Goal: Task Accomplishment & Management: Manage account settings

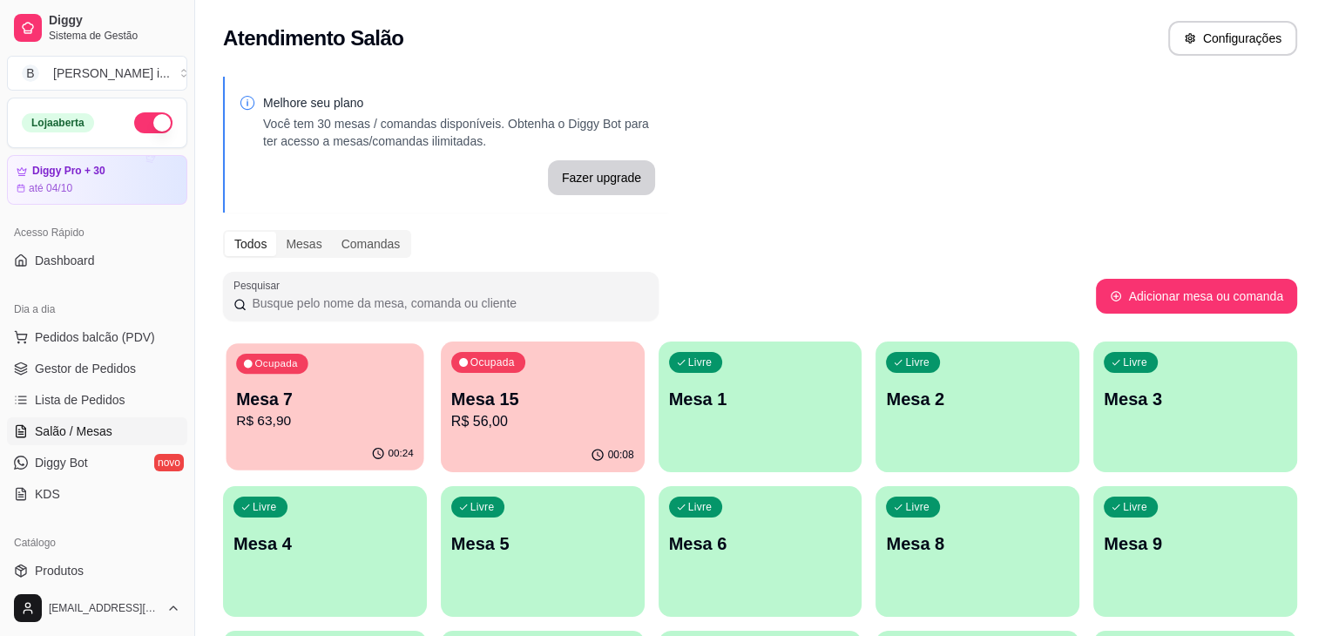
click at [249, 414] on p "R$ 63,90" at bounding box center [325, 421] width 178 height 20
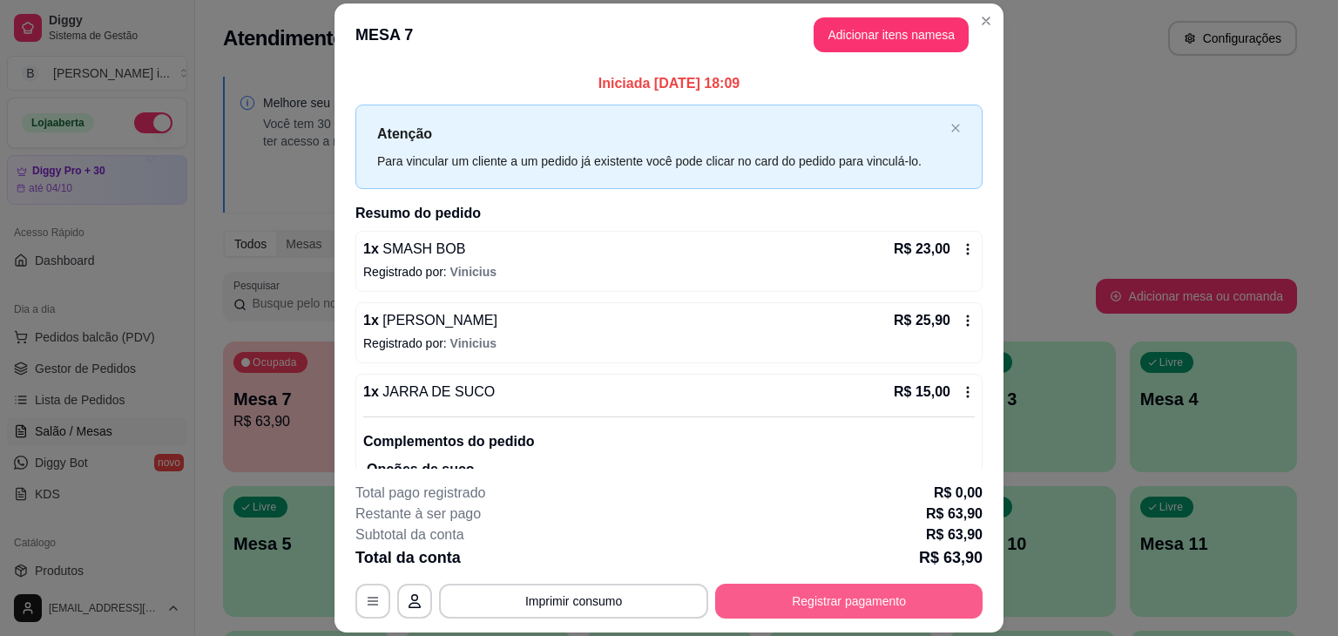
click at [736, 613] on button "Registrar pagamento" at bounding box center [848, 600] width 267 height 35
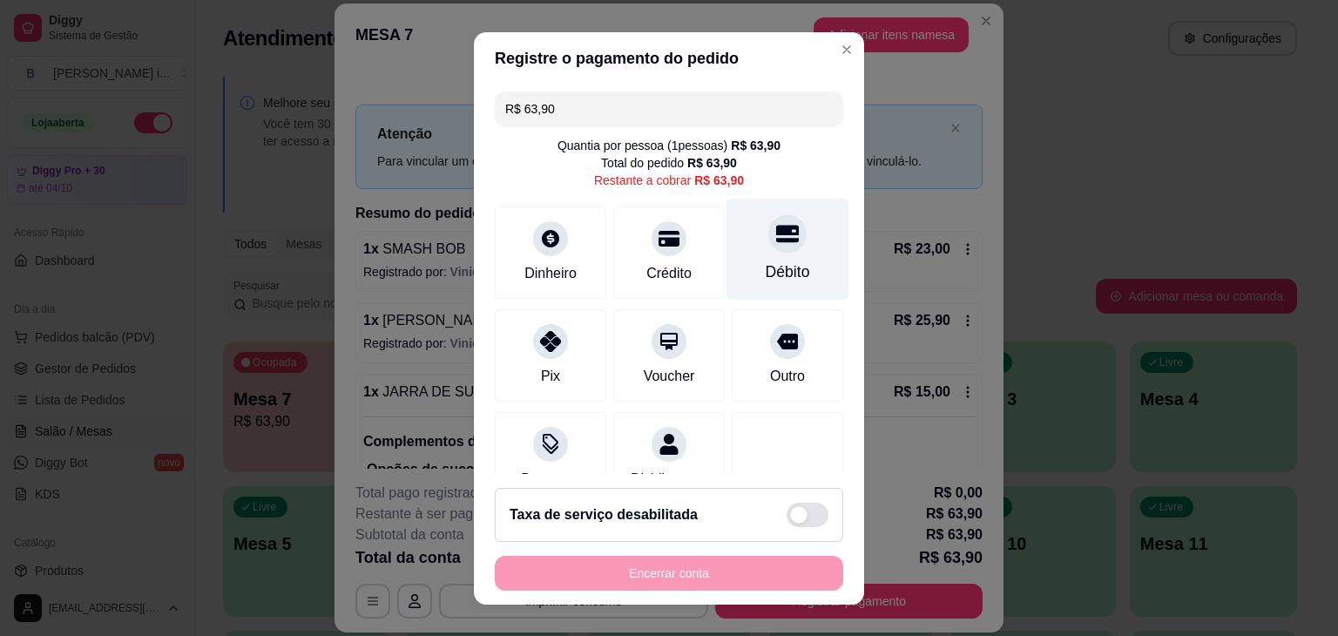
click at [772, 248] on div "Débito" at bounding box center [787, 249] width 123 height 102
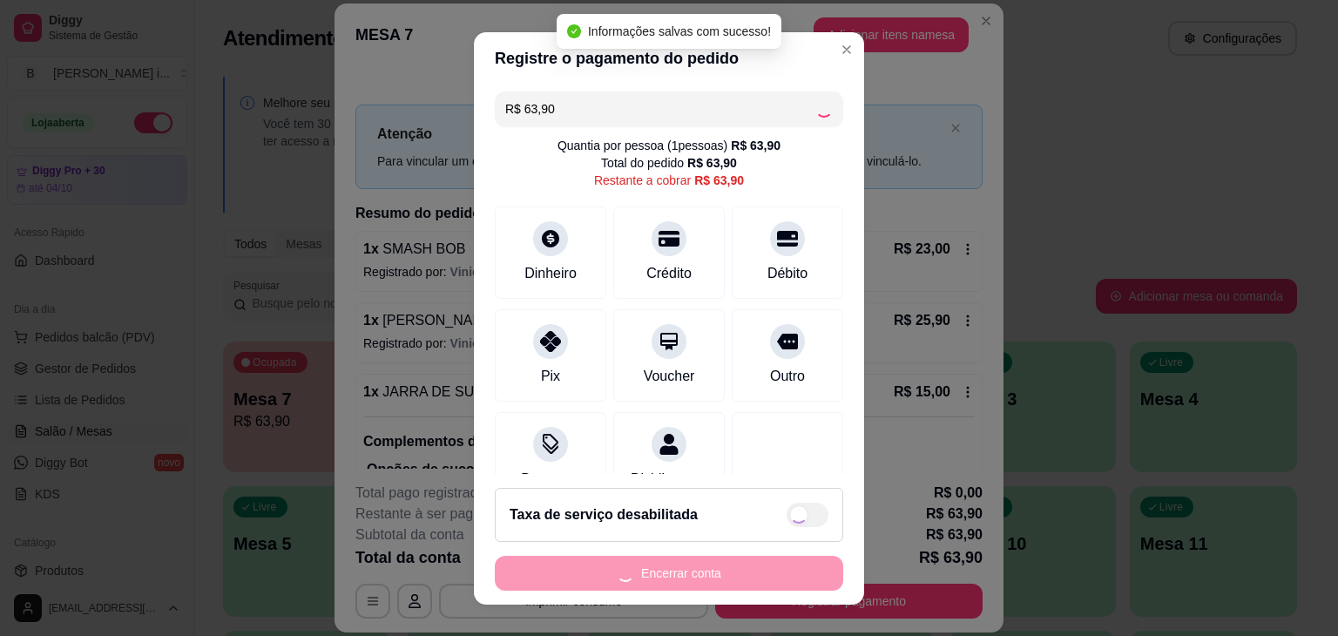
type input "R$ 0,00"
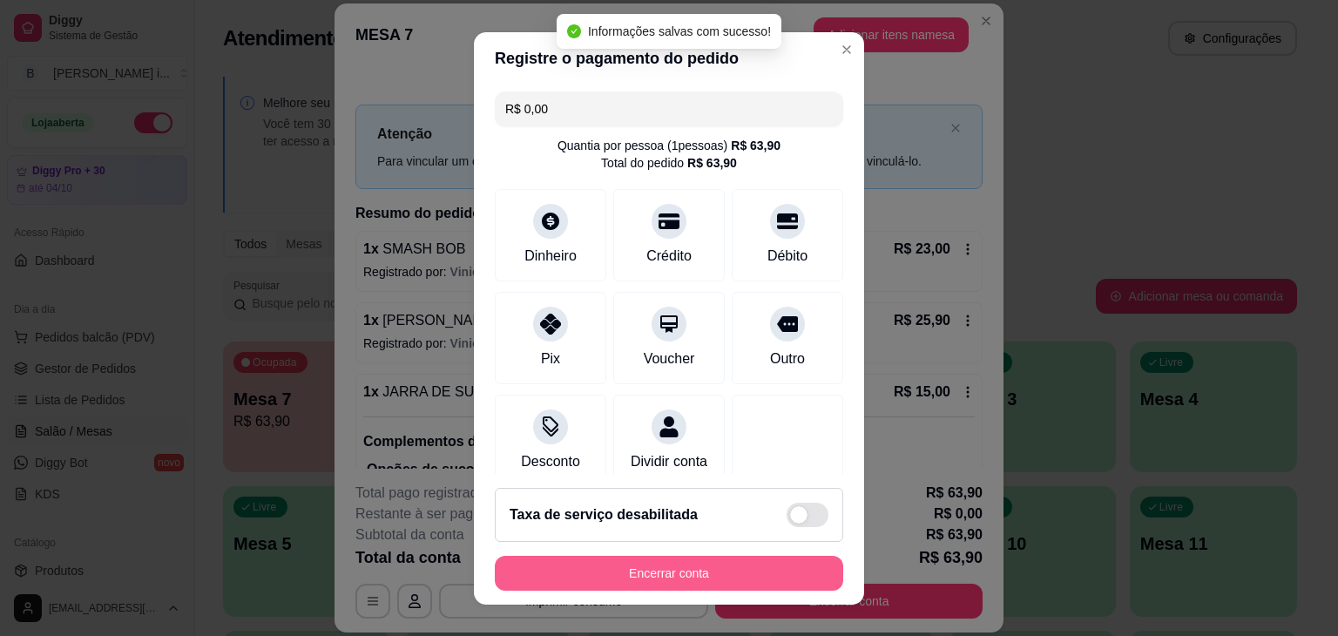
click at [758, 567] on button "Encerrar conta" at bounding box center [669, 573] width 348 height 35
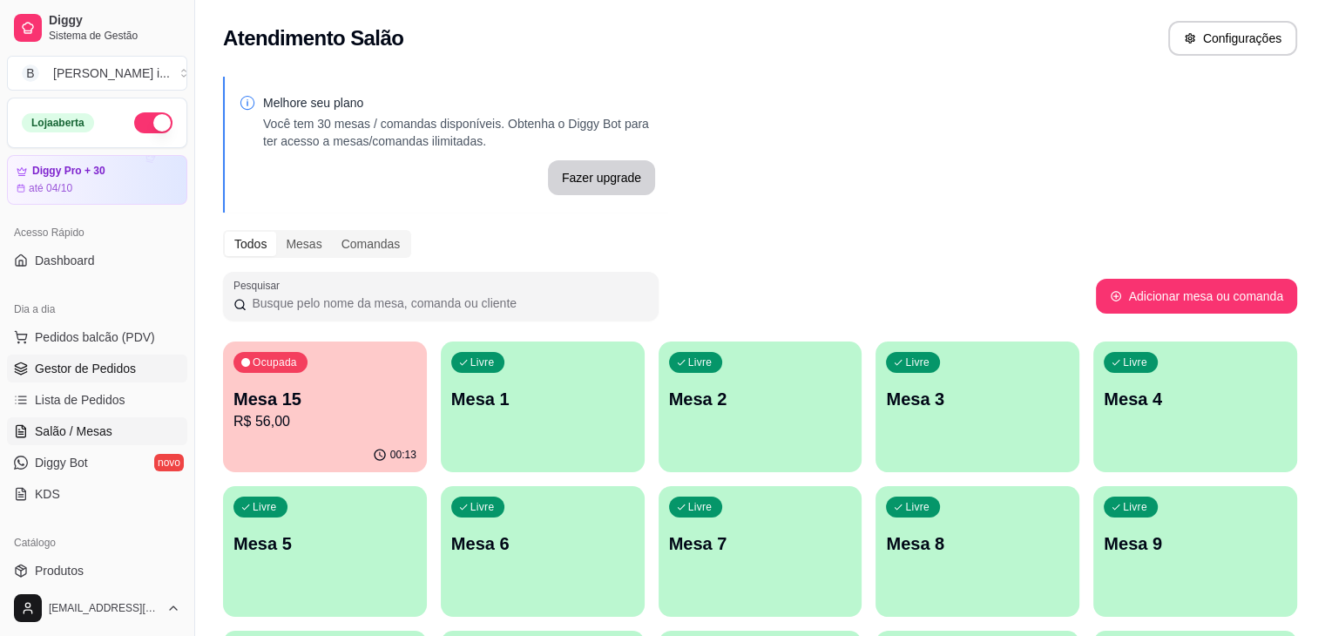
click at [146, 374] on link "Gestor de Pedidos" at bounding box center [97, 368] width 180 height 28
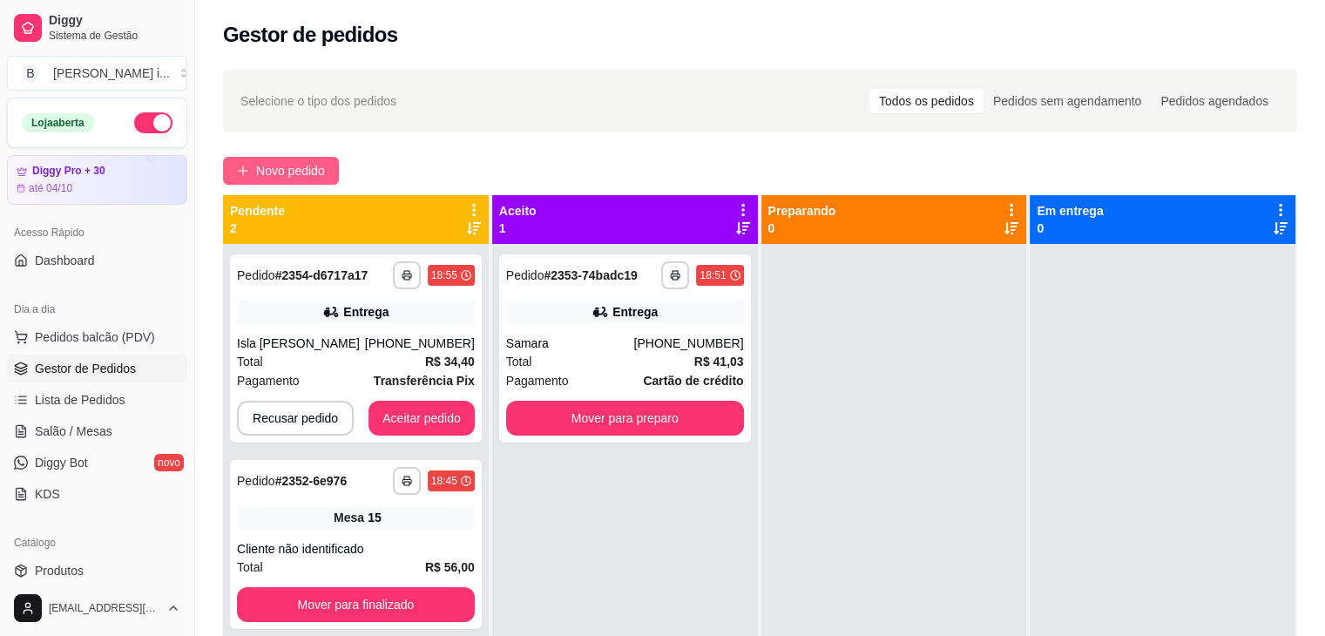
click at [328, 163] on button "Novo pedido" at bounding box center [281, 171] width 116 height 28
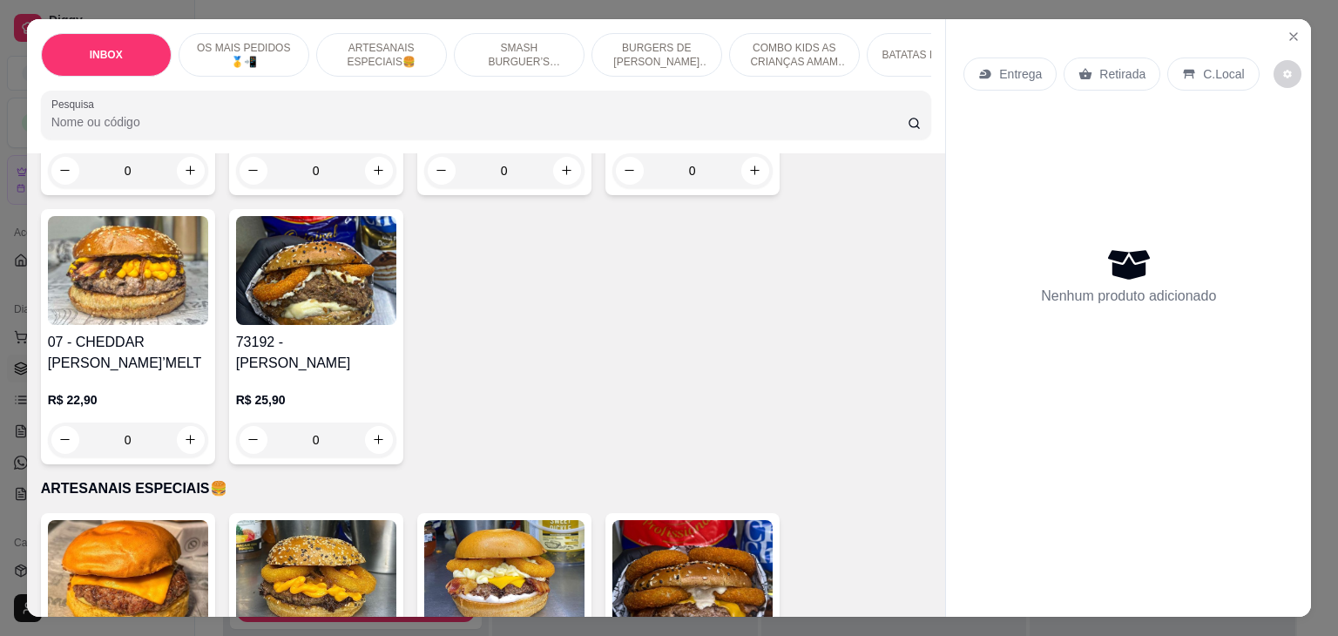
scroll to position [784, 0]
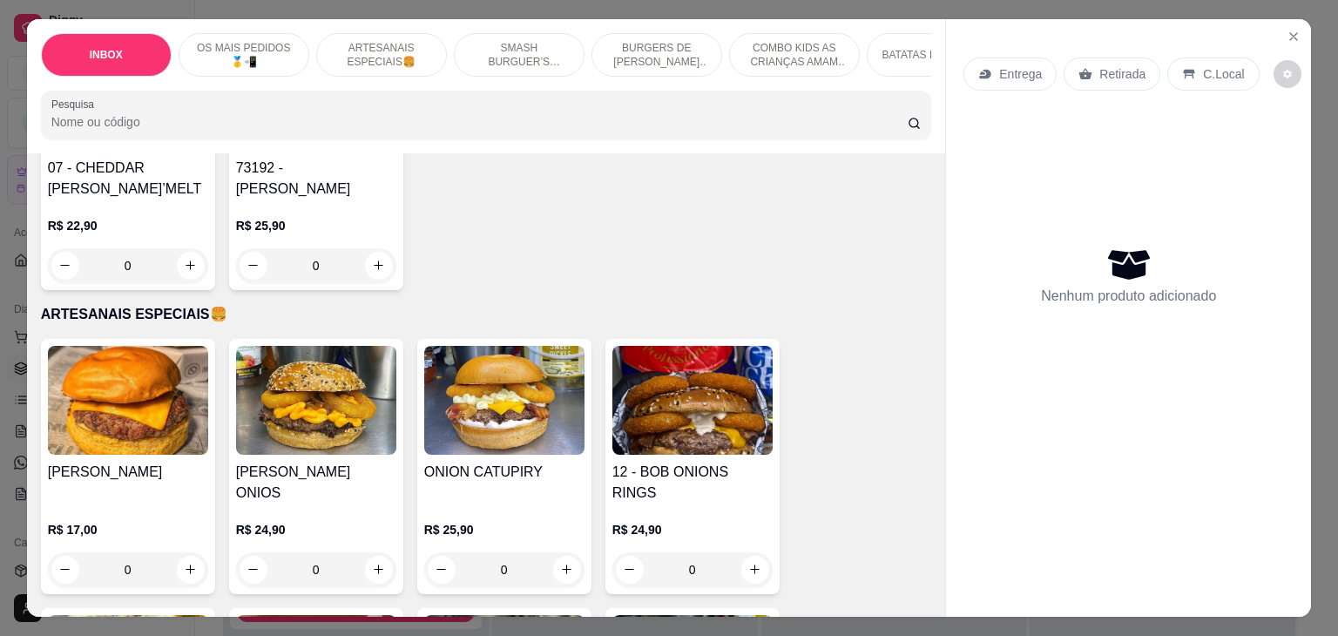
click at [689, 462] on h4 "12 - BOB ONIONS RINGS" at bounding box center [692, 483] width 160 height 42
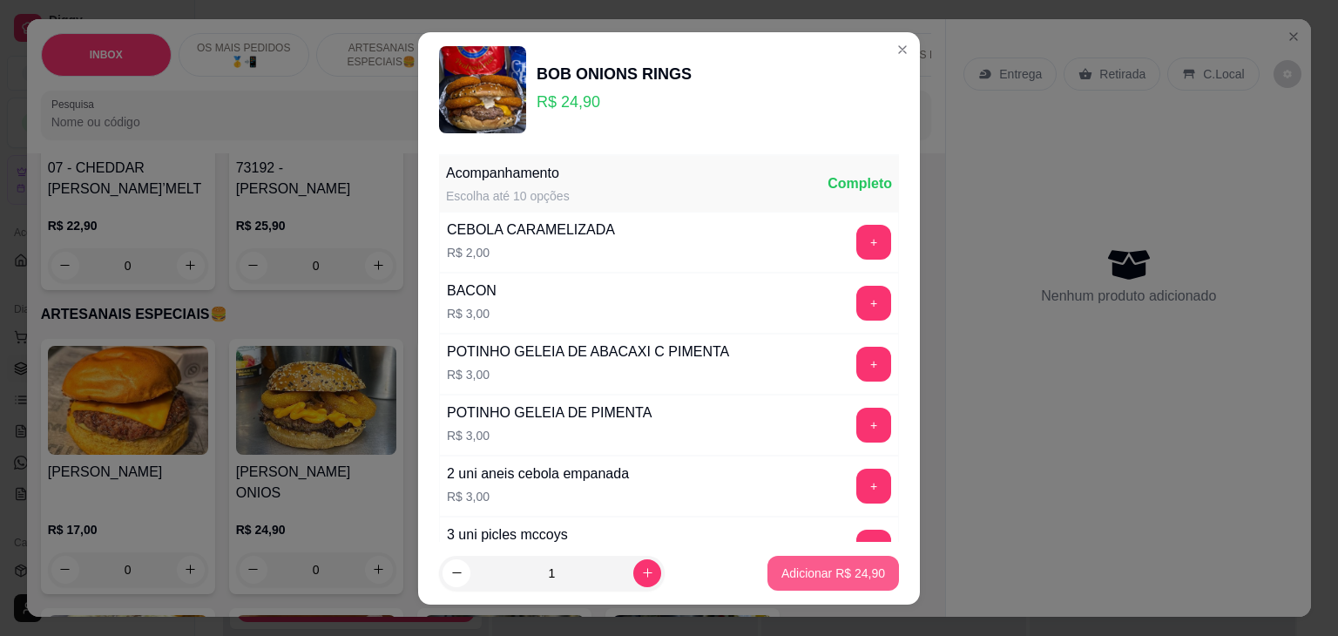
click at [836, 568] on p "Adicionar R$ 24,90" at bounding box center [833, 572] width 104 height 17
type input "1"
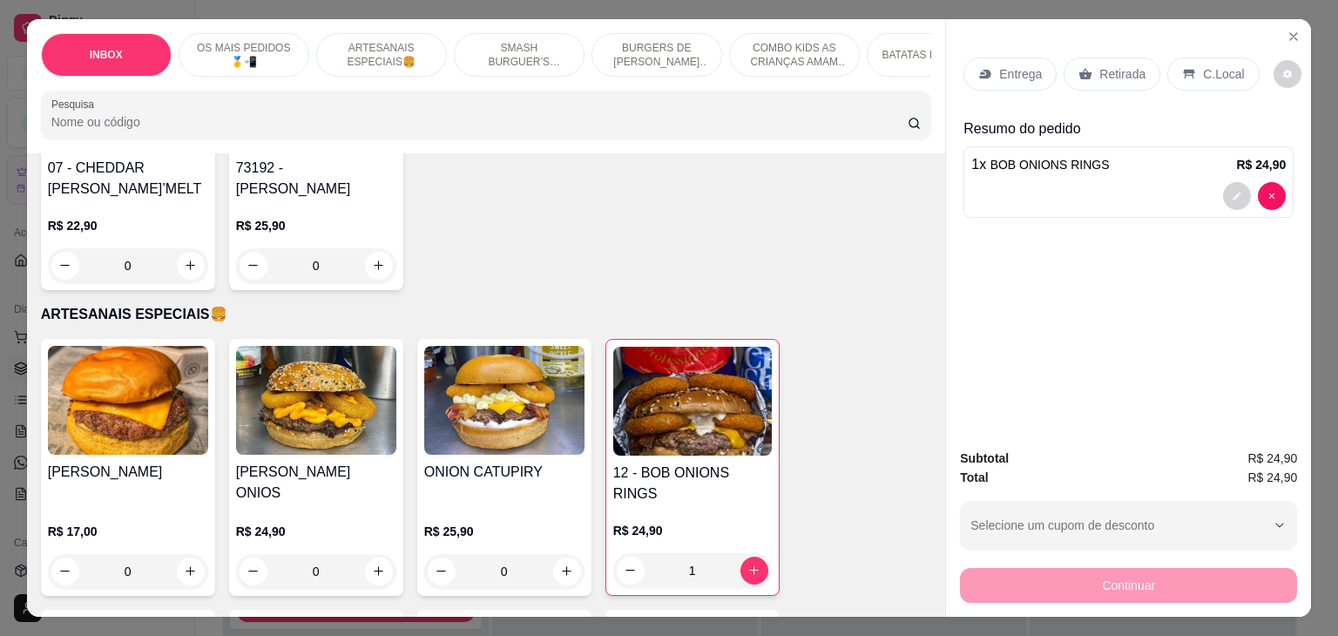
click at [105, 466] on h4 "[PERSON_NAME]" at bounding box center [128, 472] width 160 height 21
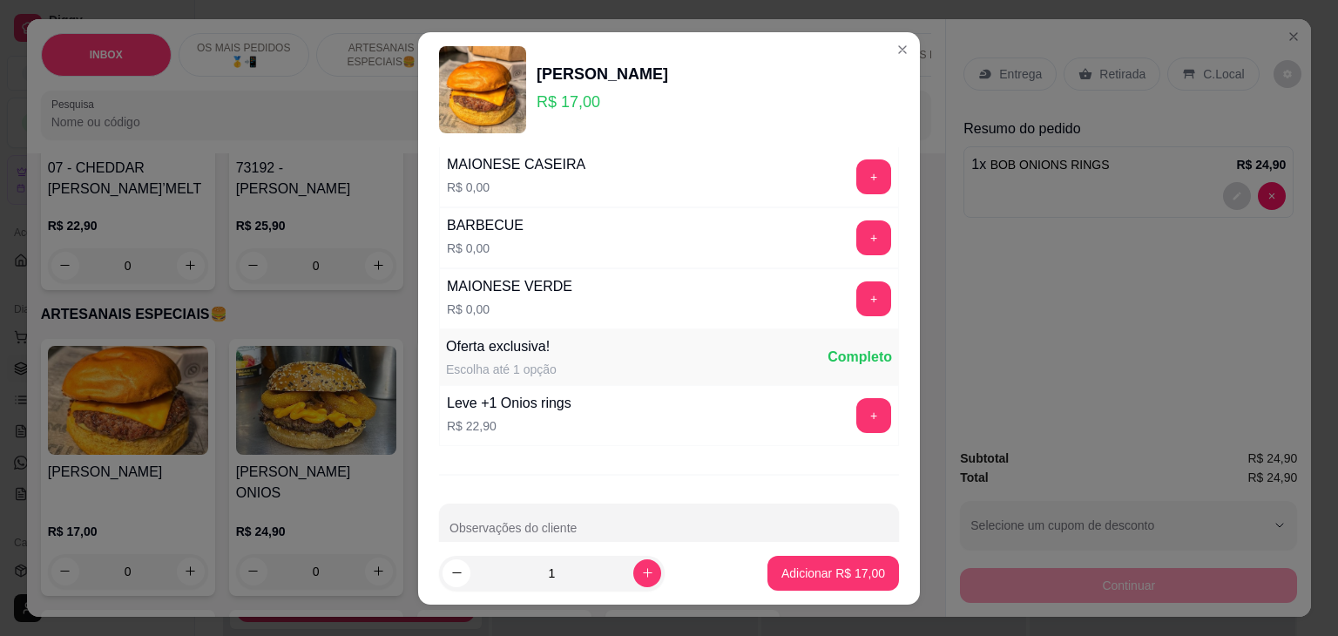
scroll to position [1184, 0]
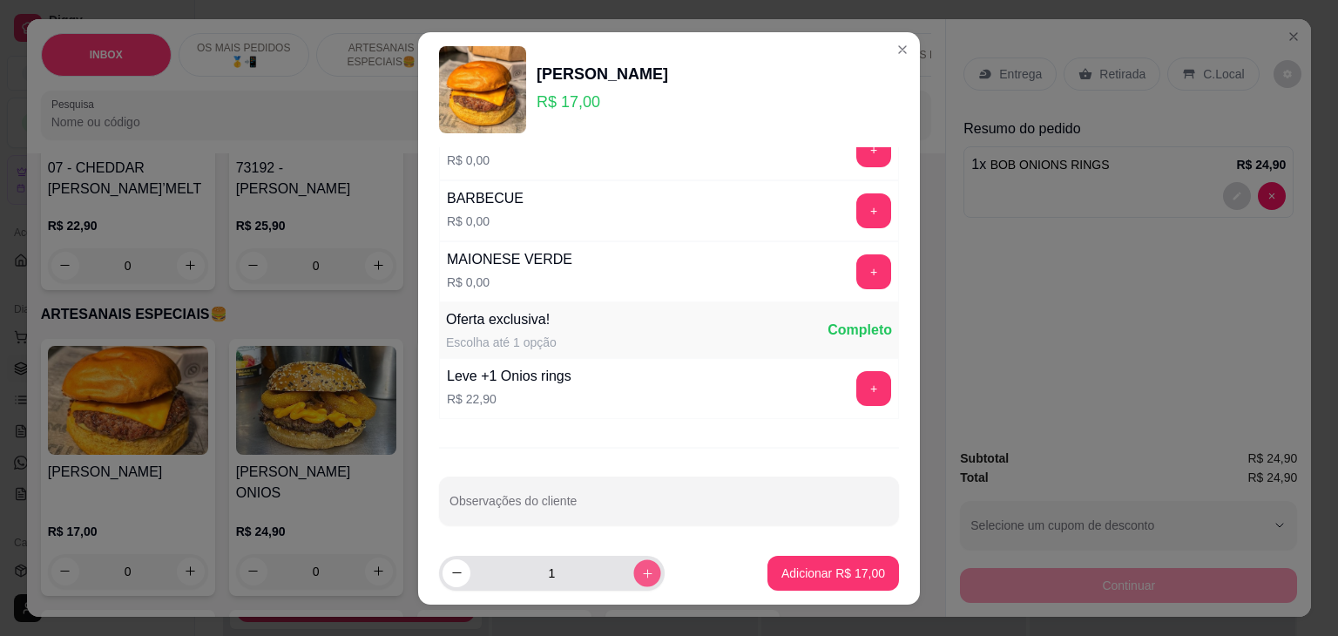
click at [641, 572] on icon "increase-product-quantity" at bounding box center [647, 572] width 13 height 13
type input "2"
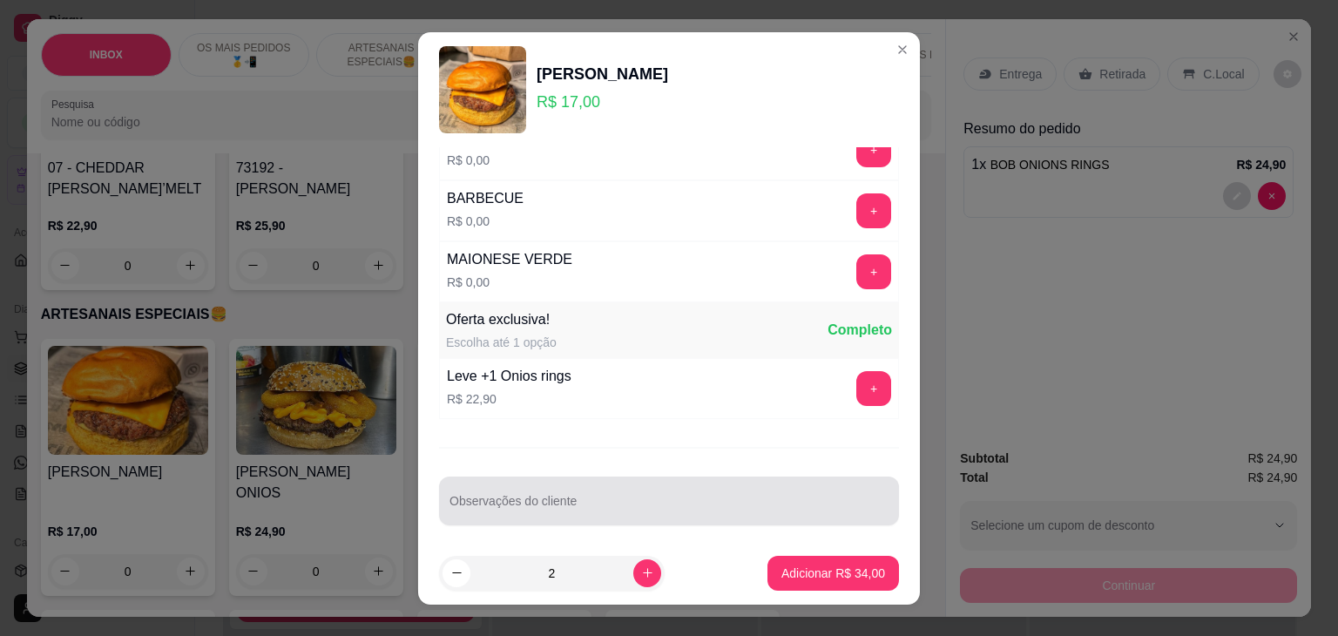
click at [599, 483] on div at bounding box center [668, 500] width 439 height 35
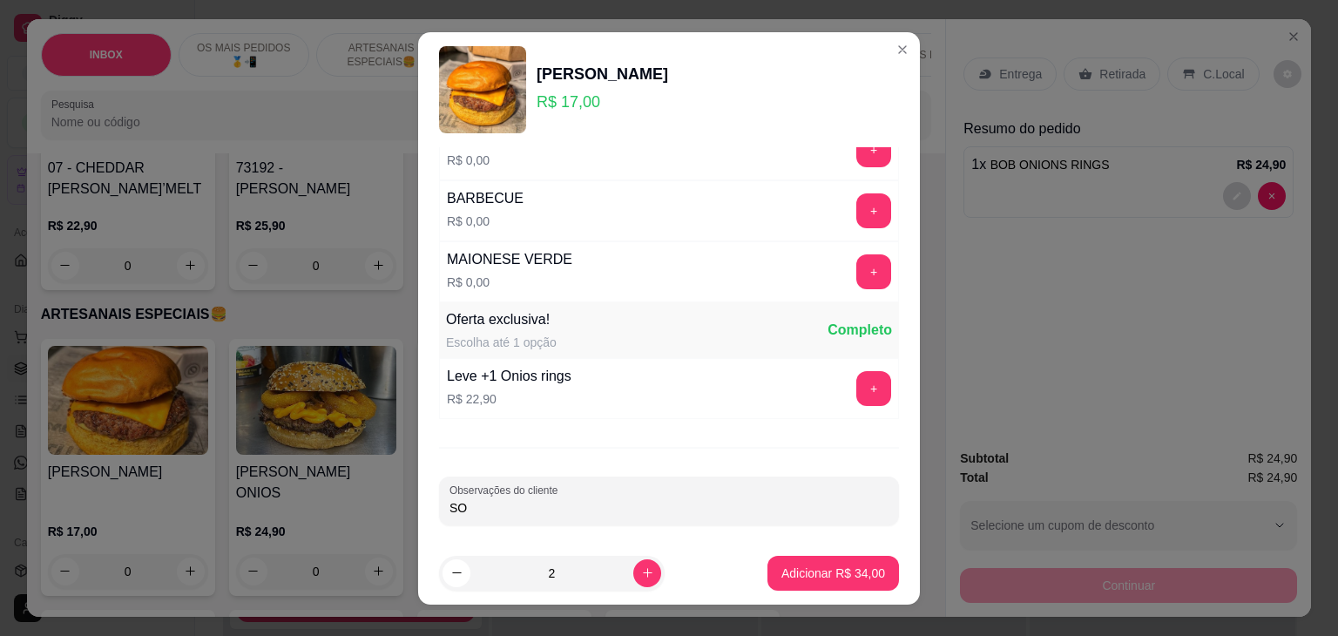
type input "S"
type input "SEM QUEIJO E SEM MOLHO. NÃO ASSAR O PÃO"
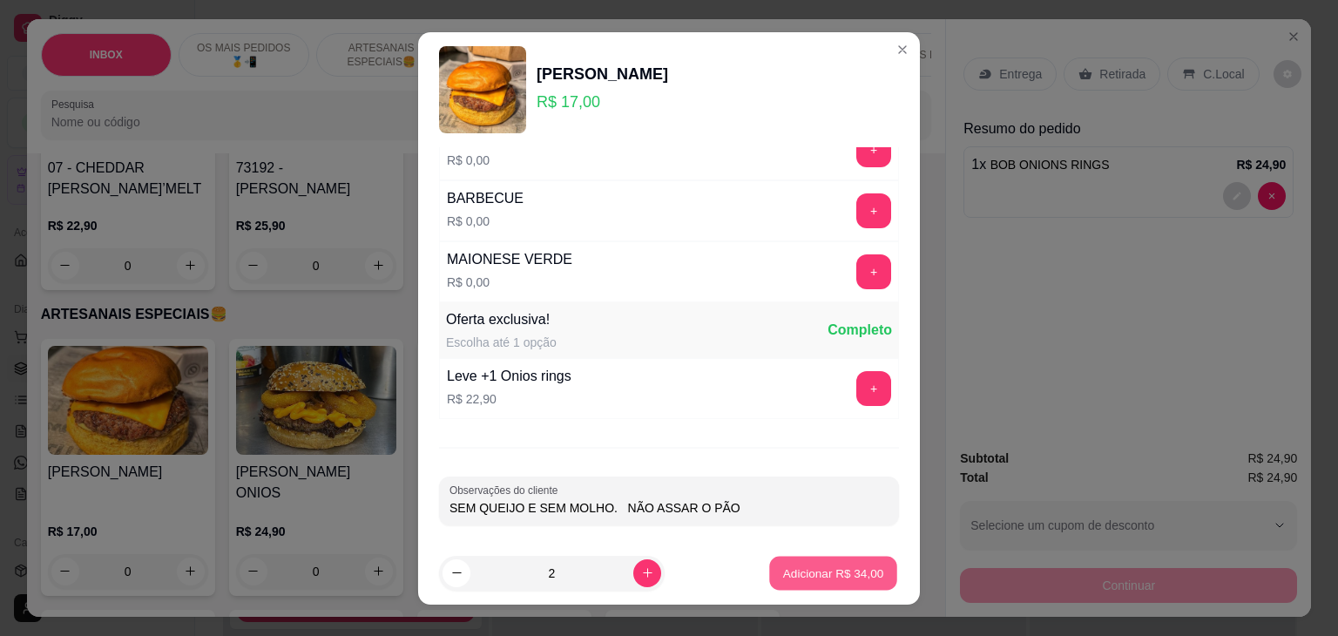
click at [839, 572] on p "Adicionar R$ 34,00" at bounding box center [833, 572] width 101 height 17
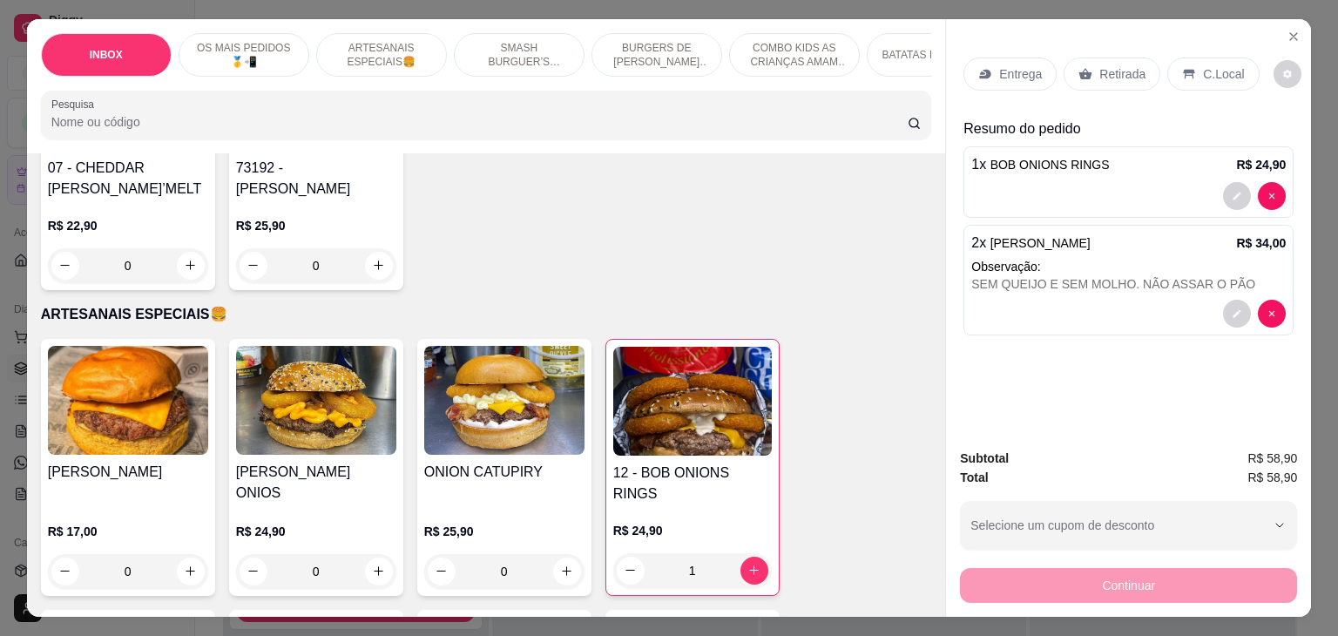
click at [1022, 65] on p "Entrega" at bounding box center [1020, 73] width 43 height 17
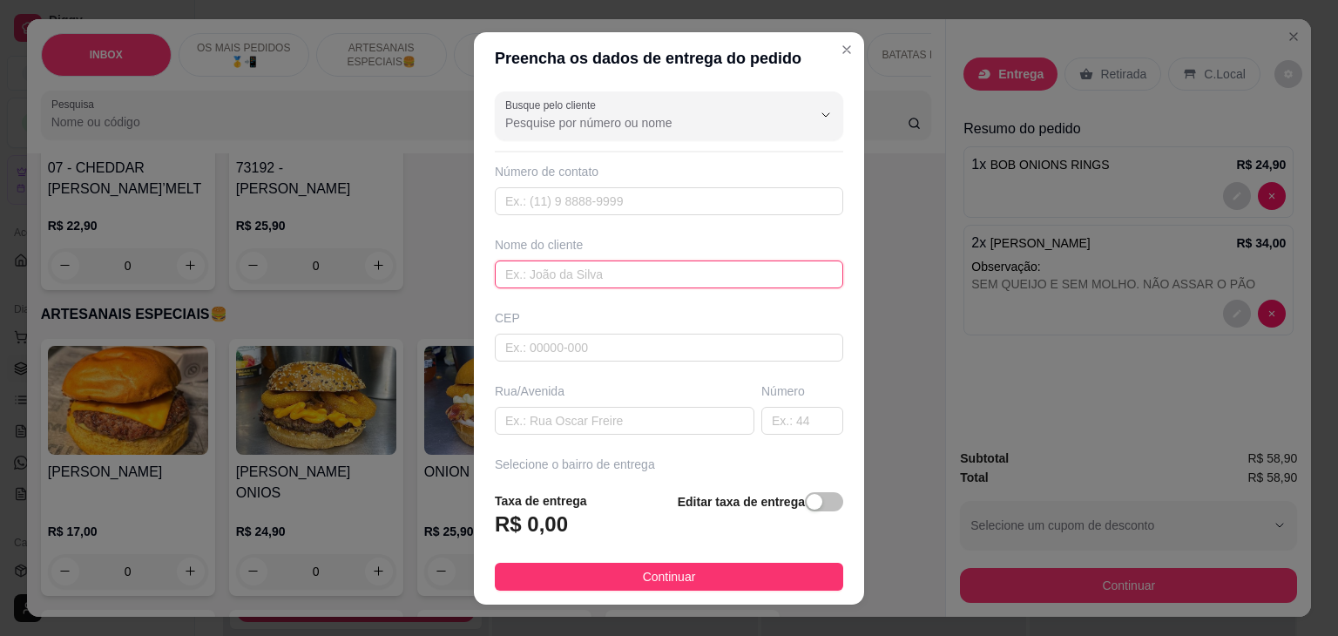
drag, startPoint x: 538, startPoint y: 269, endPoint x: 535, endPoint y: 281, distance: 12.7
click at [538, 271] on input "text" at bounding box center [669, 274] width 348 height 28
click at [532, 274] on input "BEAQTRIZ" at bounding box center [669, 274] width 348 height 28
click at [525, 271] on input "BEAQTRIZ" at bounding box center [669, 274] width 348 height 28
type input "[PERSON_NAME]"
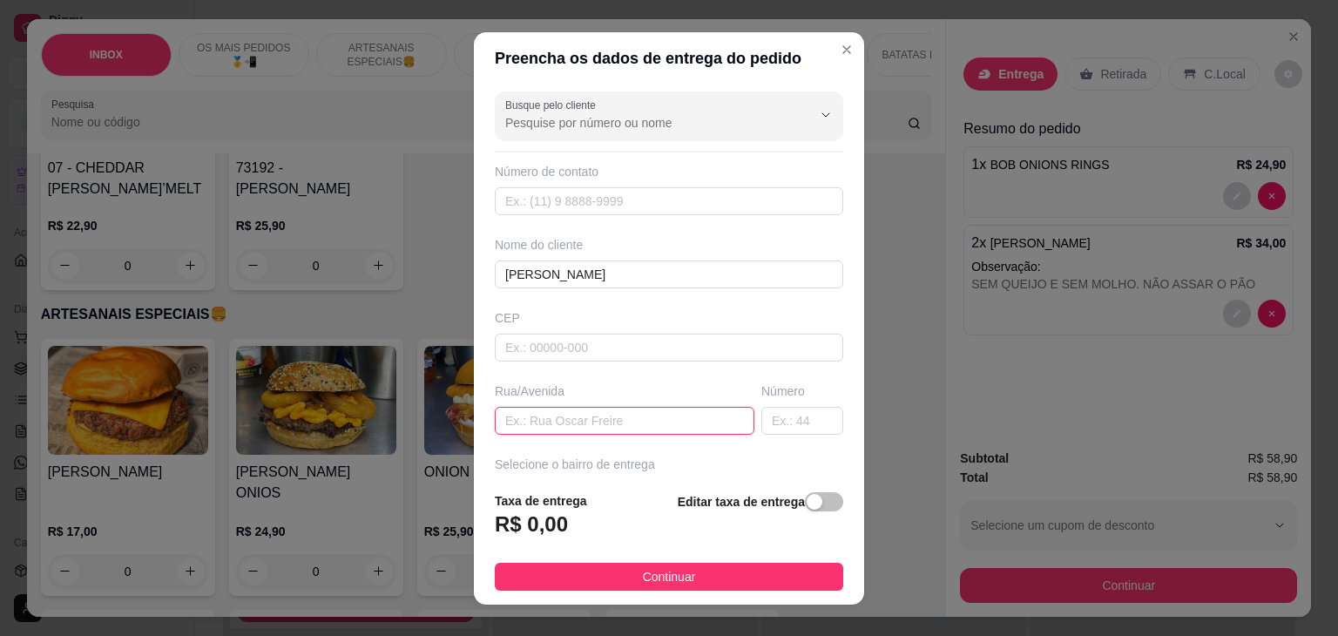
click at [569, 412] on input "text" at bounding box center [625, 421] width 260 height 28
type input "EM FRENTE A PREVIDENCIA SOCIAL"
click at [761, 422] on input "text" at bounding box center [802, 421] width 82 height 28
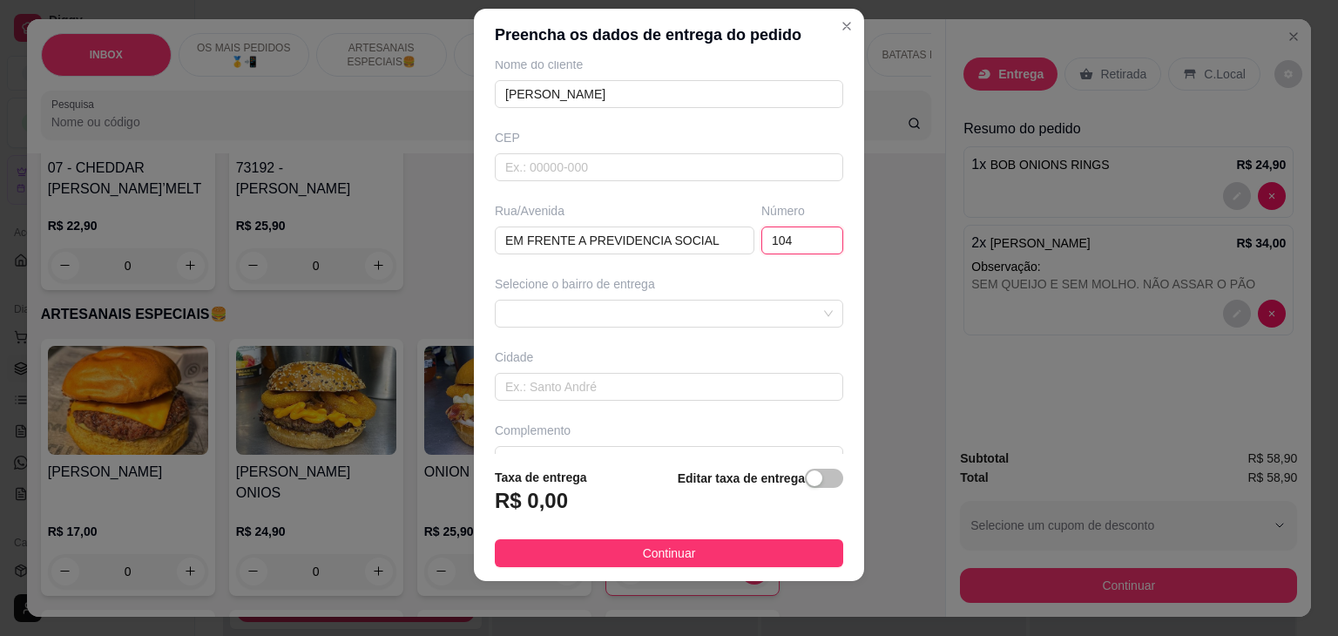
scroll to position [174, 0]
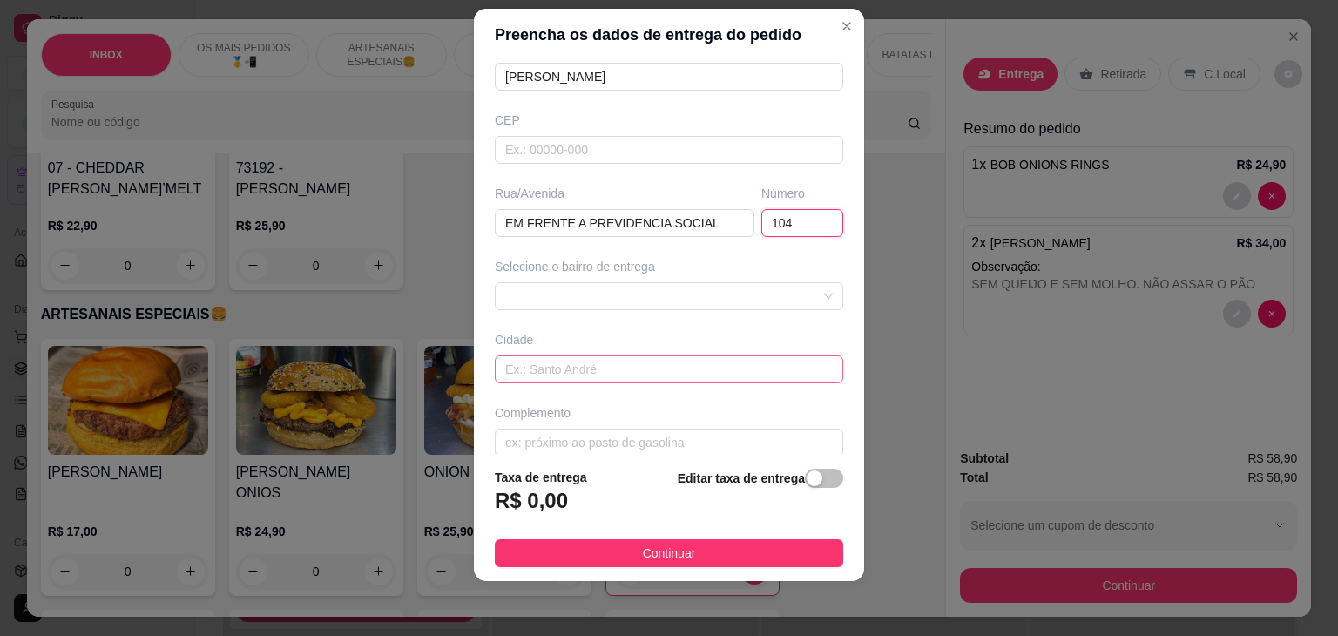
type input "104"
click at [735, 374] on input "text" at bounding box center [669, 369] width 348 height 28
click at [728, 297] on span at bounding box center [668, 296] width 327 height 26
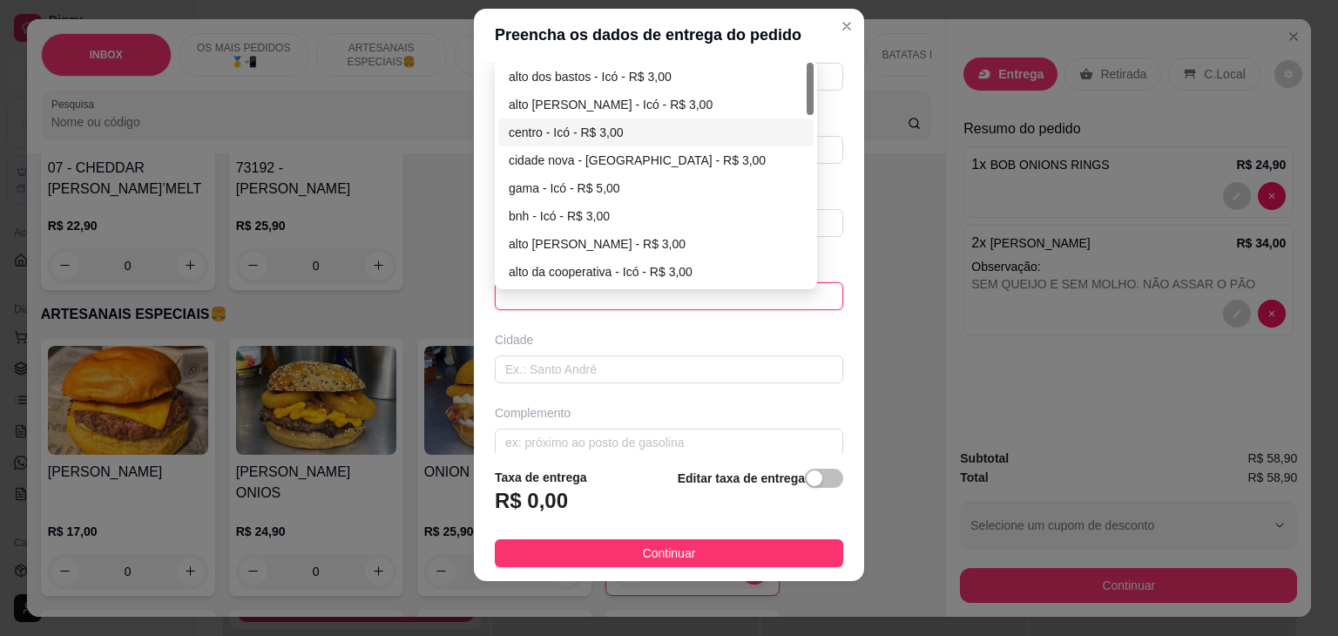
click at [548, 133] on div "centro - Icó - R$ 3,00" at bounding box center [656, 132] width 294 height 19
type input "Icó"
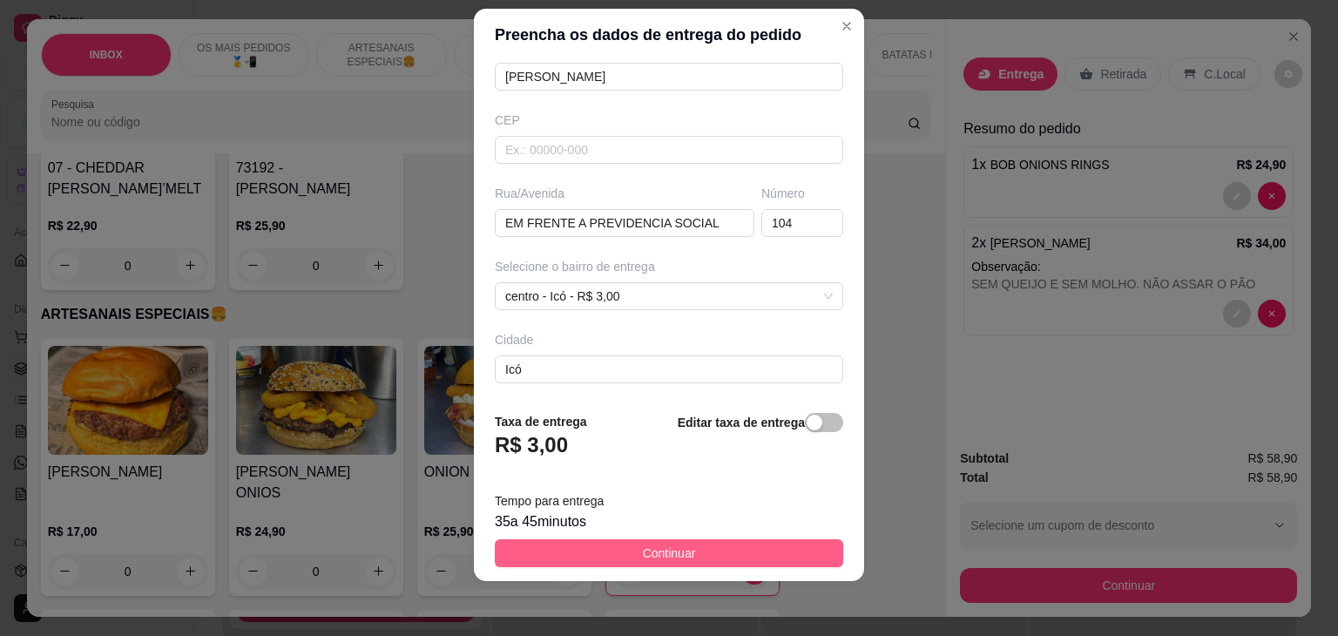
click at [643, 557] on span "Continuar" at bounding box center [669, 552] width 53 height 19
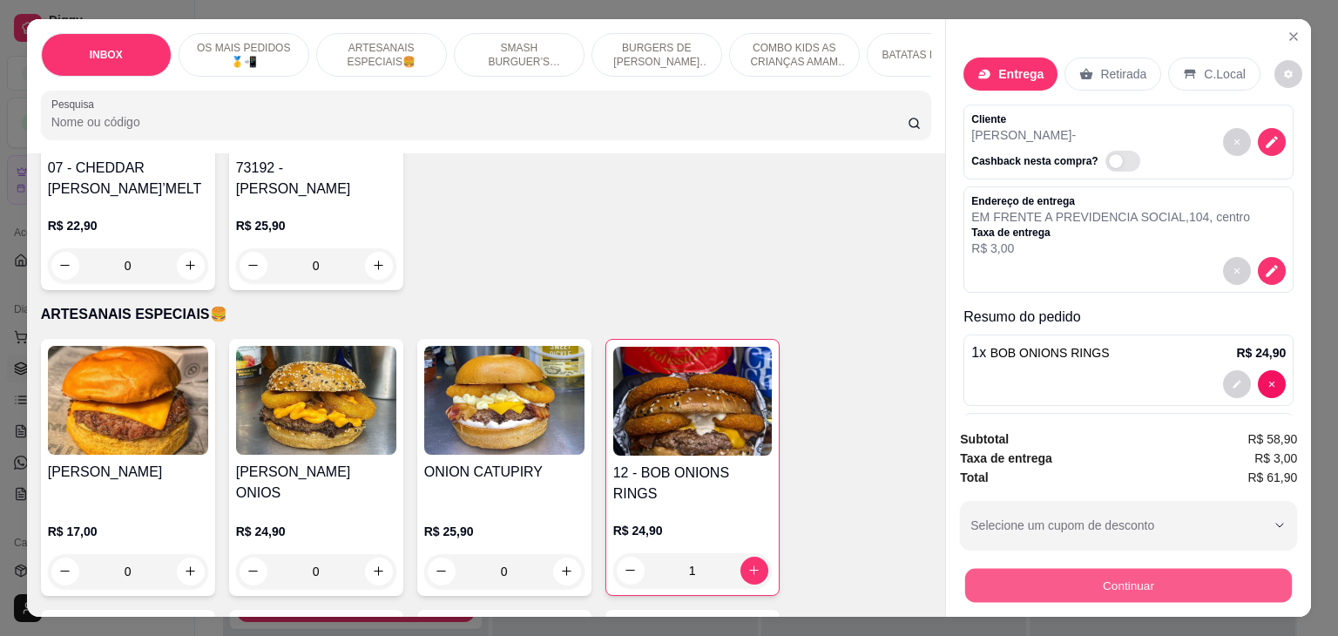
click at [1220, 571] on button "Continuar" at bounding box center [1128, 586] width 327 height 34
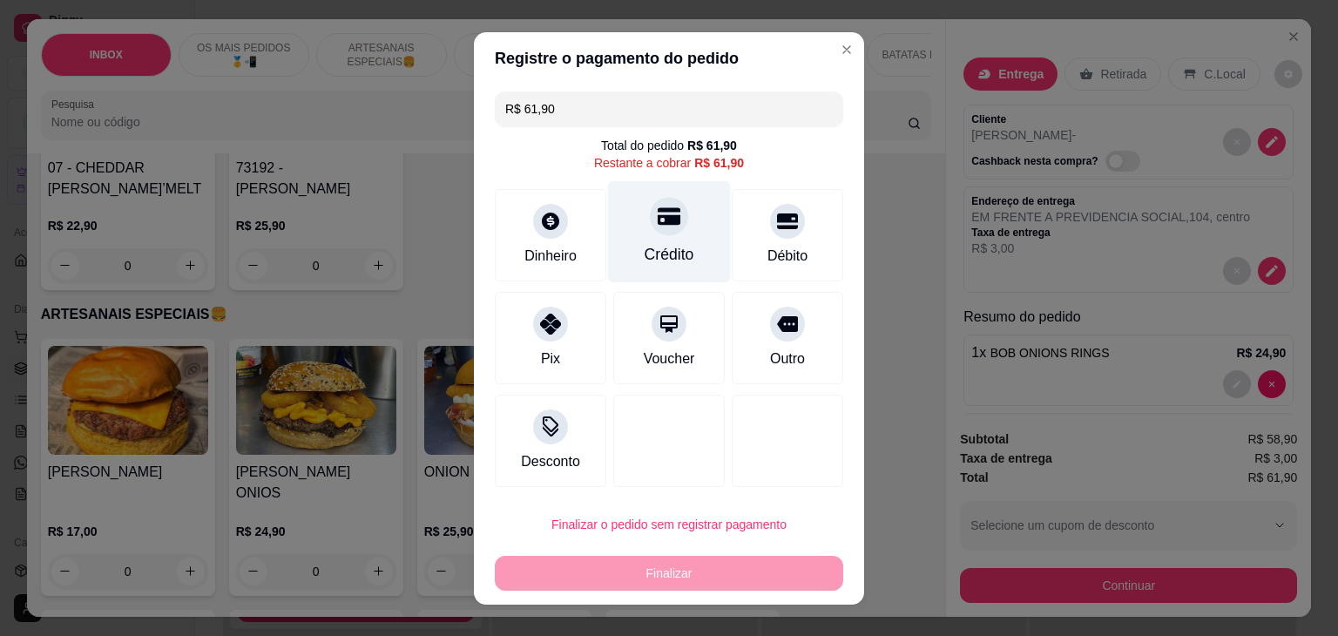
click at [665, 220] on icon at bounding box center [669, 215] width 23 height 17
type input "R$ 0,00"
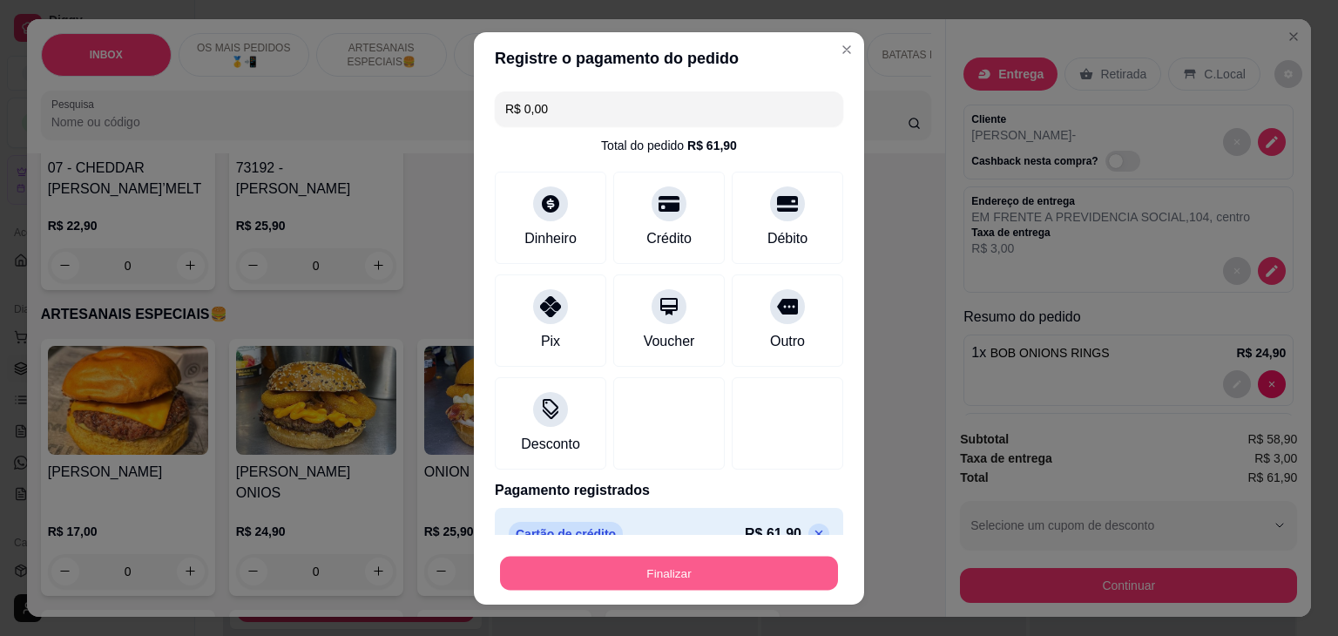
click at [632, 563] on button "Finalizar" at bounding box center [669, 573] width 338 height 34
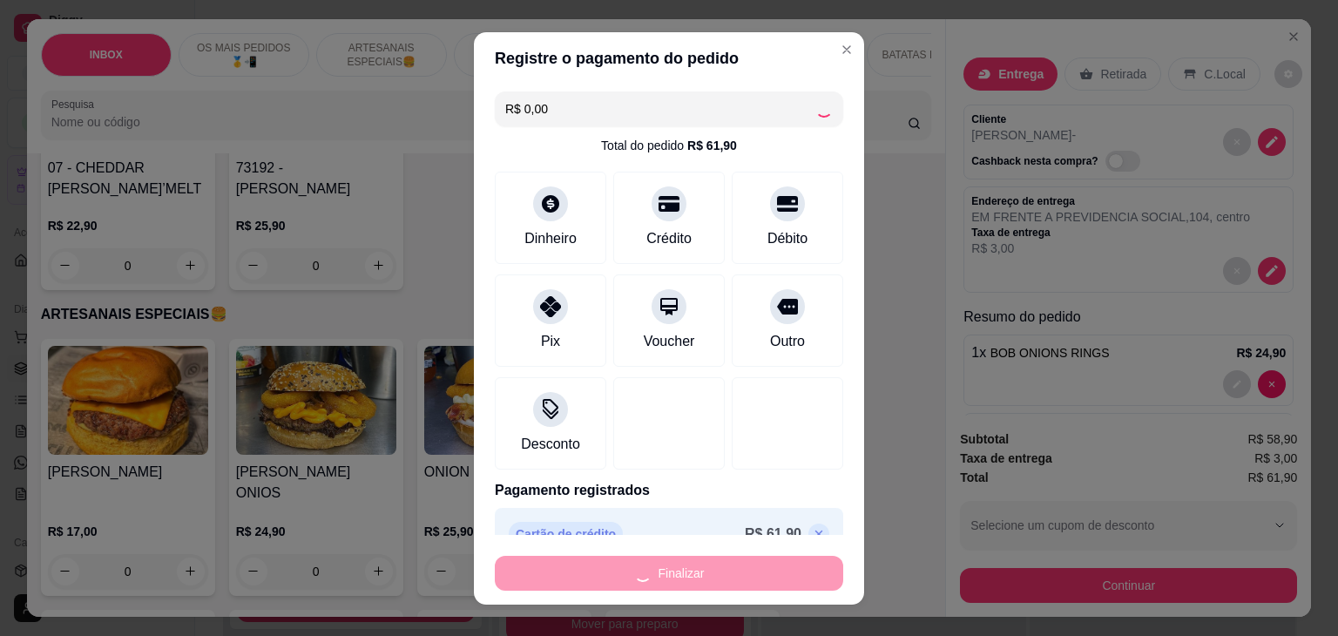
type input "0"
type input "-R$ 61,90"
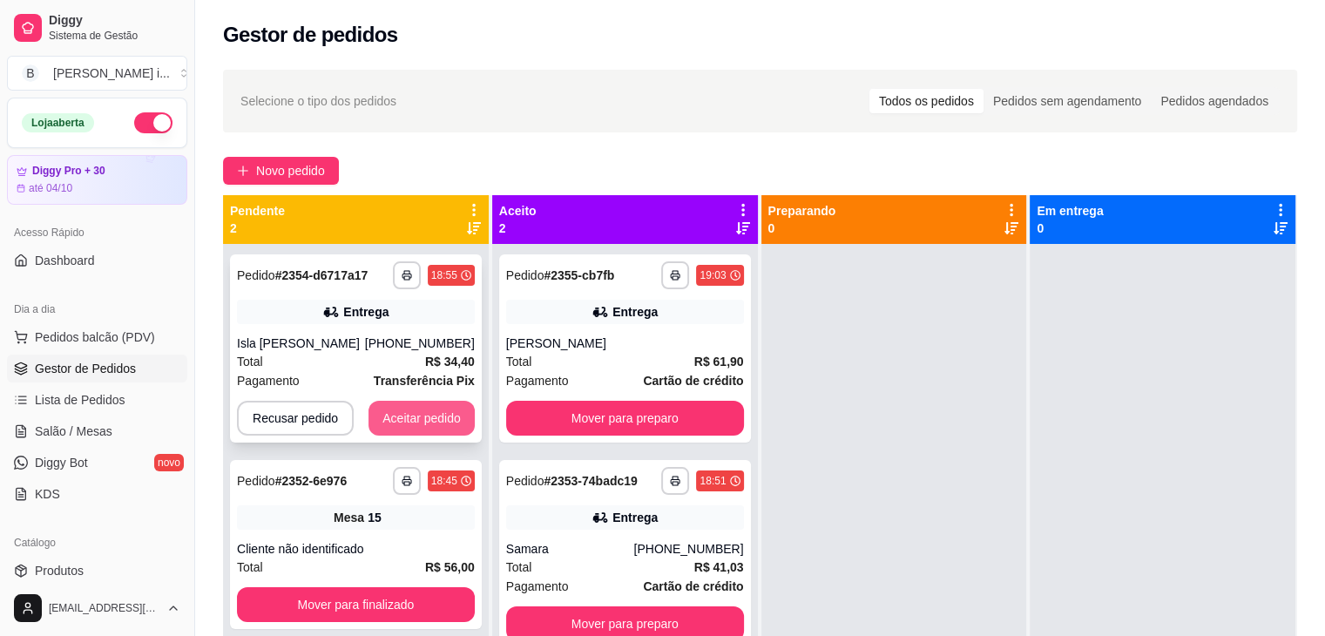
click at [433, 435] on button "Aceitar pedido" at bounding box center [421, 418] width 106 height 35
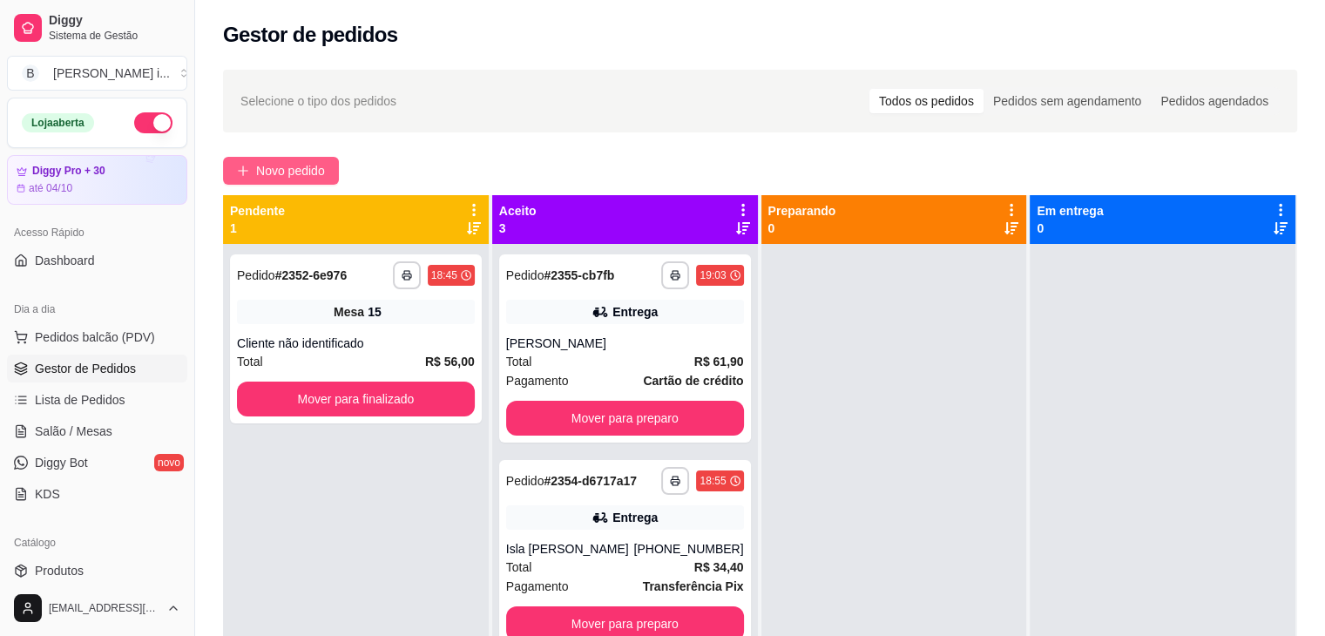
click at [256, 168] on span "Novo pedido" at bounding box center [290, 170] width 69 height 19
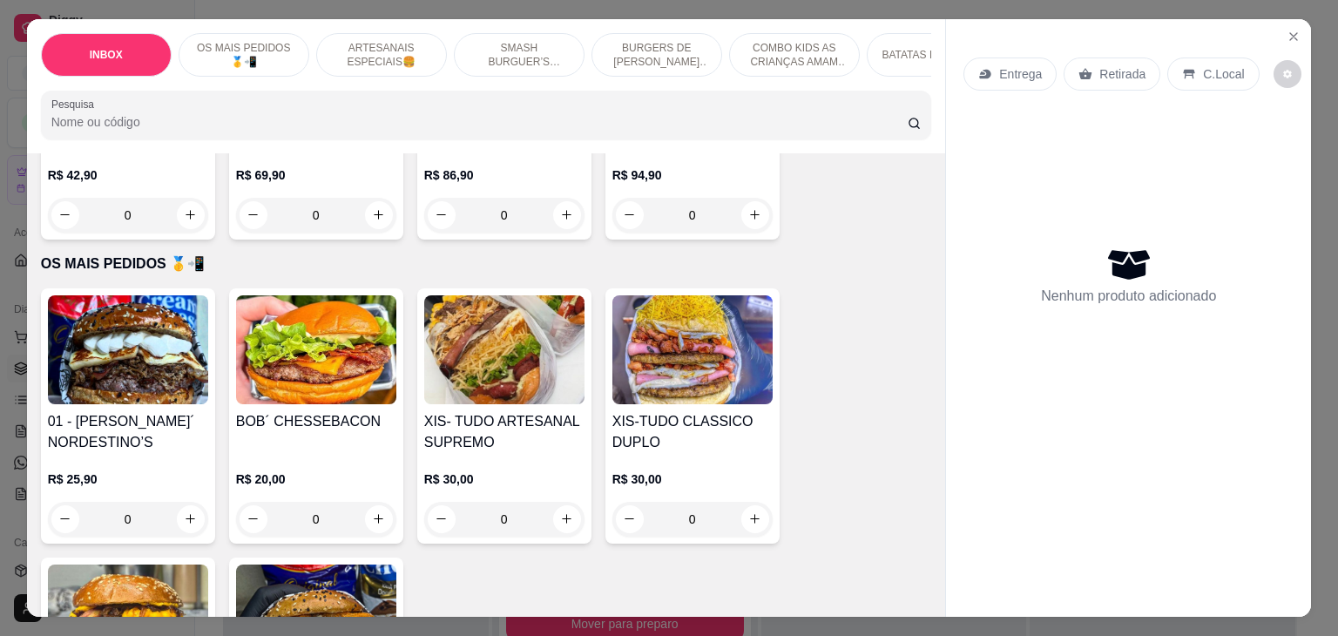
scroll to position [348, 0]
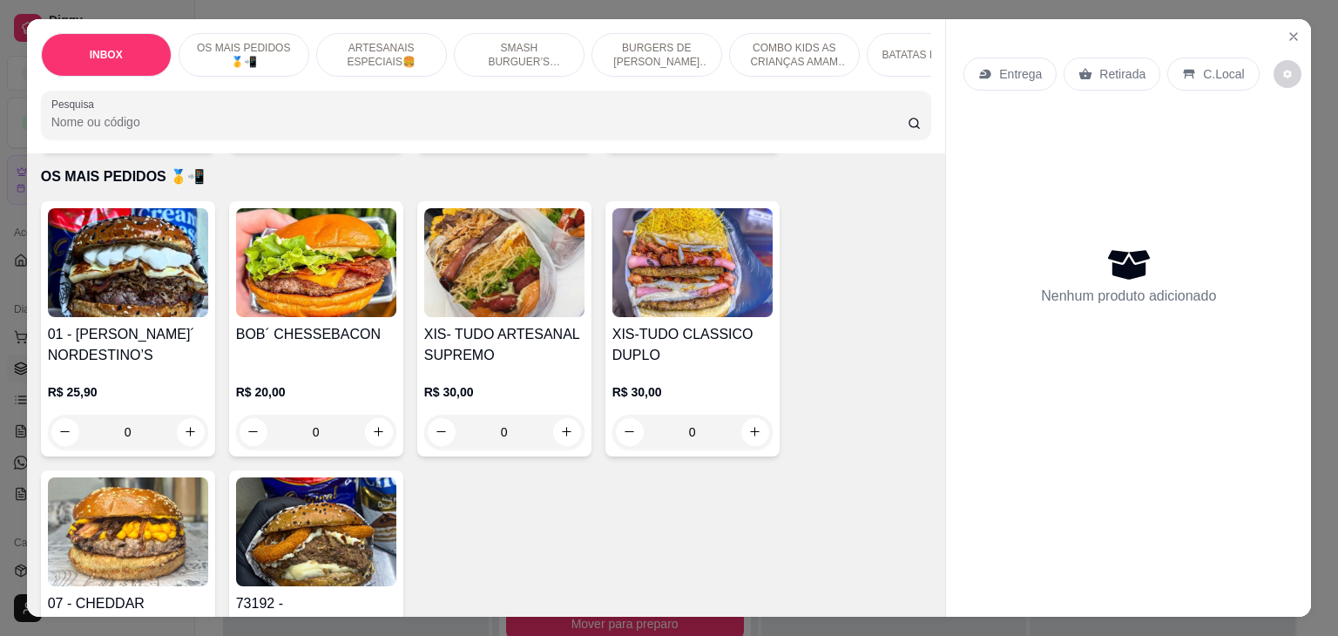
click at [107, 328] on div "01 - [PERSON_NAME]´ NORDESTINO’S R$ 25,90 0" at bounding box center [128, 328] width 174 height 255
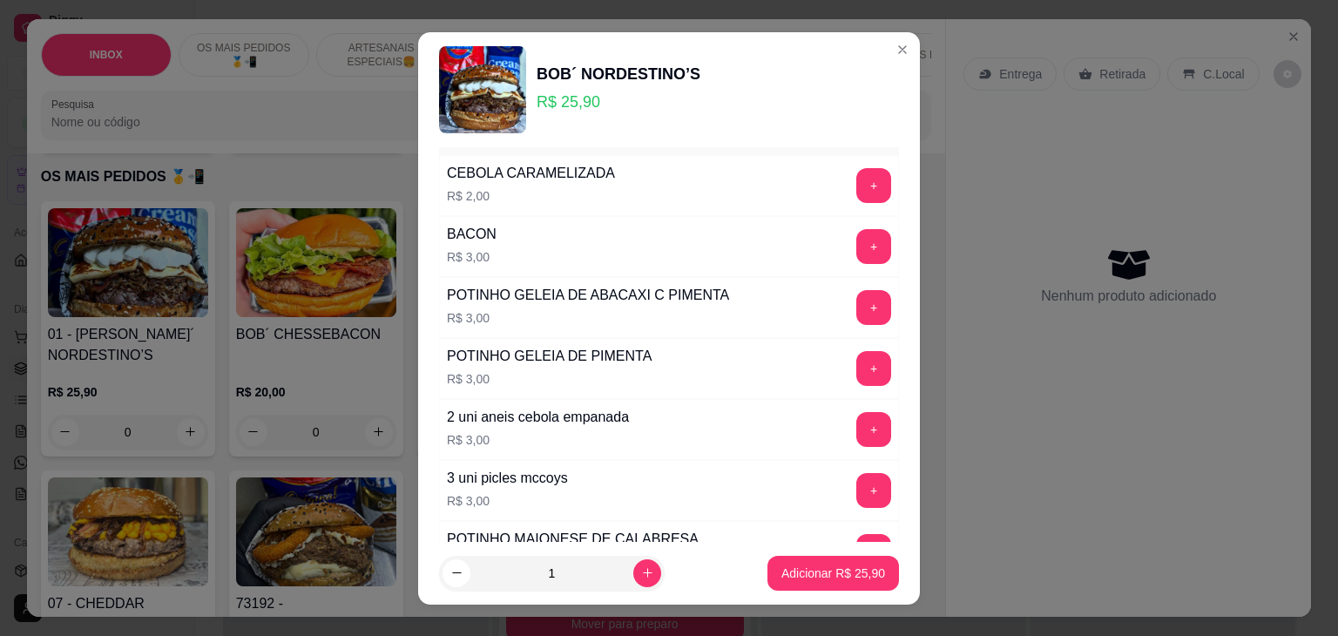
scroll to position [87, 0]
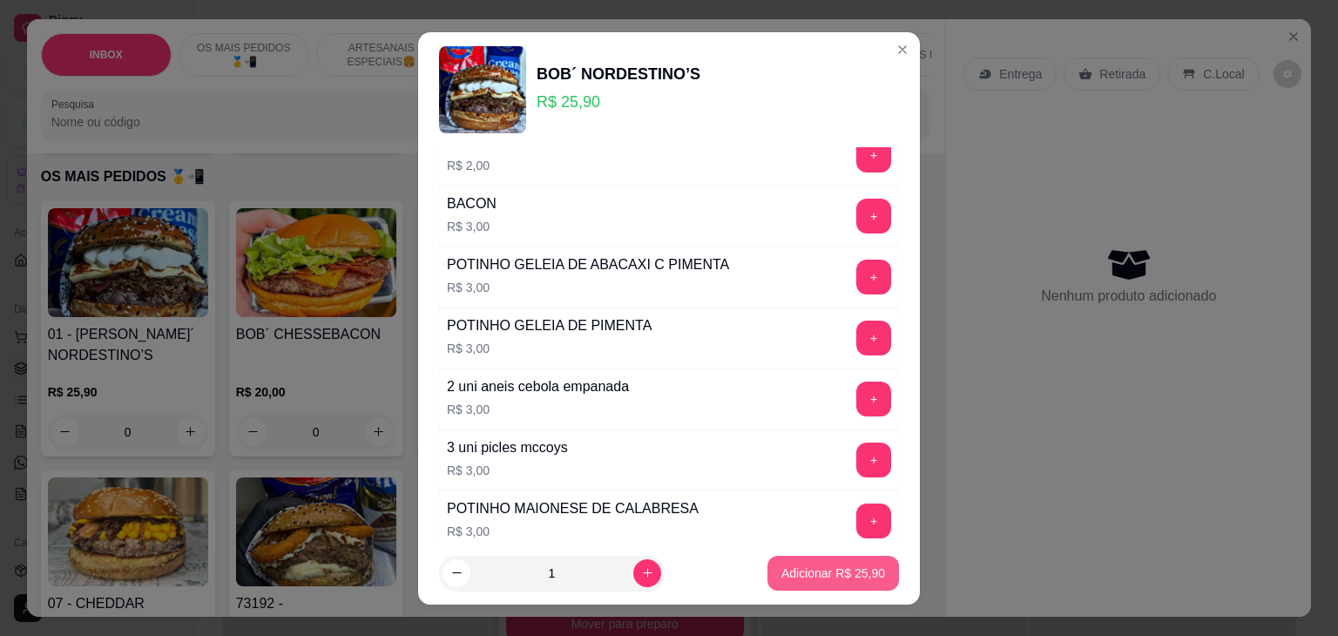
click at [826, 560] on button "Adicionar R$ 25,90" at bounding box center [833, 573] width 132 height 35
type input "1"
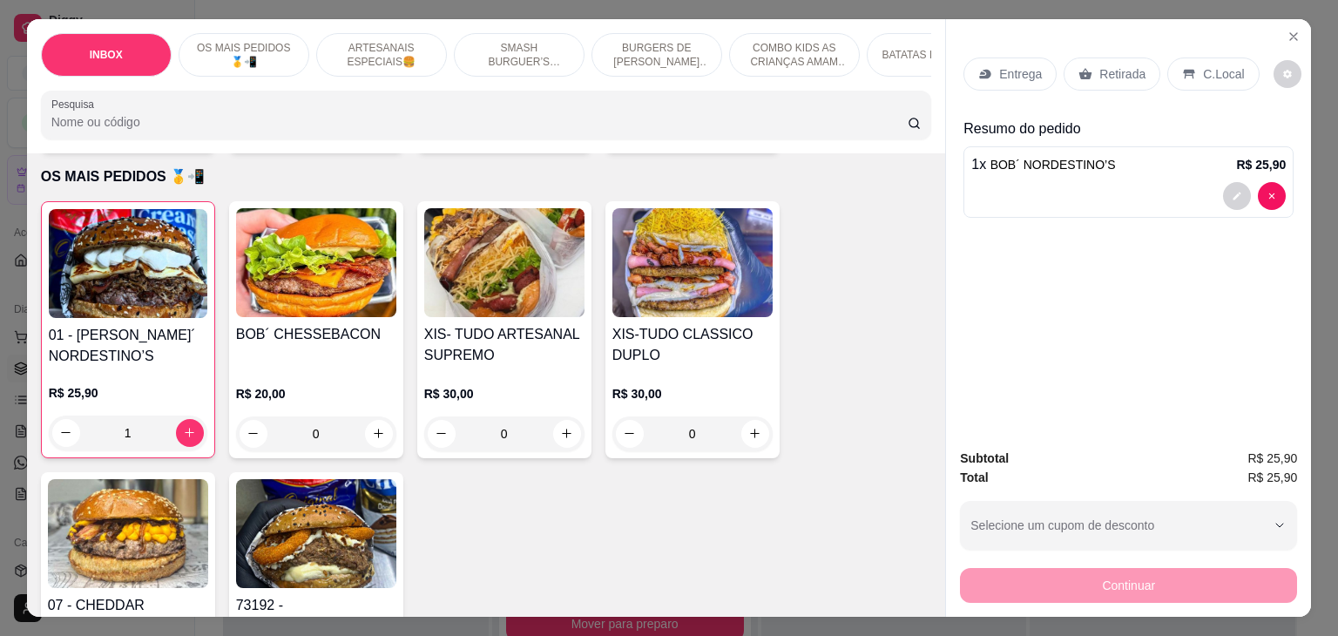
click at [1011, 70] on p "Entrega" at bounding box center [1020, 73] width 43 height 17
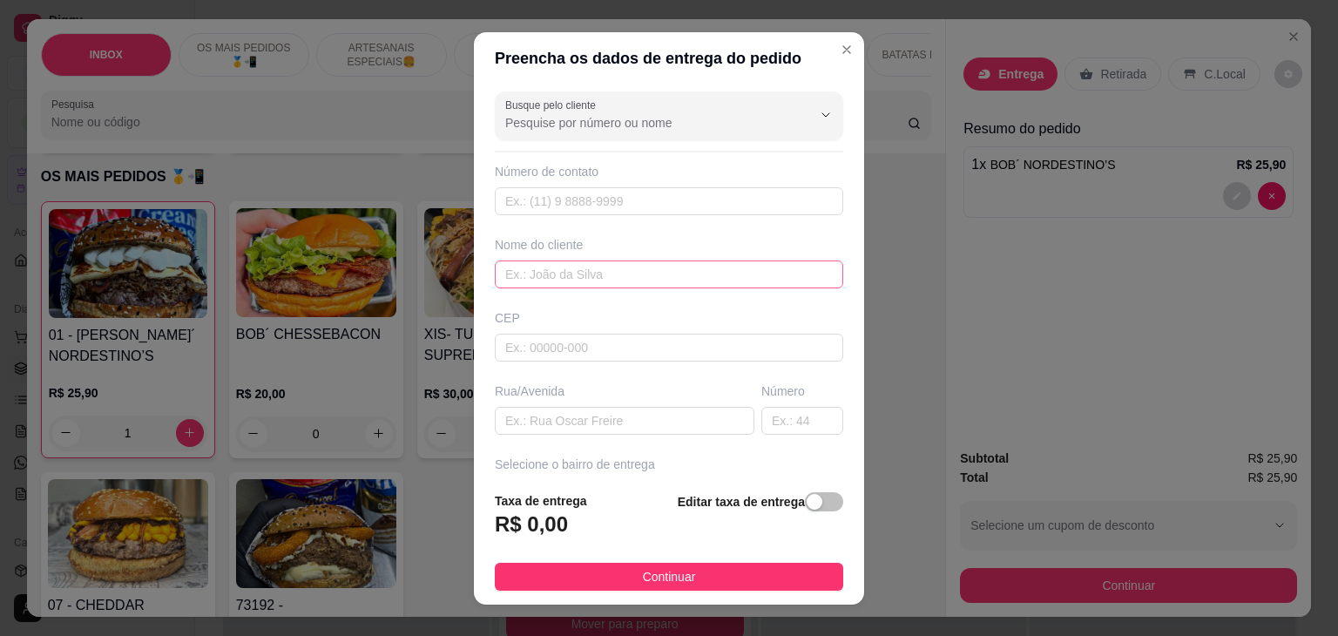
drag, startPoint x: 592, startPoint y: 252, endPoint x: 594, endPoint y: 262, distance: 10.6
click at [593, 254] on div "Nome do cliente" at bounding box center [668, 262] width 355 height 52
click at [594, 262] on input "text" at bounding box center [669, 274] width 348 height 28
type input "[PERSON_NAME]"
click at [536, 421] on input "text" at bounding box center [625, 421] width 260 height 28
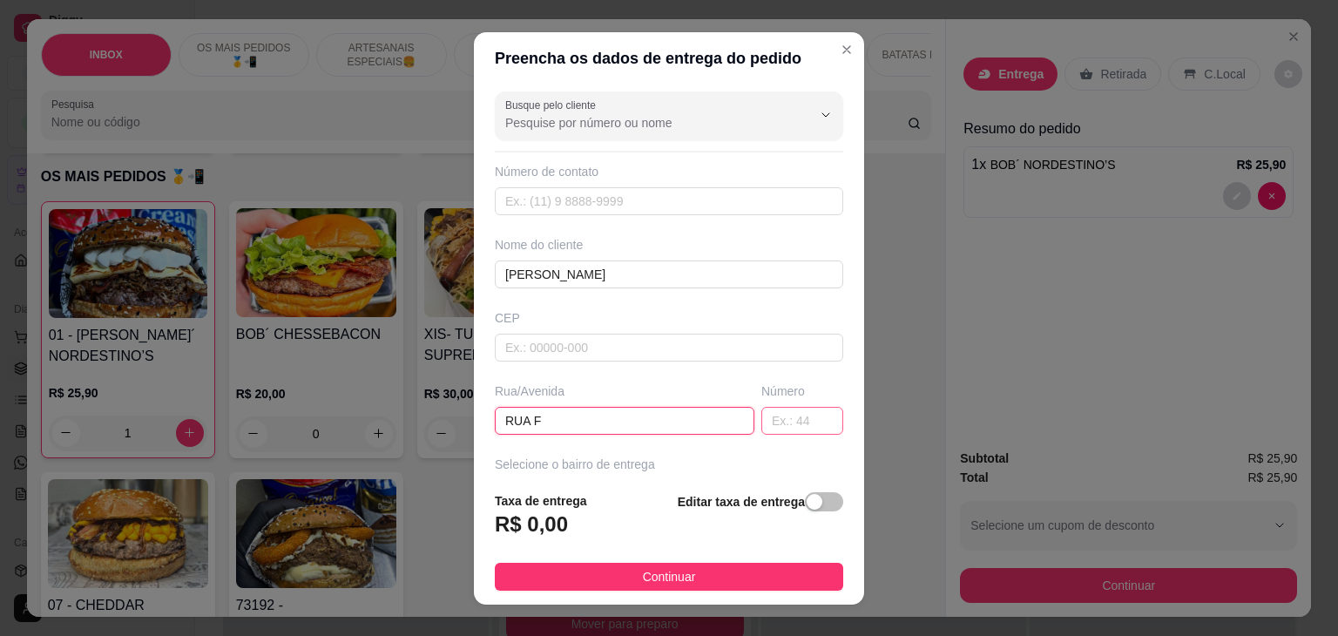
type input "RUA F"
click at [768, 415] on input "text" at bounding box center [802, 421] width 82 height 28
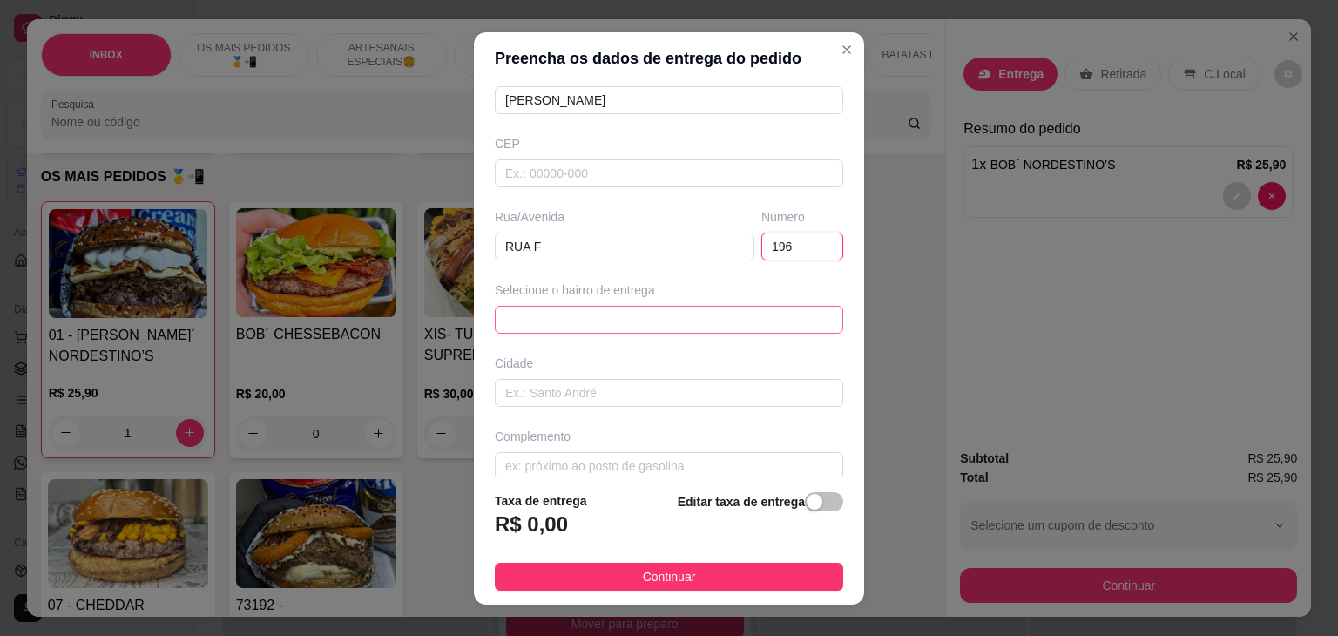
click at [650, 306] on div "6508c09785aa93f9c45a8207 6508c0b285aa93f9c45a820a alto dos bastos - Icó - R$ 3,…" at bounding box center [669, 320] width 348 height 28
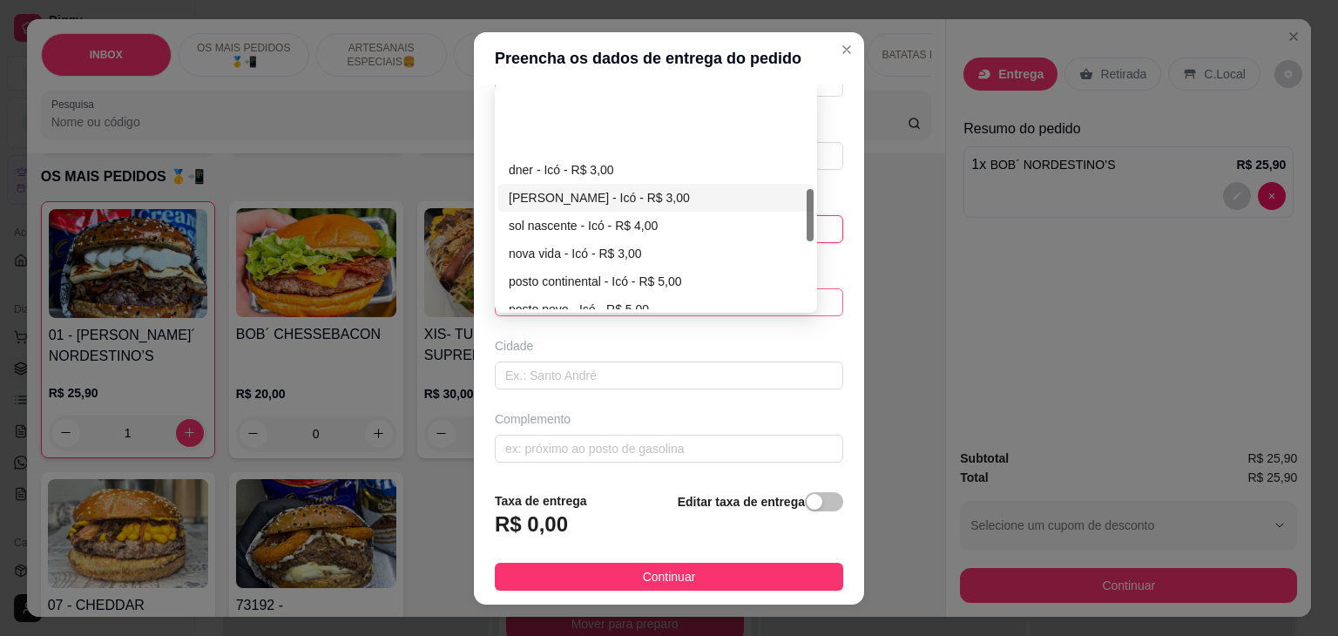
scroll to position [435, 0]
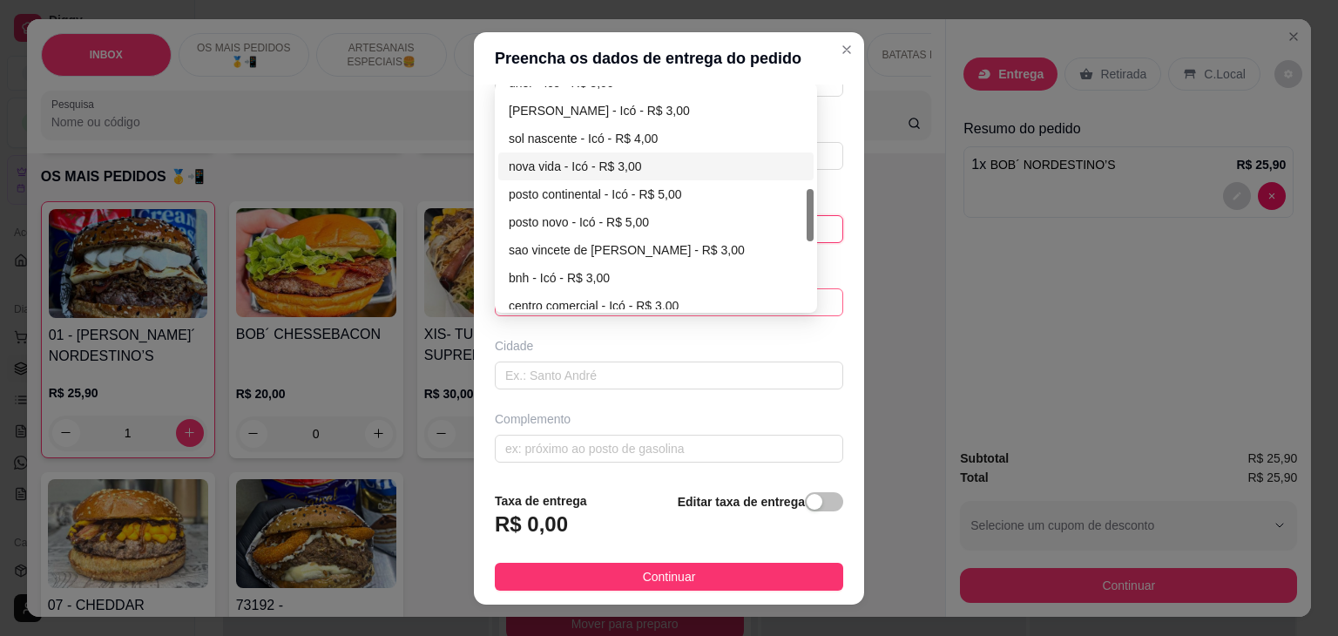
type input "196"
click at [514, 169] on div "nova vida - Icó - R$ 3,00" at bounding box center [656, 166] width 294 height 19
type input "Icó"
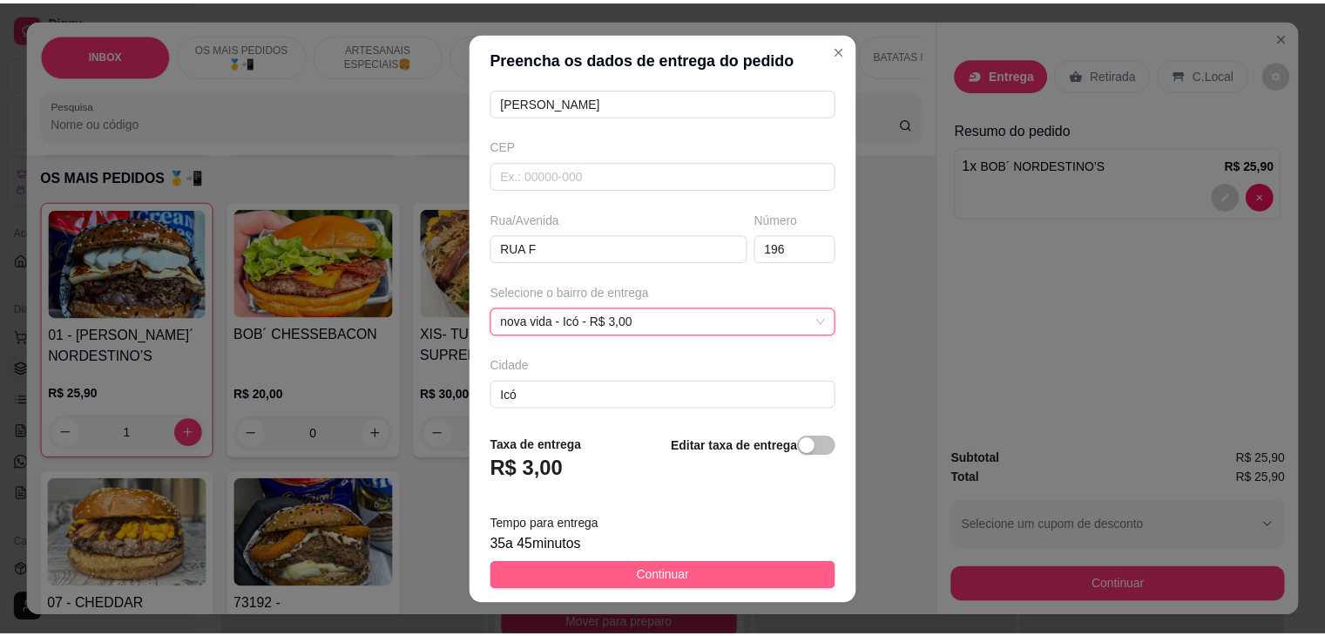
scroll to position [192, 0]
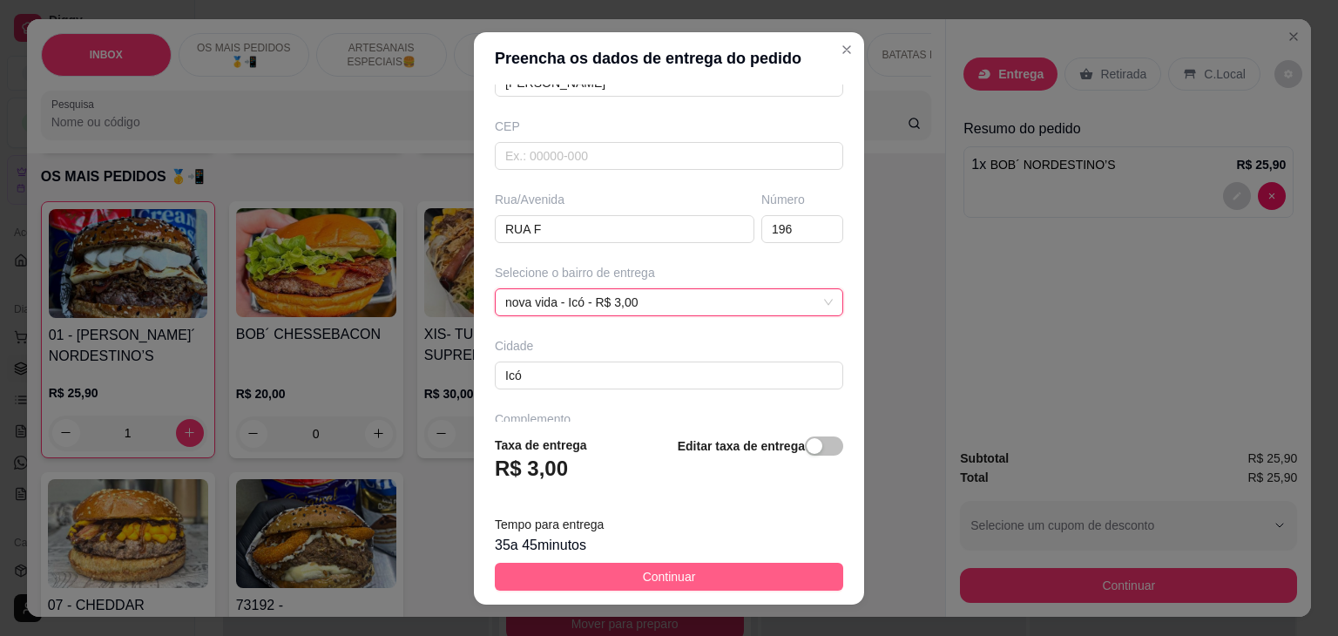
click at [643, 579] on span "Continuar" at bounding box center [669, 576] width 53 height 19
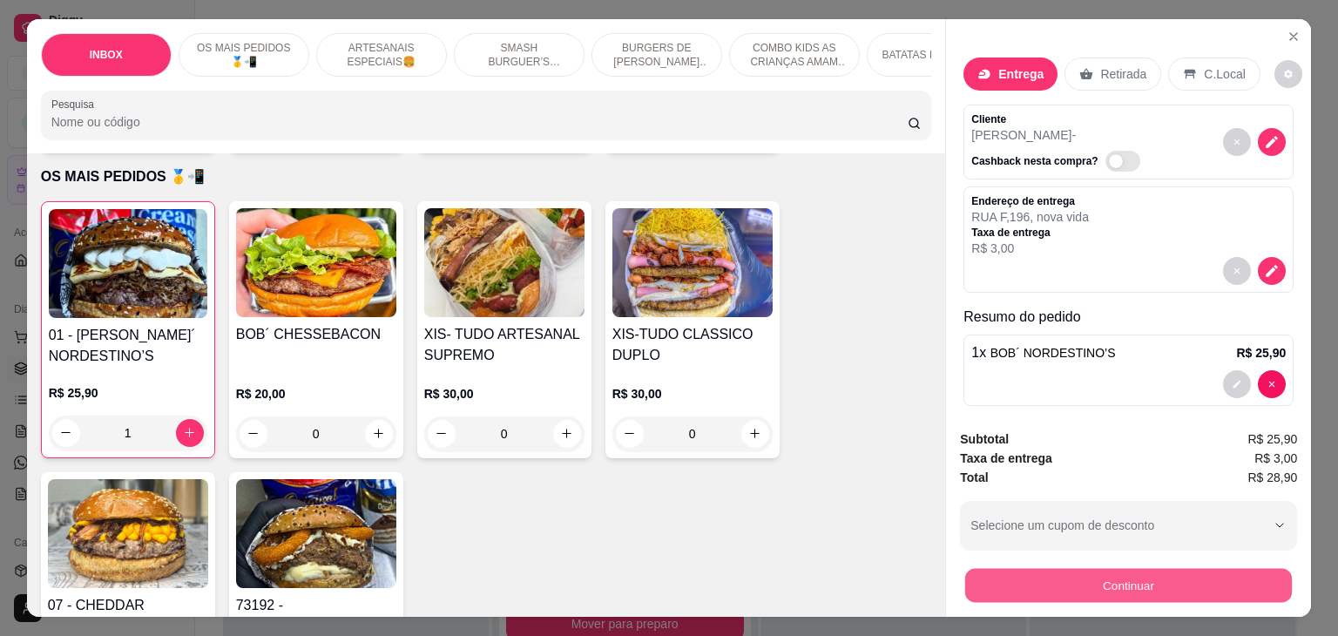
click at [1192, 580] on button "Continuar" at bounding box center [1128, 586] width 327 height 34
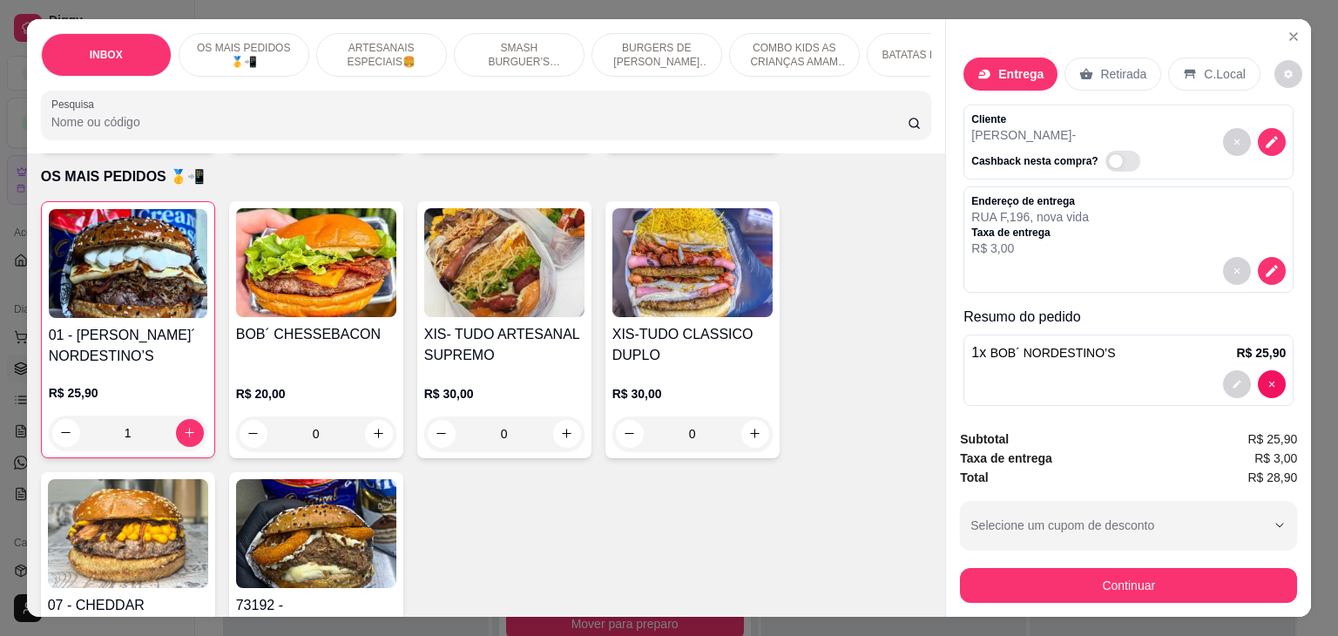
click at [1122, 74] on p "Retirada" at bounding box center [1123, 73] width 46 height 17
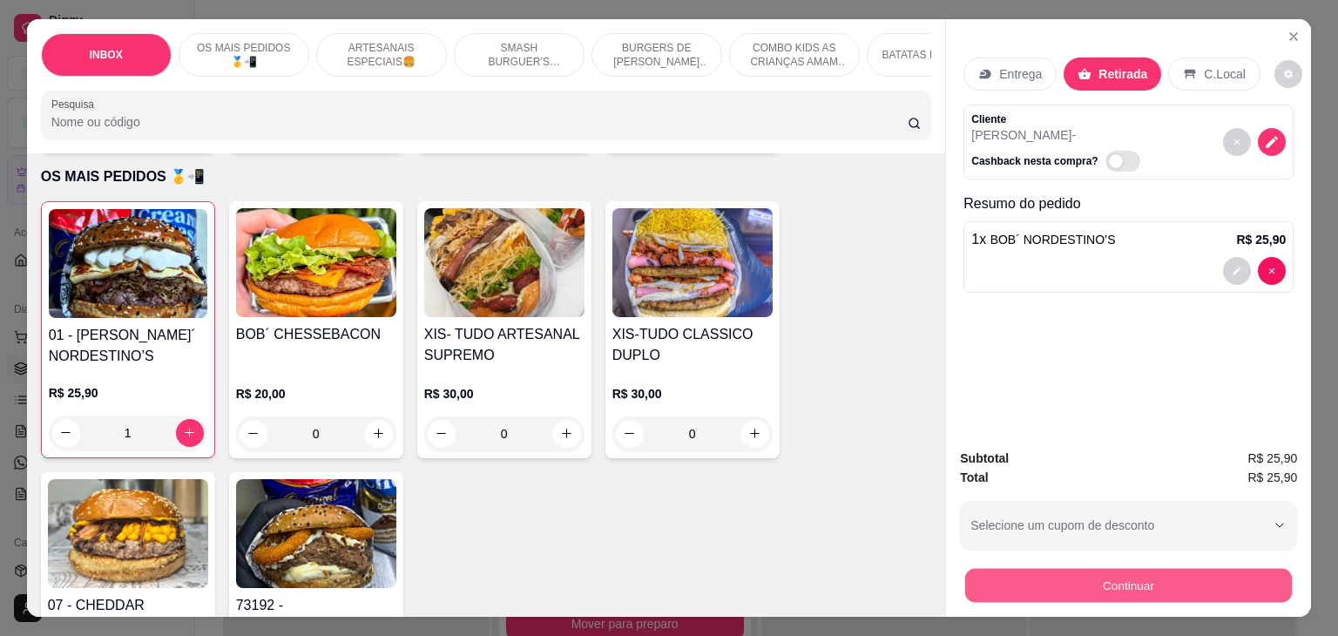
click at [1184, 586] on button "Continuar" at bounding box center [1128, 586] width 327 height 34
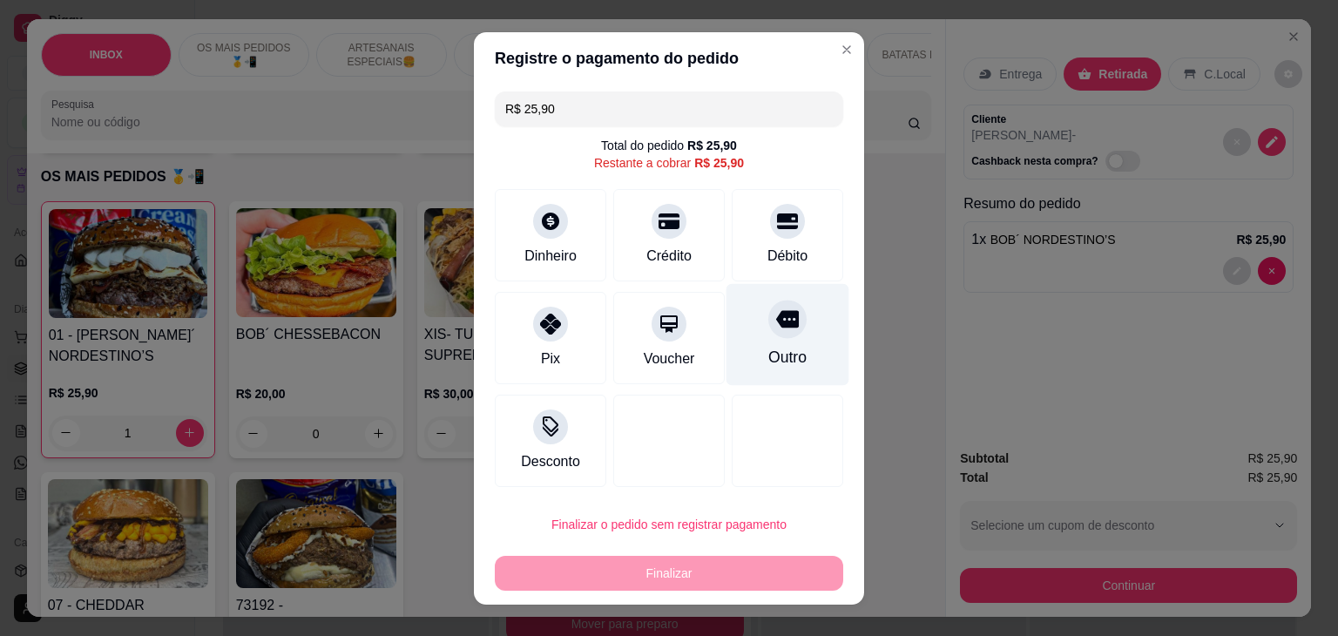
click at [773, 332] on div at bounding box center [787, 319] width 38 height 38
type input "R$ 0,00"
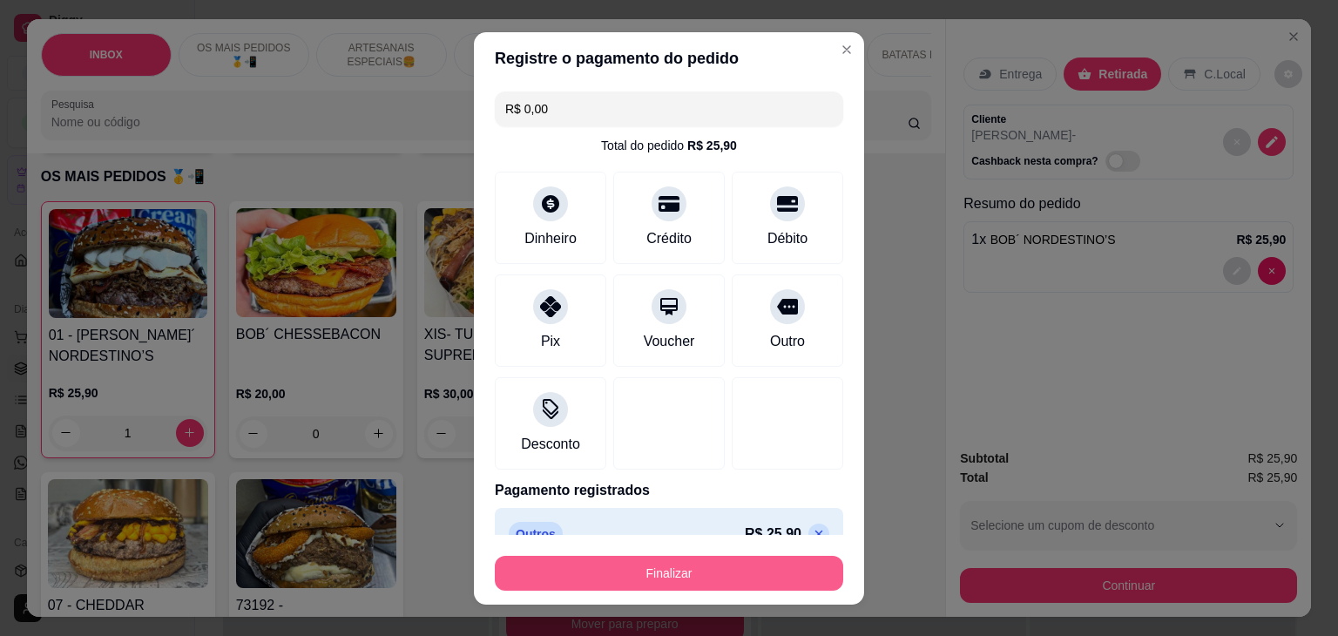
click at [718, 577] on button "Finalizar" at bounding box center [669, 573] width 348 height 35
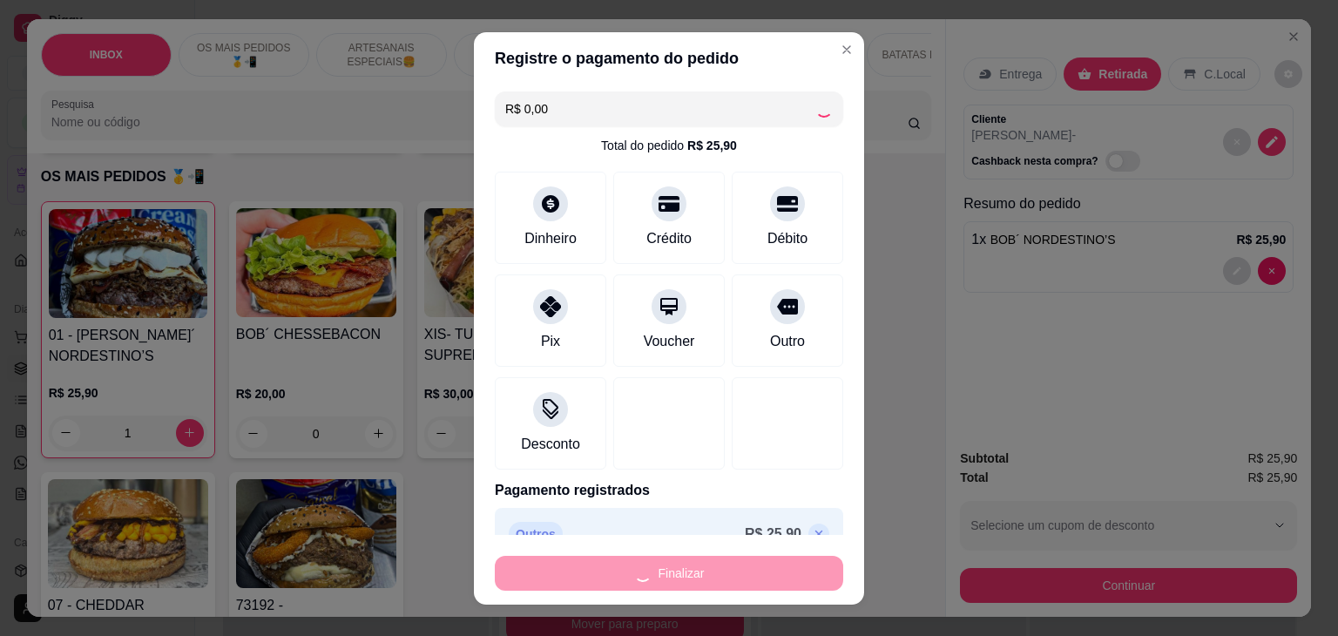
type input "0"
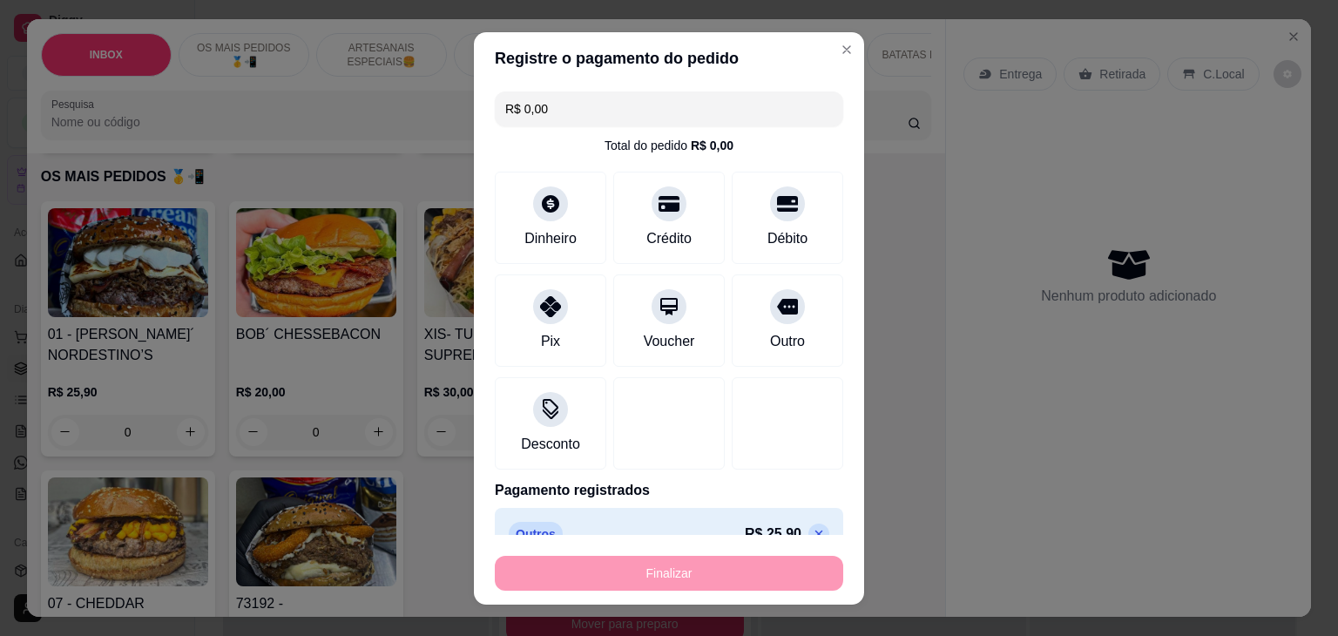
type input "-R$ 25,90"
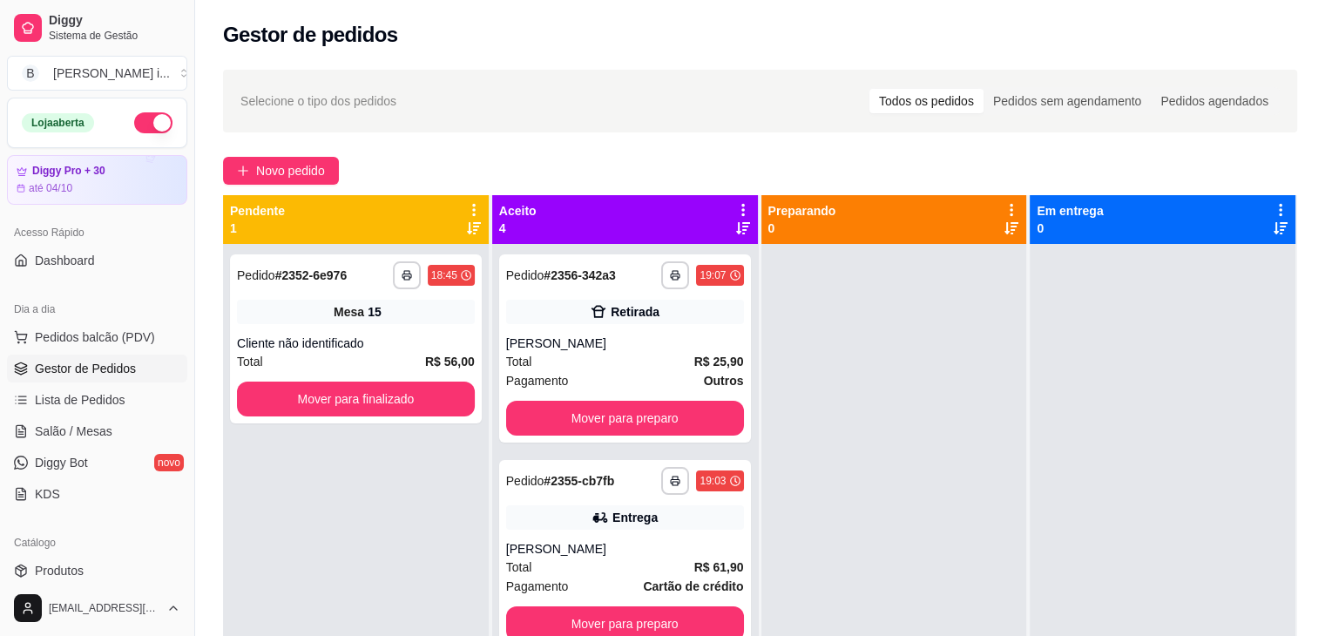
click at [902, 432] on div at bounding box center [894, 562] width 266 height 636
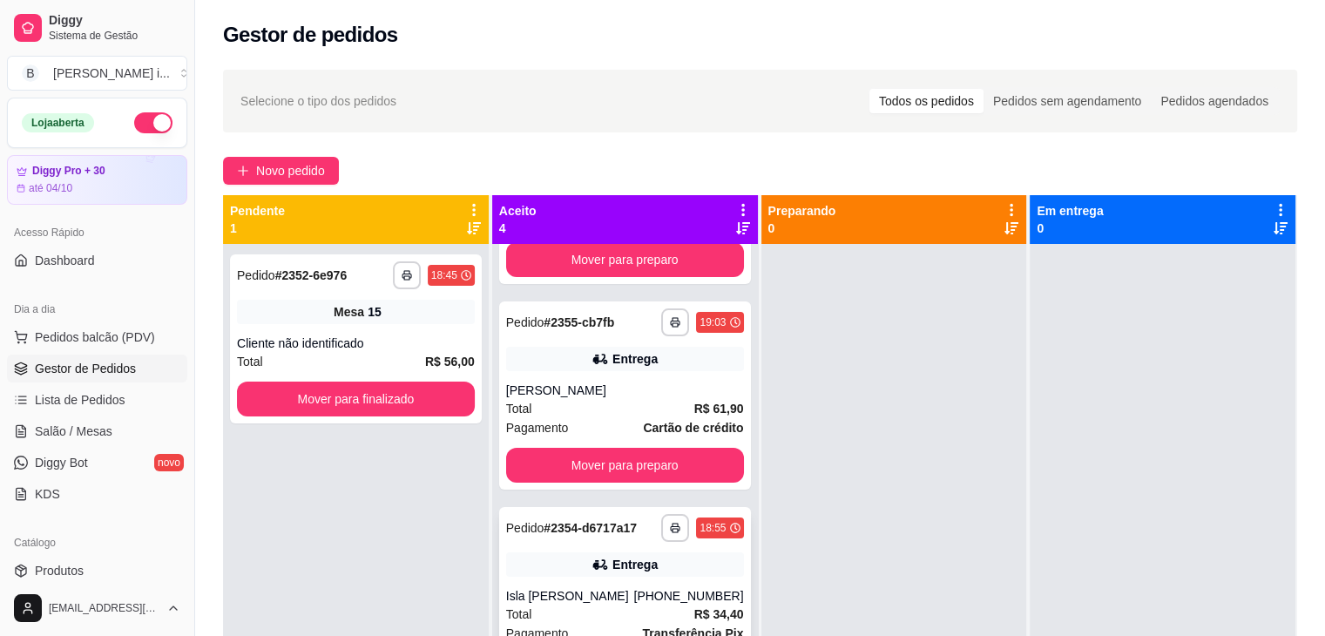
scroll to position [174, 0]
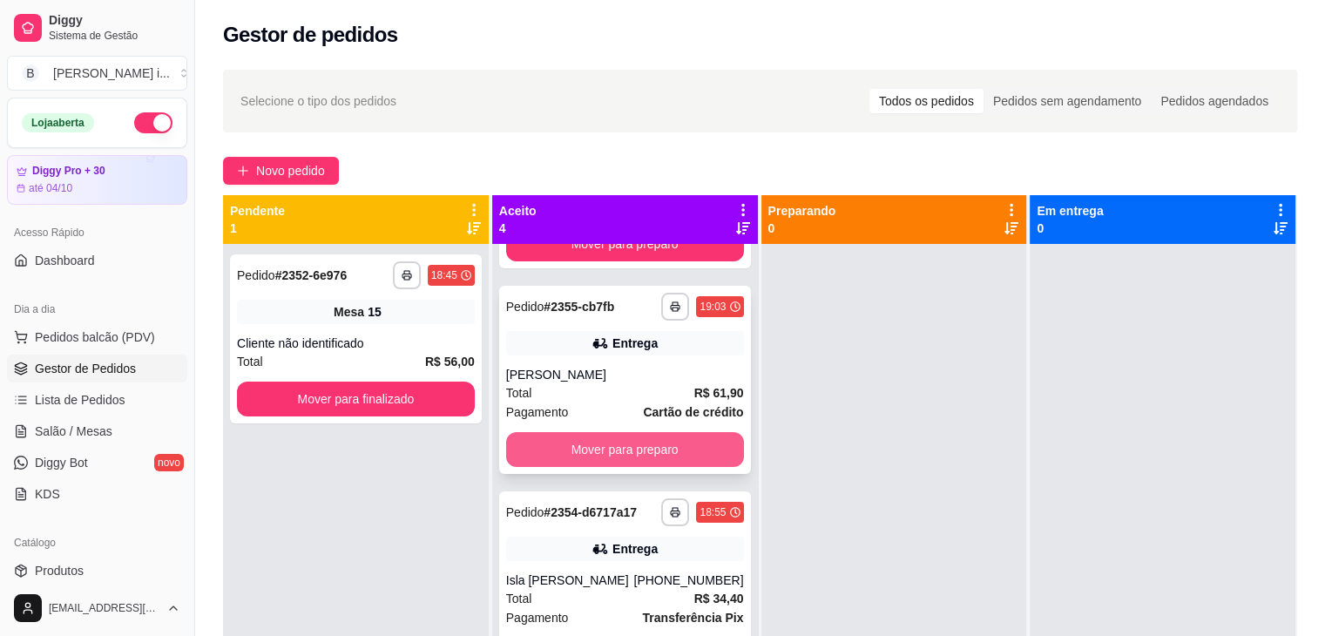
click at [676, 444] on button "Mover para preparo" at bounding box center [625, 449] width 238 height 35
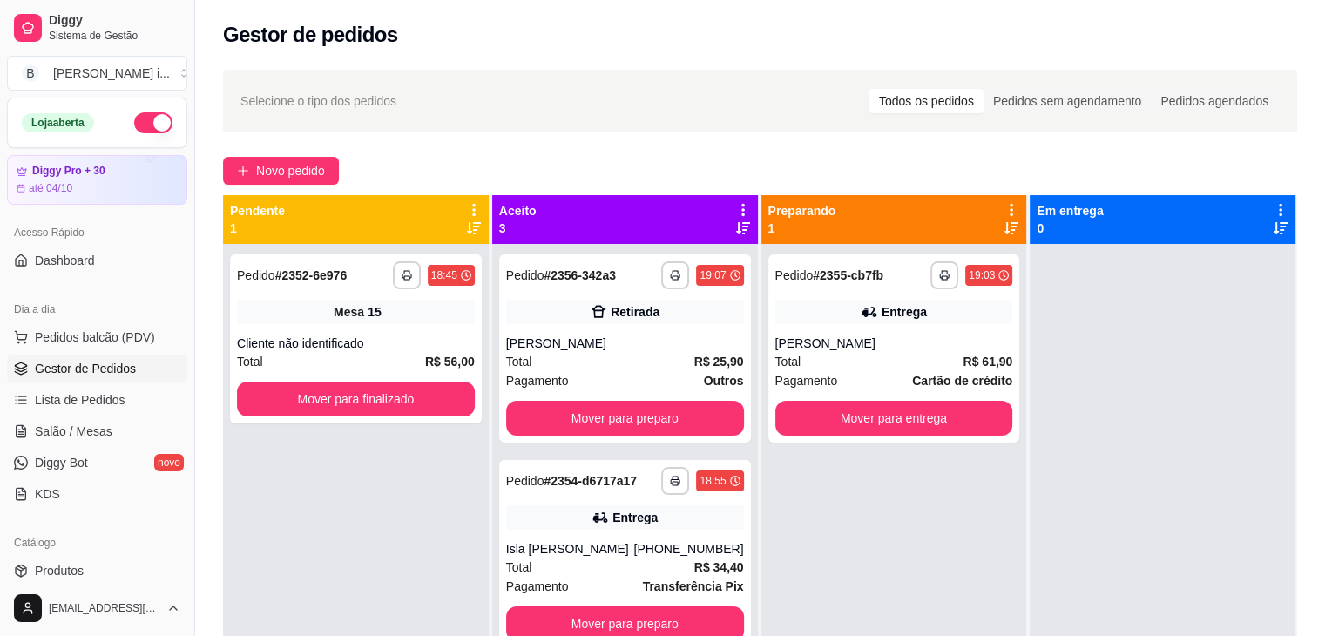
scroll to position [16, 0]
click at [644, 608] on button "Mover para preparo" at bounding box center [625, 623] width 238 height 35
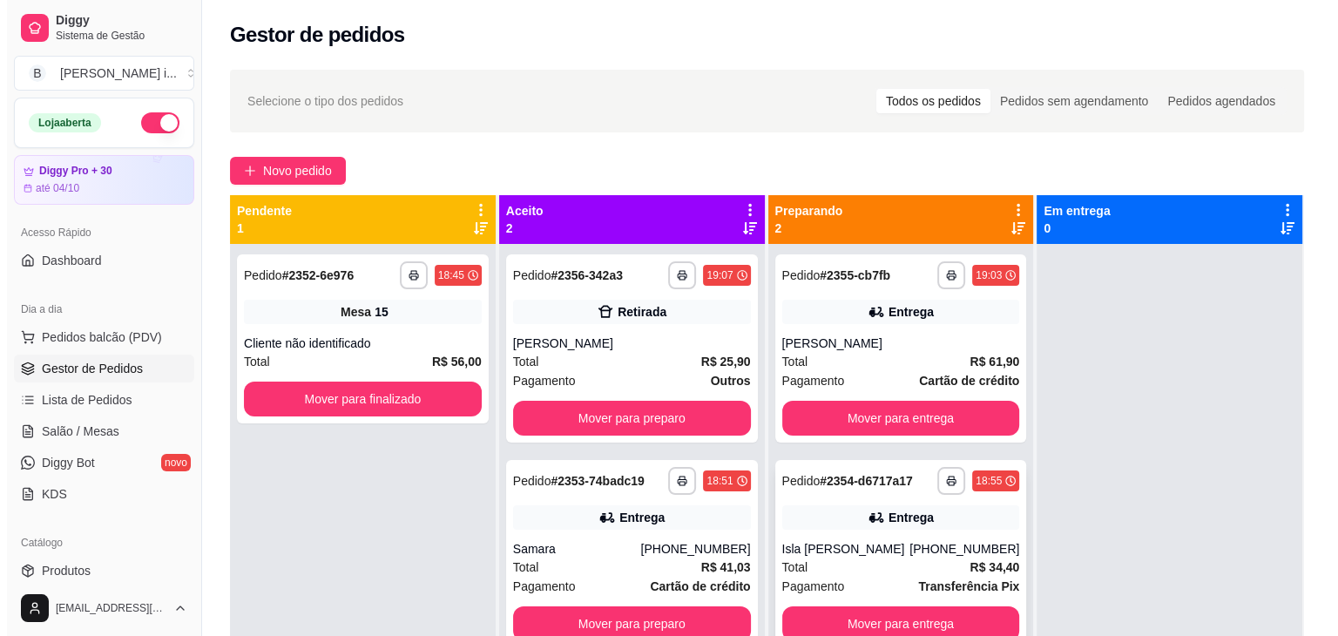
scroll to position [0, 0]
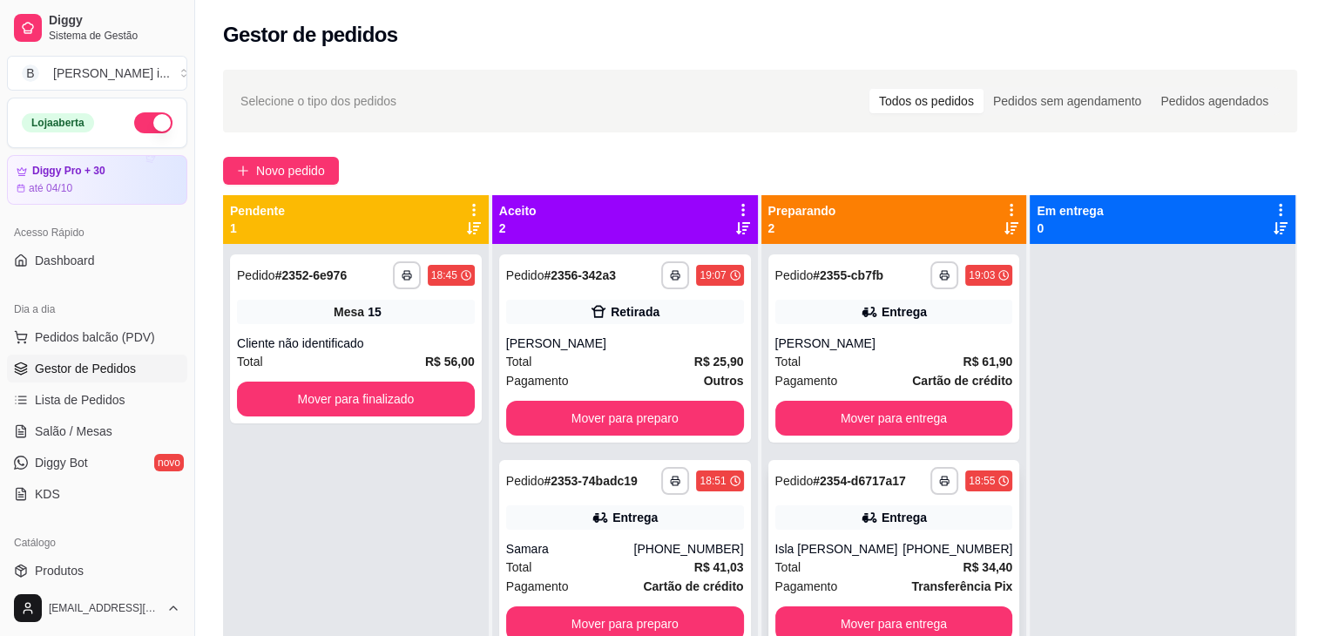
click at [888, 617] on div "**********" at bounding box center [894, 554] width 252 height 188
click at [982, 627] on button "Mover para entrega" at bounding box center [894, 624] width 231 height 34
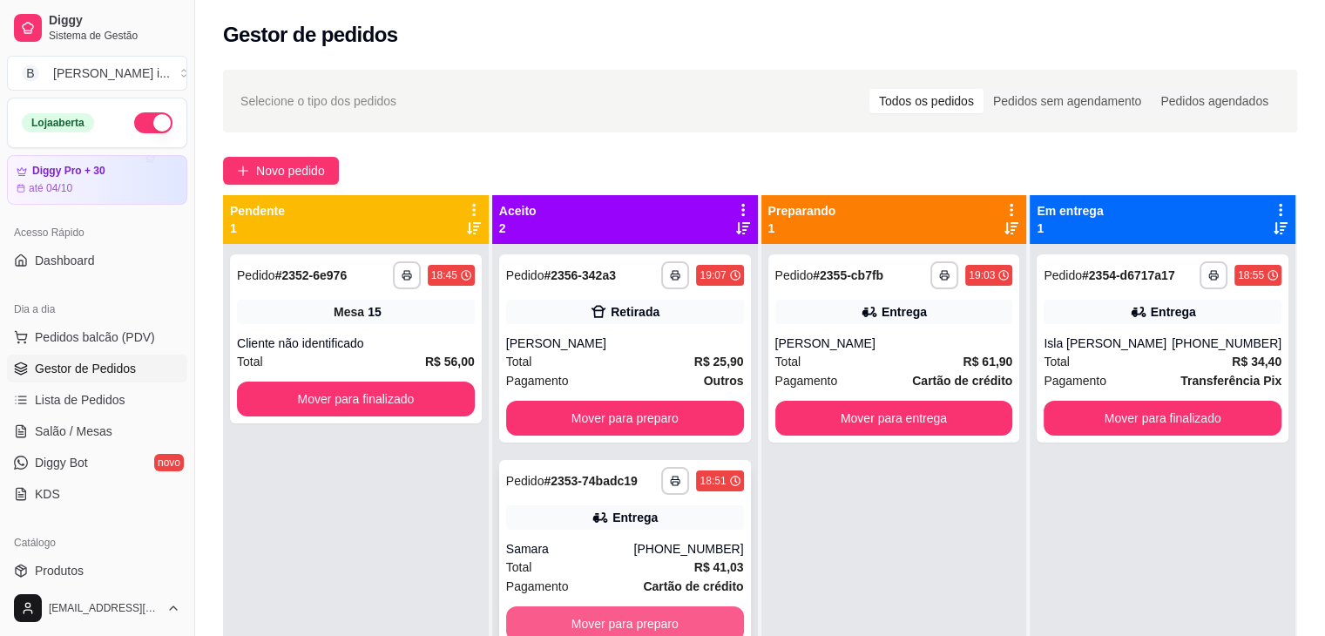
click at [712, 619] on button "Mover para preparo" at bounding box center [625, 623] width 238 height 35
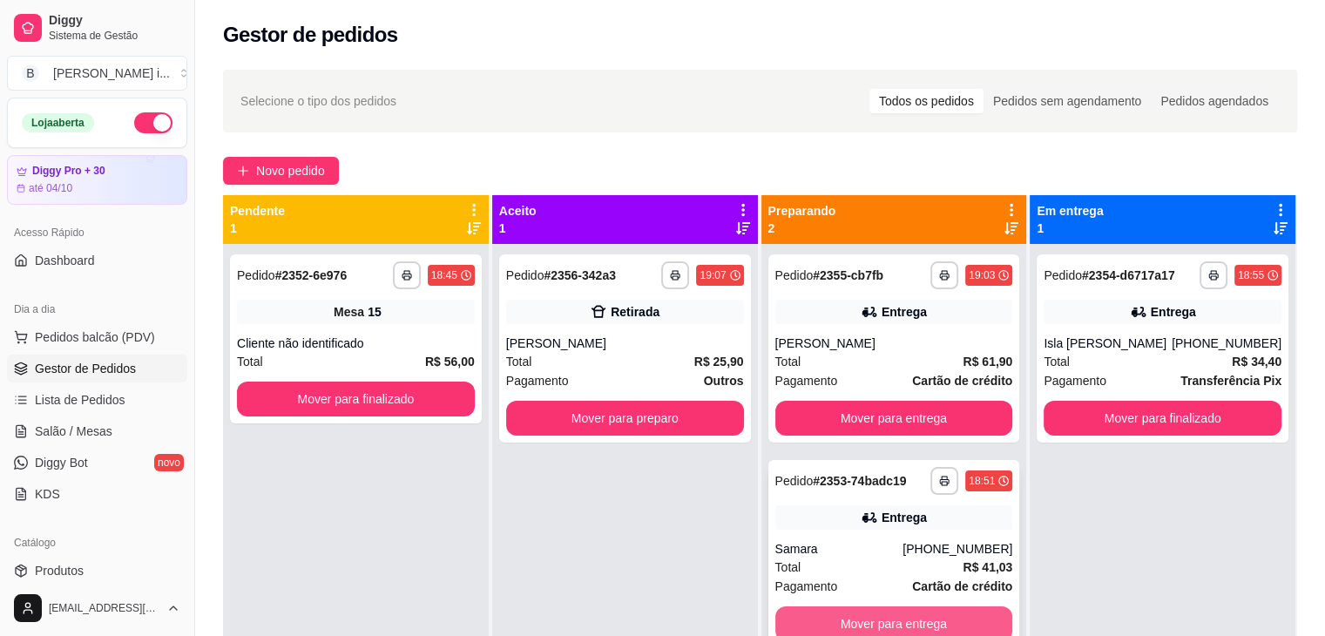
click at [891, 609] on button "Mover para entrega" at bounding box center [894, 623] width 238 height 35
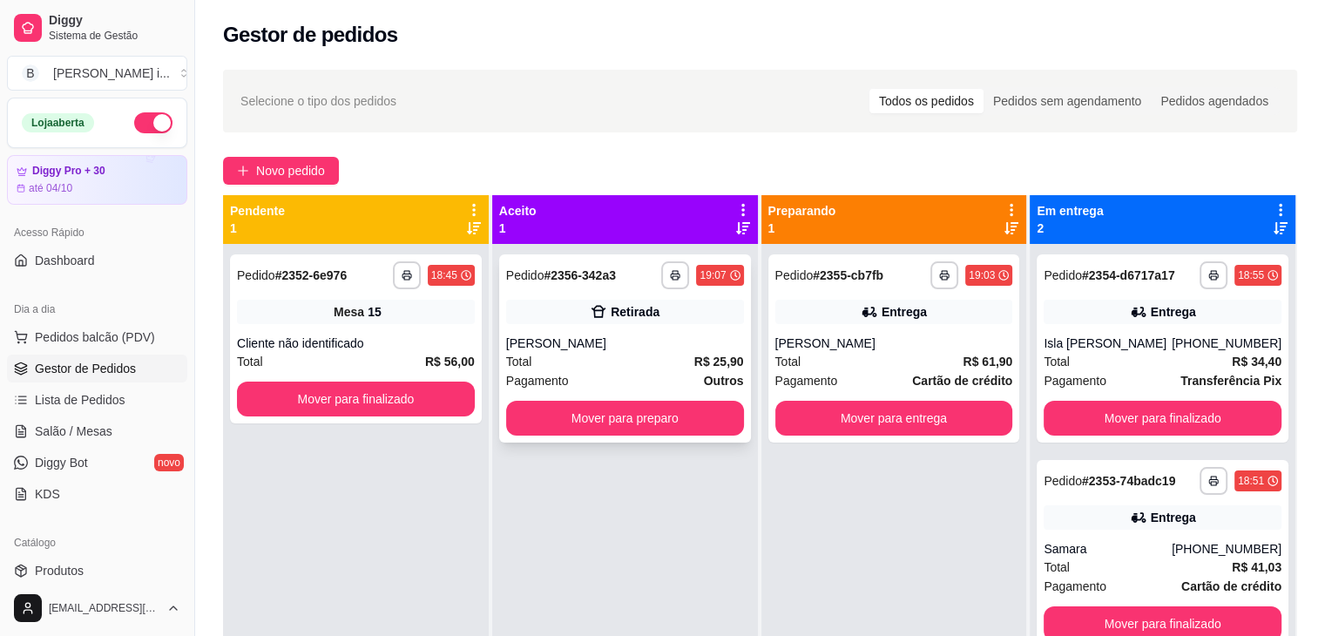
click at [700, 337] on div "[PERSON_NAME]" at bounding box center [625, 342] width 238 height 17
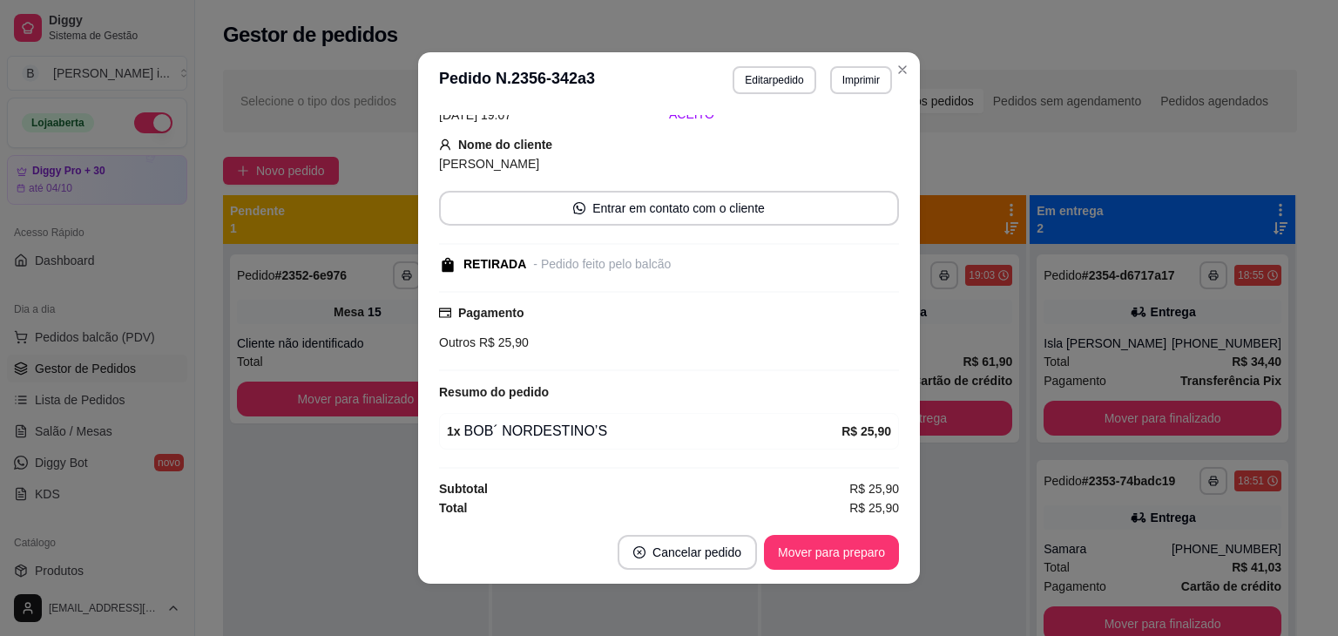
scroll to position [87, 0]
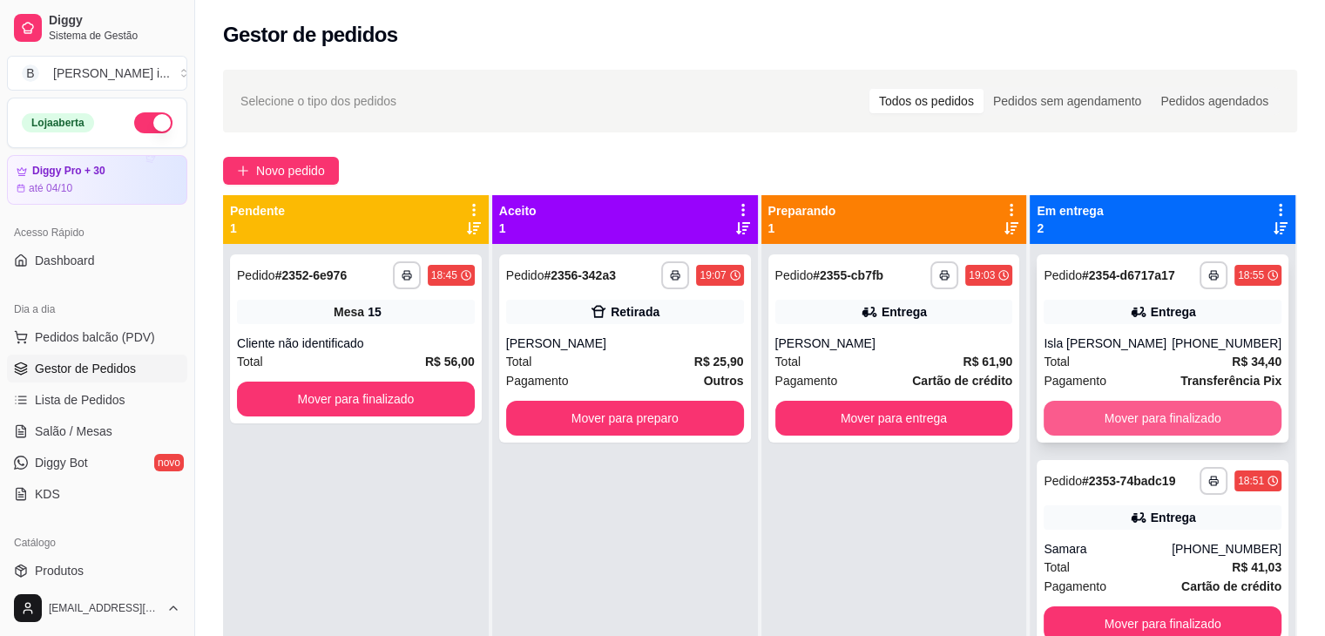
click at [1192, 433] on button "Mover para finalizado" at bounding box center [1162, 418] width 238 height 35
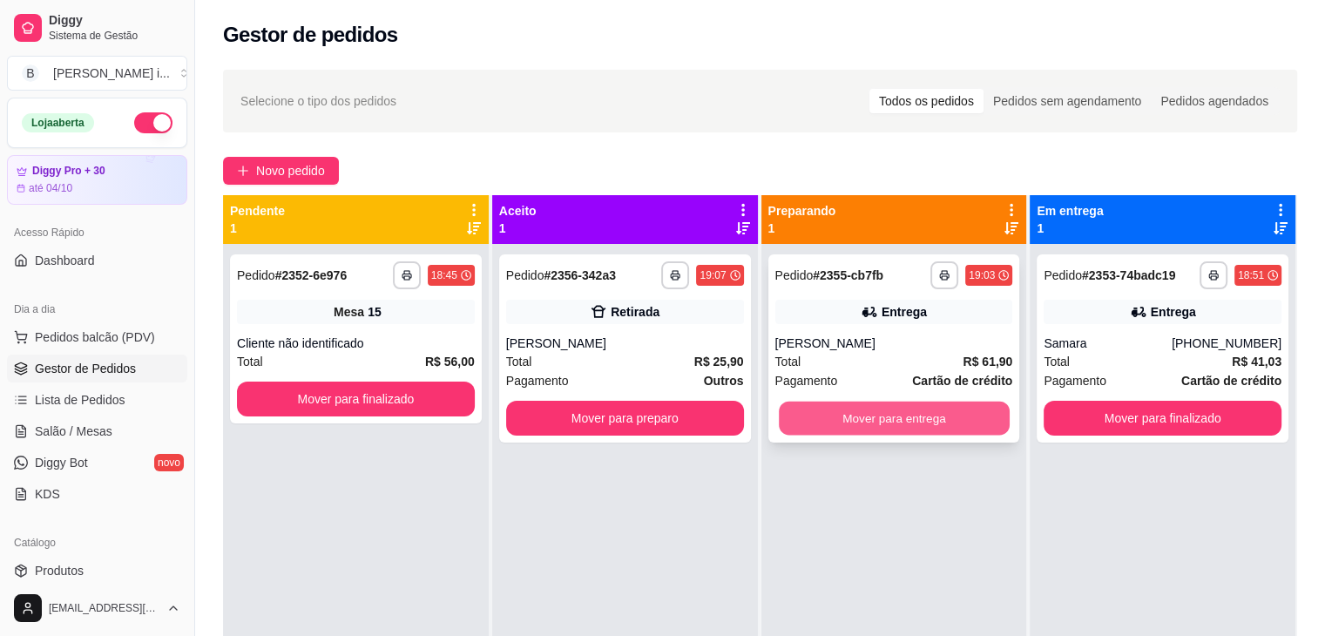
click at [883, 420] on button "Mover para entrega" at bounding box center [894, 418] width 231 height 34
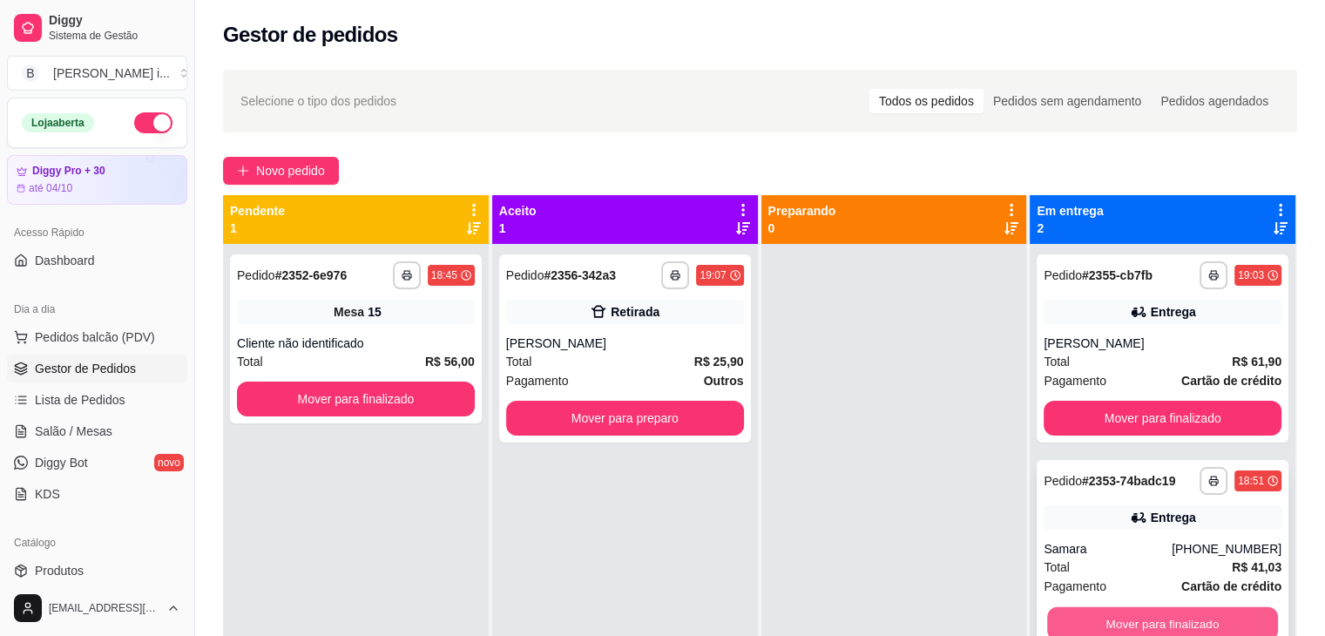
click at [1222, 632] on button "Mover para finalizado" at bounding box center [1162, 624] width 231 height 34
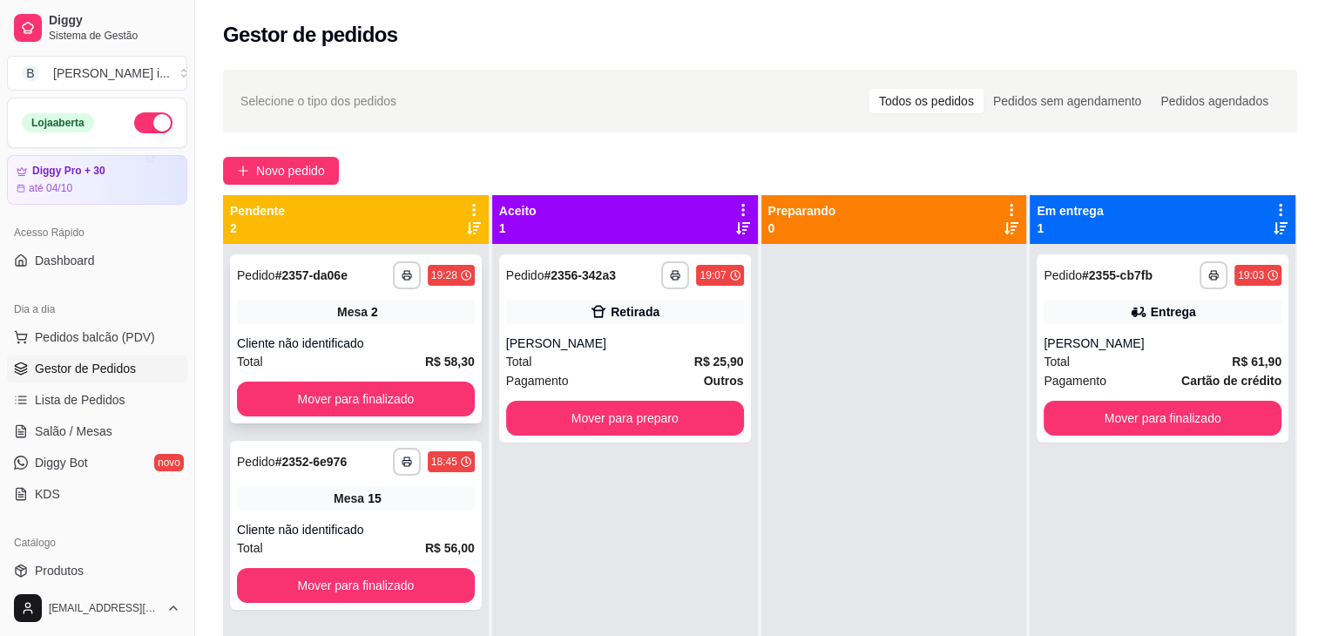
click at [388, 287] on div "**********" at bounding box center [356, 275] width 238 height 28
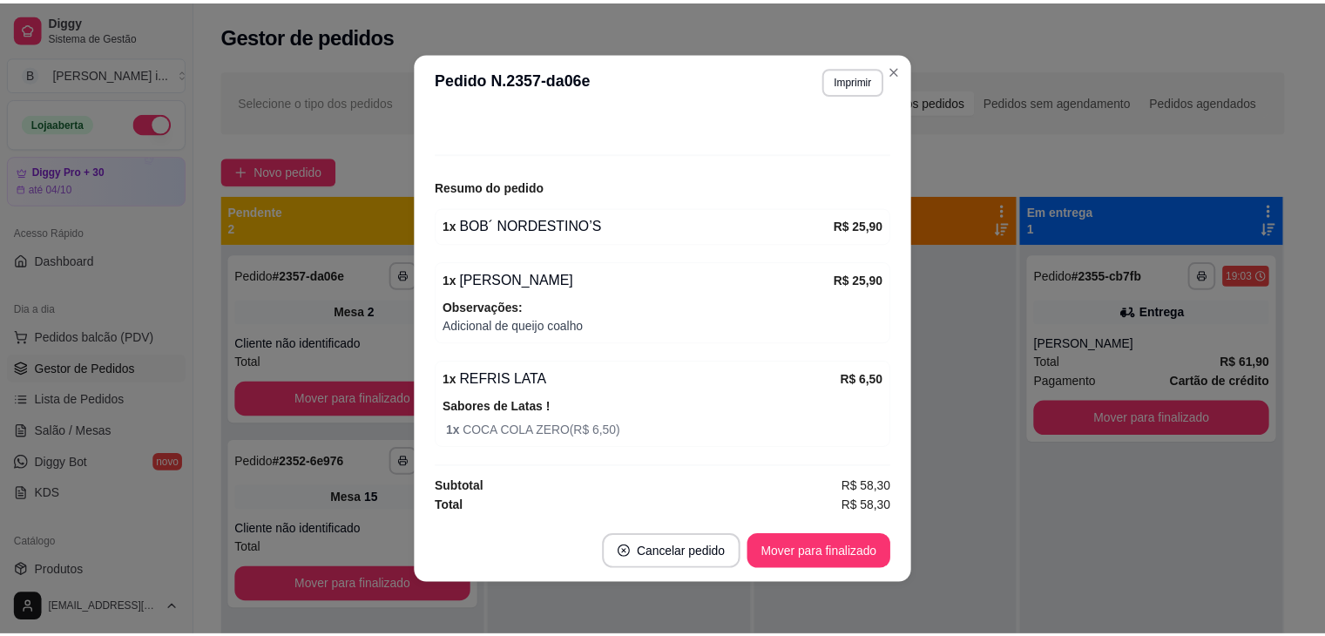
scroll to position [3, 0]
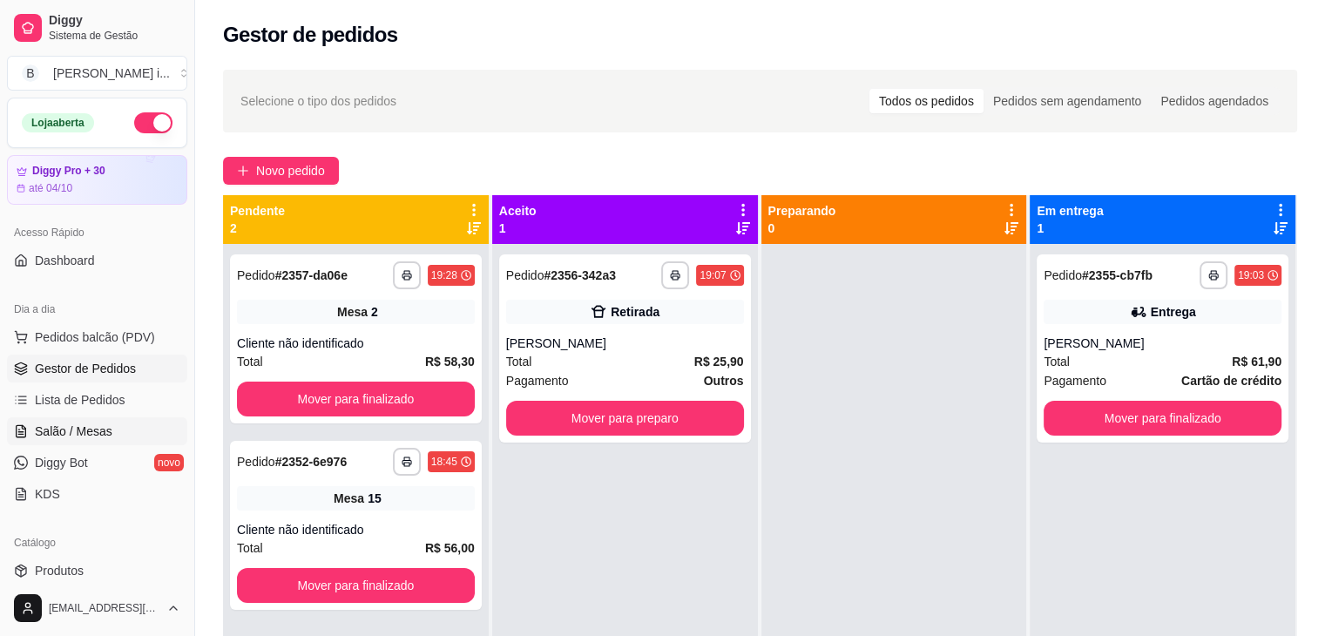
click at [42, 430] on span "Salão / Mesas" at bounding box center [74, 430] width 78 height 17
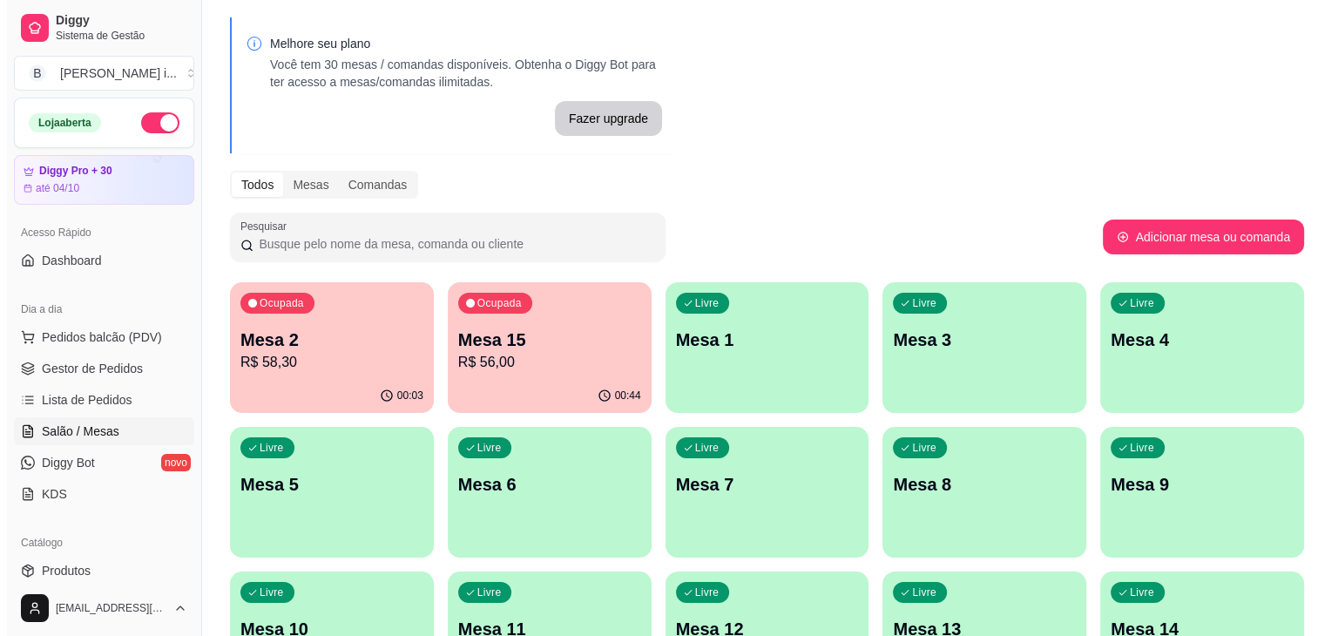
scroll to position [87, 0]
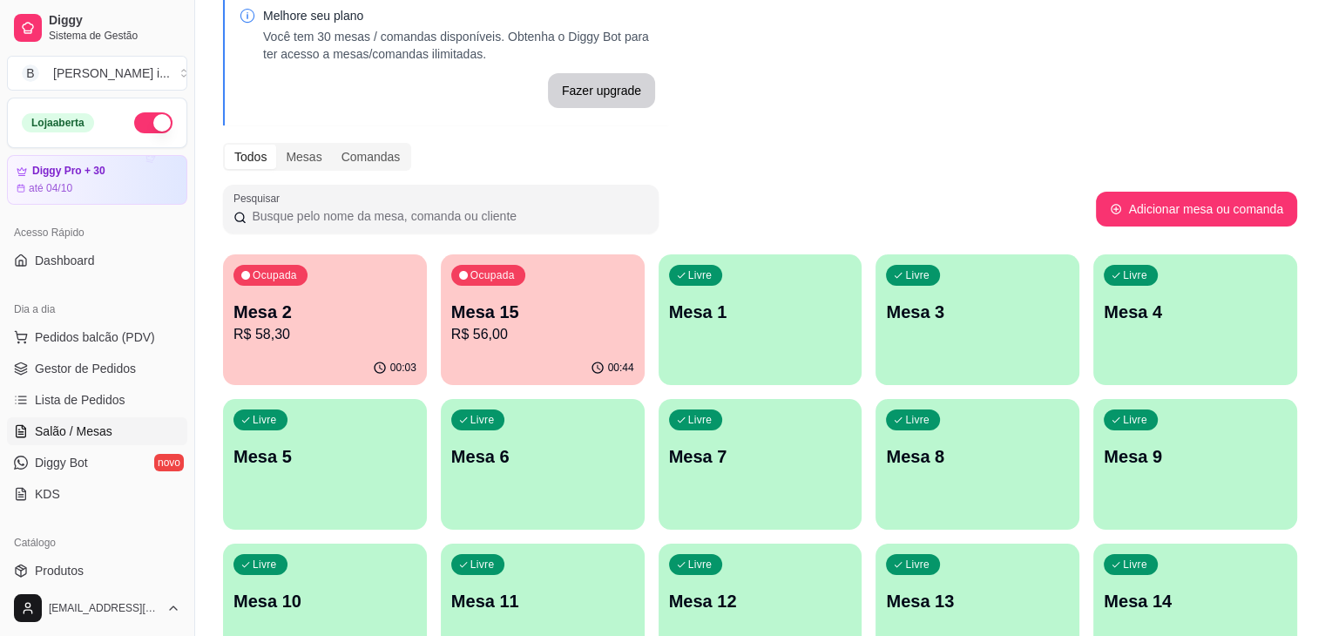
click at [441, 419] on div "Livre Mesa 6" at bounding box center [543, 454] width 204 height 110
click at [314, 347] on div "Ocupada Mesa 2 R$ 58,30" at bounding box center [325, 303] width 198 height 94
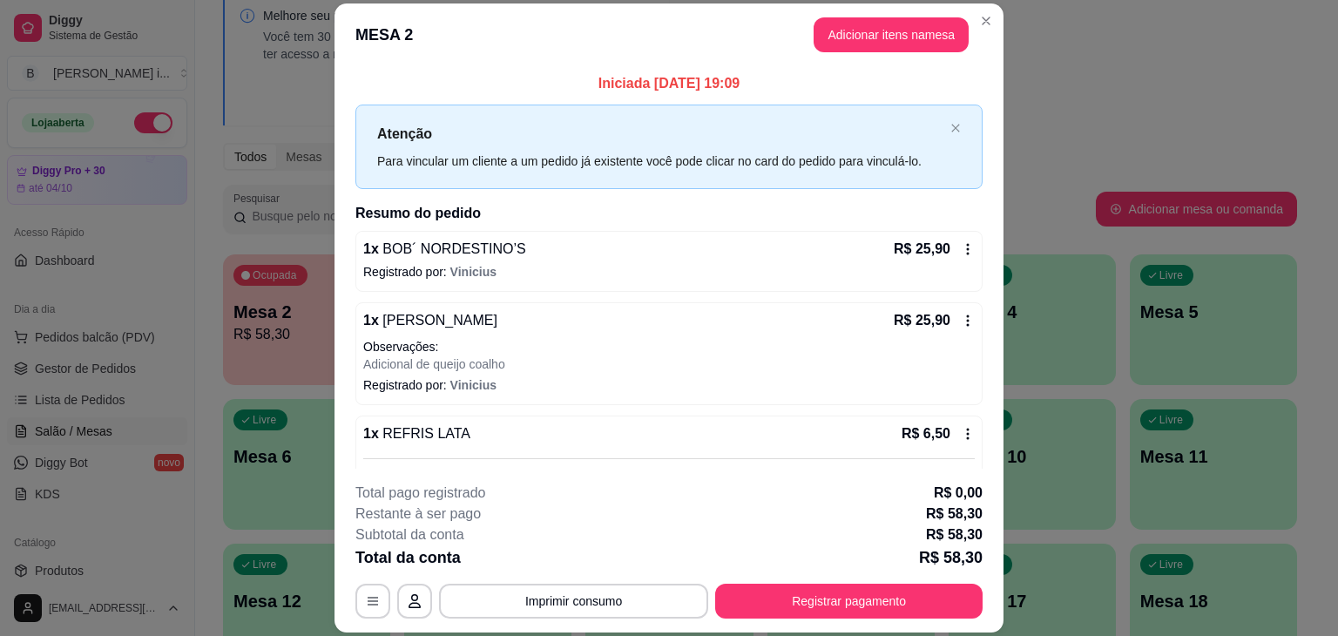
click at [961, 253] on icon at bounding box center [968, 249] width 14 height 14
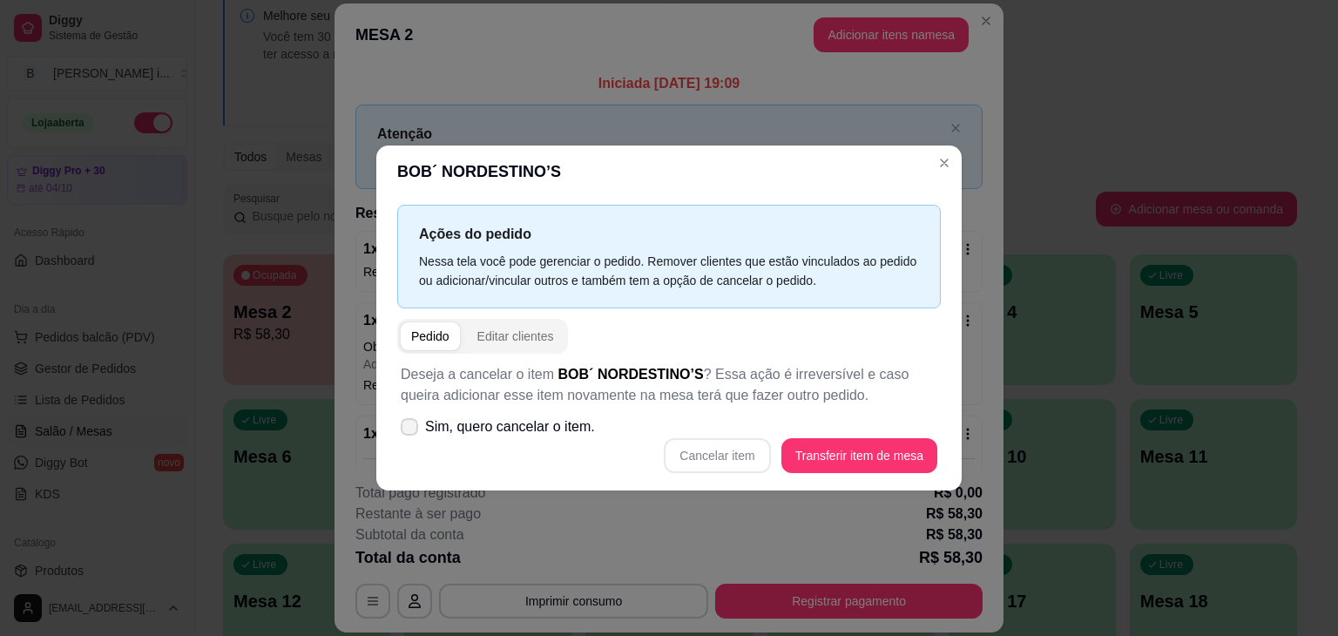
click at [498, 428] on span "Sim, quero cancelar o item." at bounding box center [510, 426] width 170 height 21
click at [411, 430] on input "Sim, quero cancelar o item." at bounding box center [405, 435] width 11 height 11
checkbox input "true"
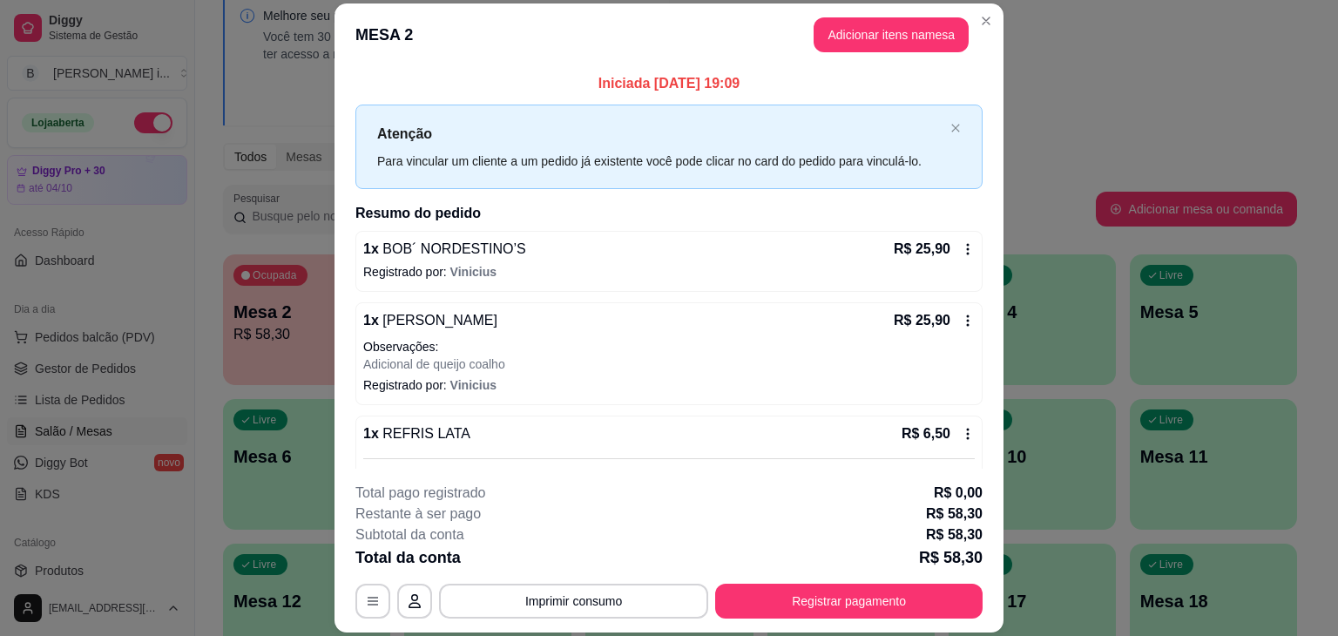
click at [961, 242] on icon at bounding box center [968, 249] width 14 height 14
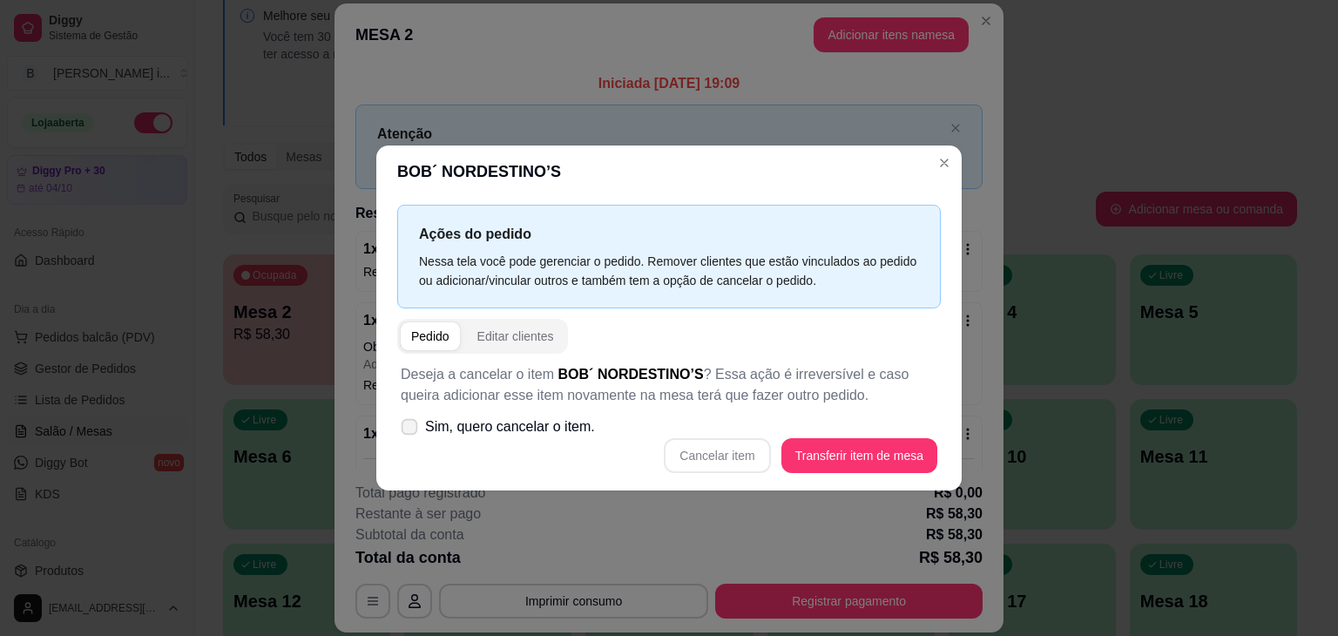
click at [442, 427] on span "Sim, quero cancelar o item." at bounding box center [510, 426] width 170 height 21
click at [411, 430] on input "Sim, quero cancelar o item." at bounding box center [405, 435] width 11 height 11
checkbox input "true"
click at [686, 454] on button "Cancelar item" at bounding box center [717, 455] width 106 height 35
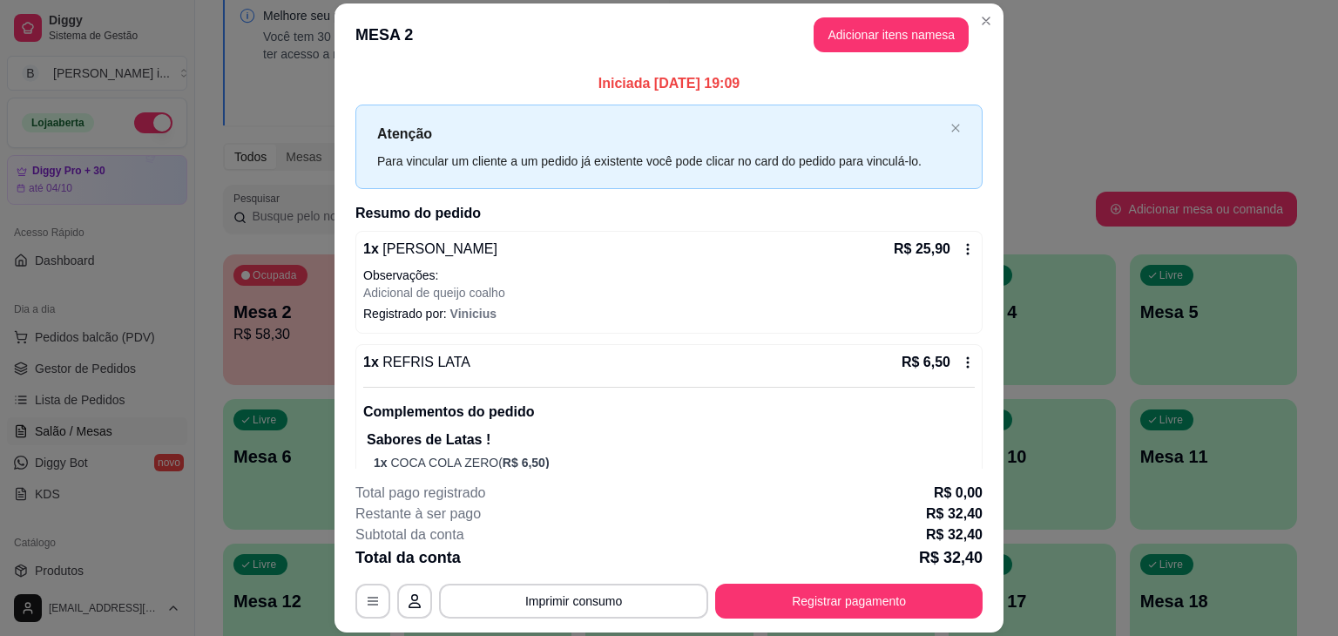
click at [967, 252] on icon at bounding box center [968, 248] width 3 height 11
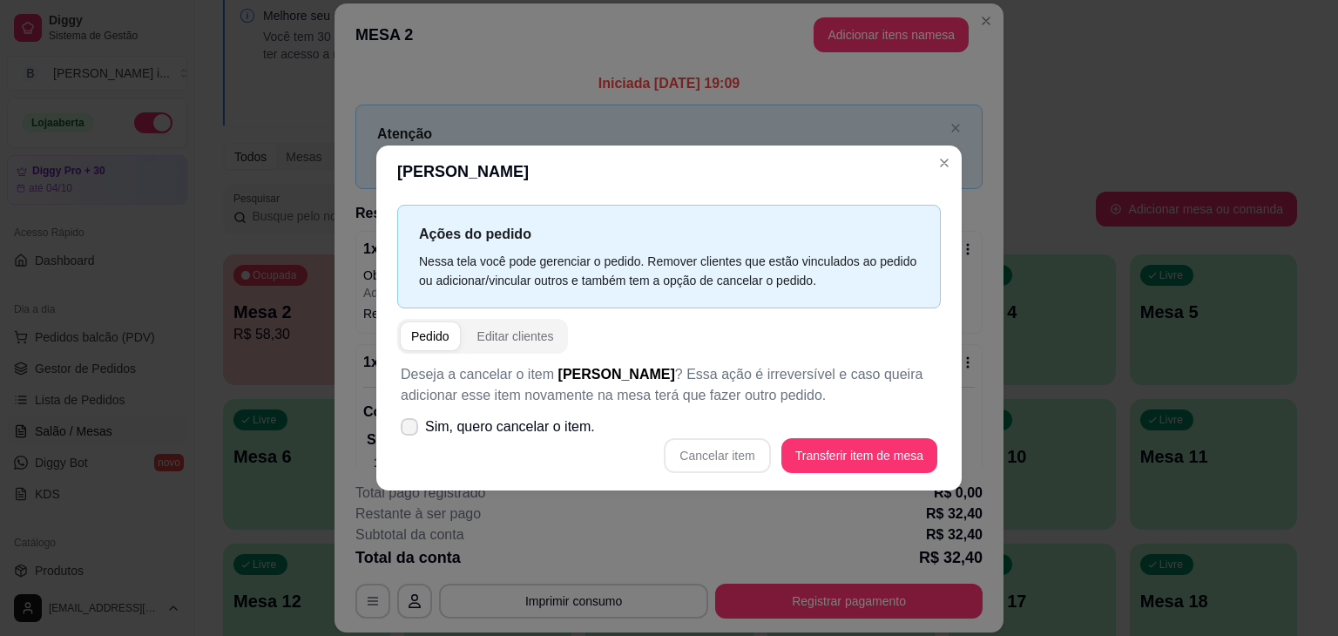
click at [431, 435] on span "Sim, quero cancelar o item." at bounding box center [510, 426] width 170 height 21
click at [411, 435] on input "Sim, quero cancelar o item." at bounding box center [405, 435] width 11 height 11
checkbox input "true"
click at [735, 448] on button "Cancelar item" at bounding box center [717, 455] width 106 height 35
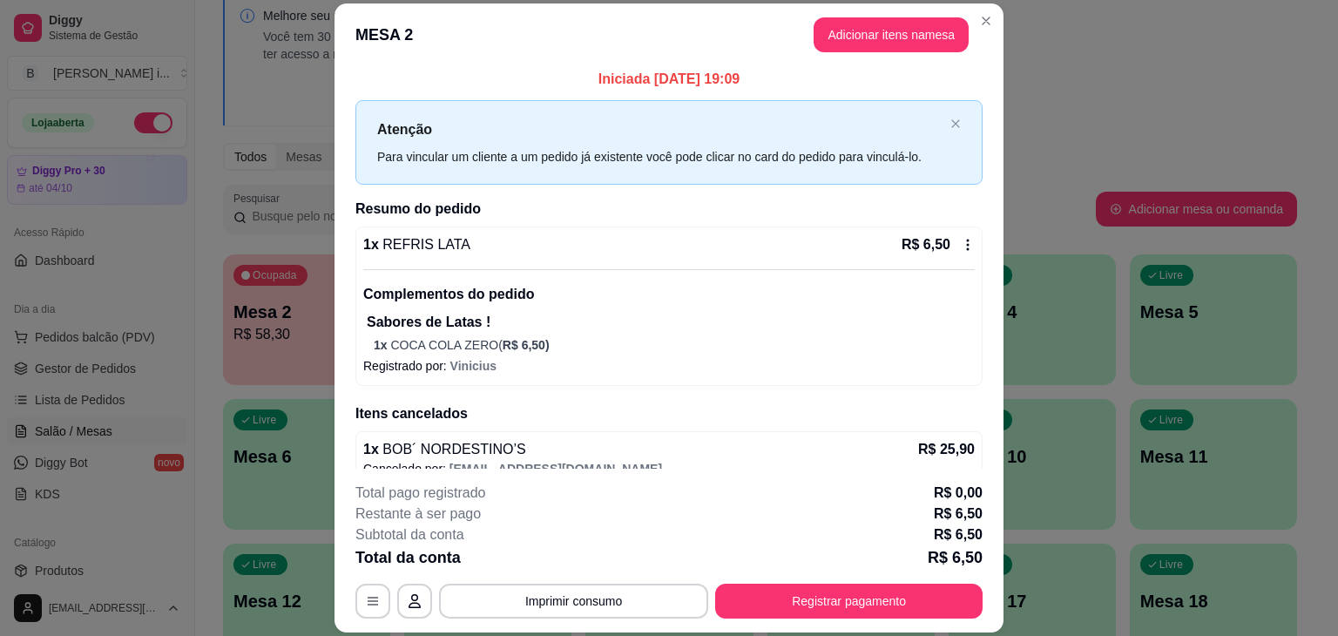
scroll to position [0, 0]
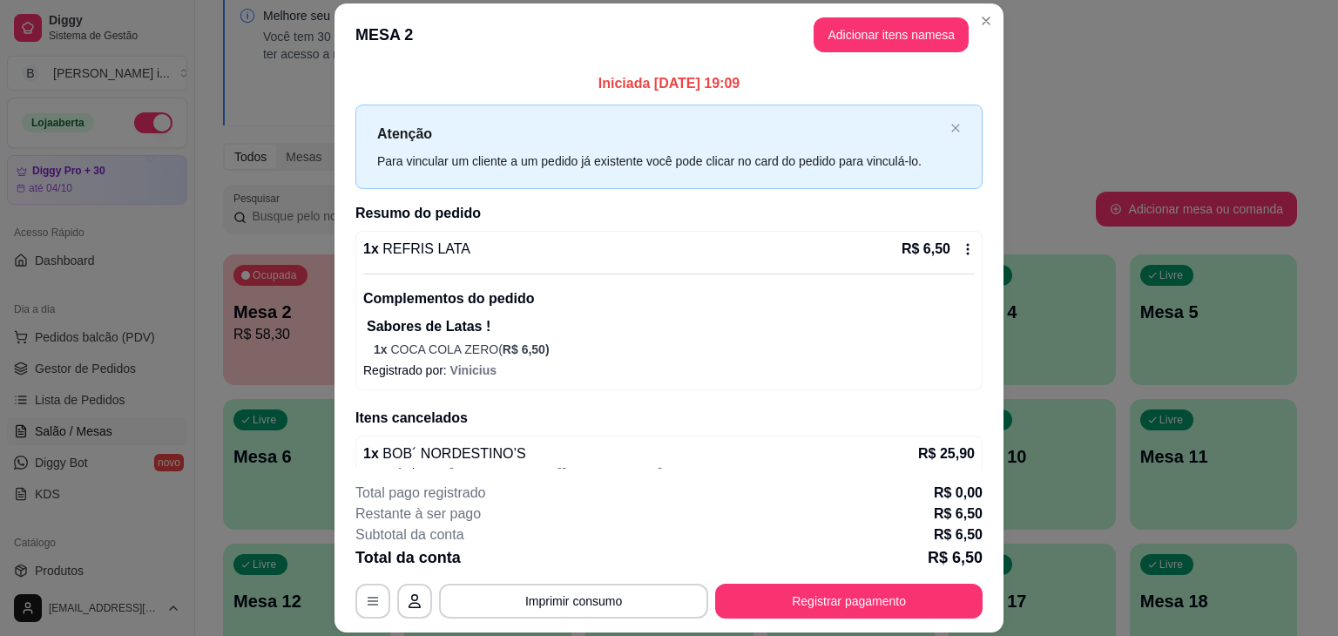
click at [961, 249] on icon at bounding box center [968, 249] width 14 height 14
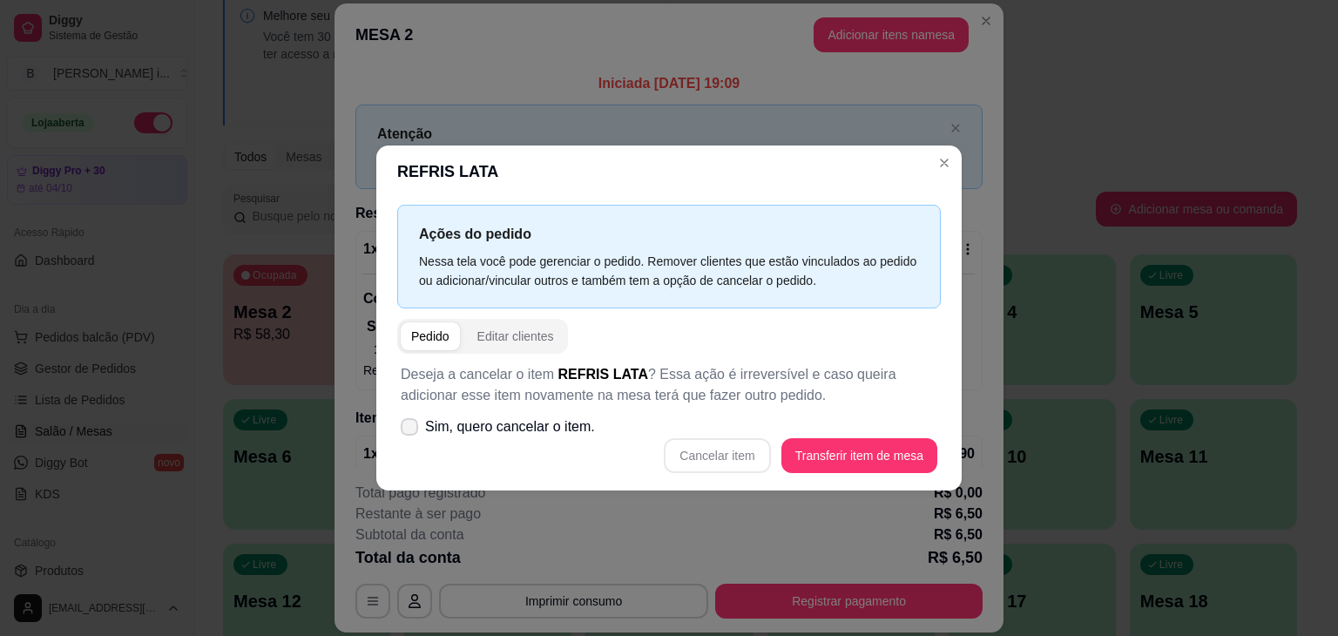
click at [455, 424] on span "Sim, quero cancelar o item." at bounding box center [510, 426] width 170 height 21
click at [411, 430] on input "Sim, quero cancelar o item." at bounding box center [405, 435] width 11 height 11
checkbox input "true"
click at [732, 461] on button "Cancelar item" at bounding box center [717, 456] width 104 height 34
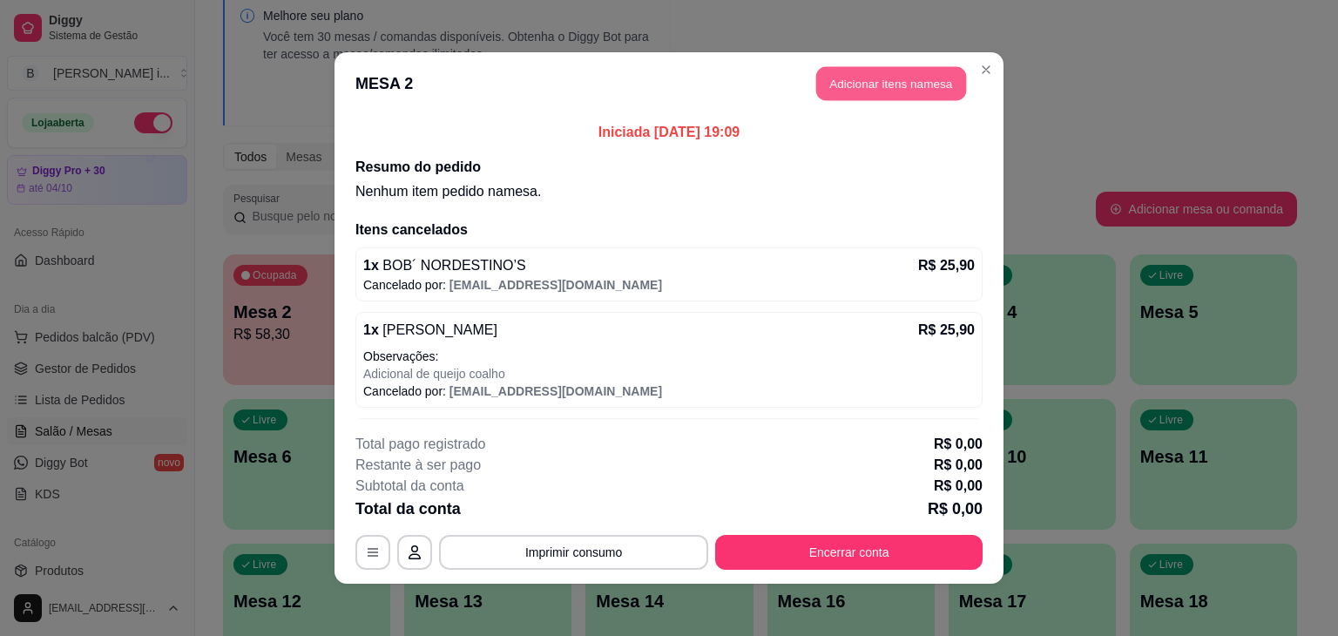
click at [863, 84] on button "Adicionar itens na mesa" at bounding box center [891, 84] width 150 height 34
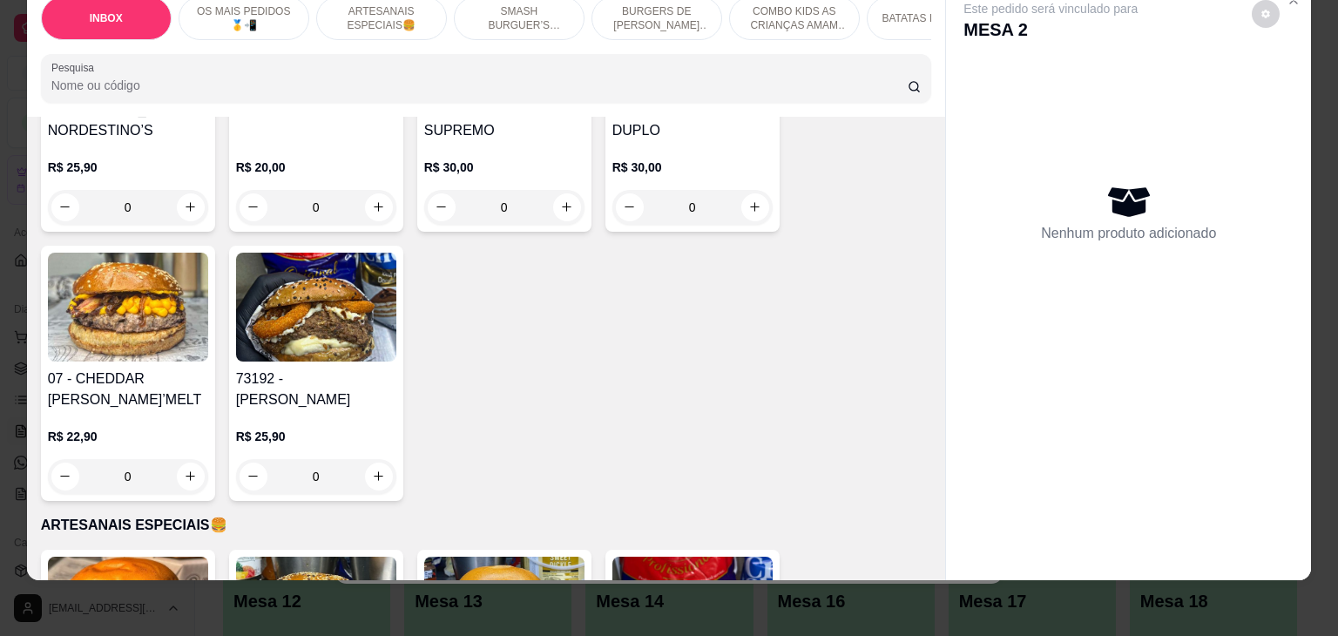
scroll to position [435, 0]
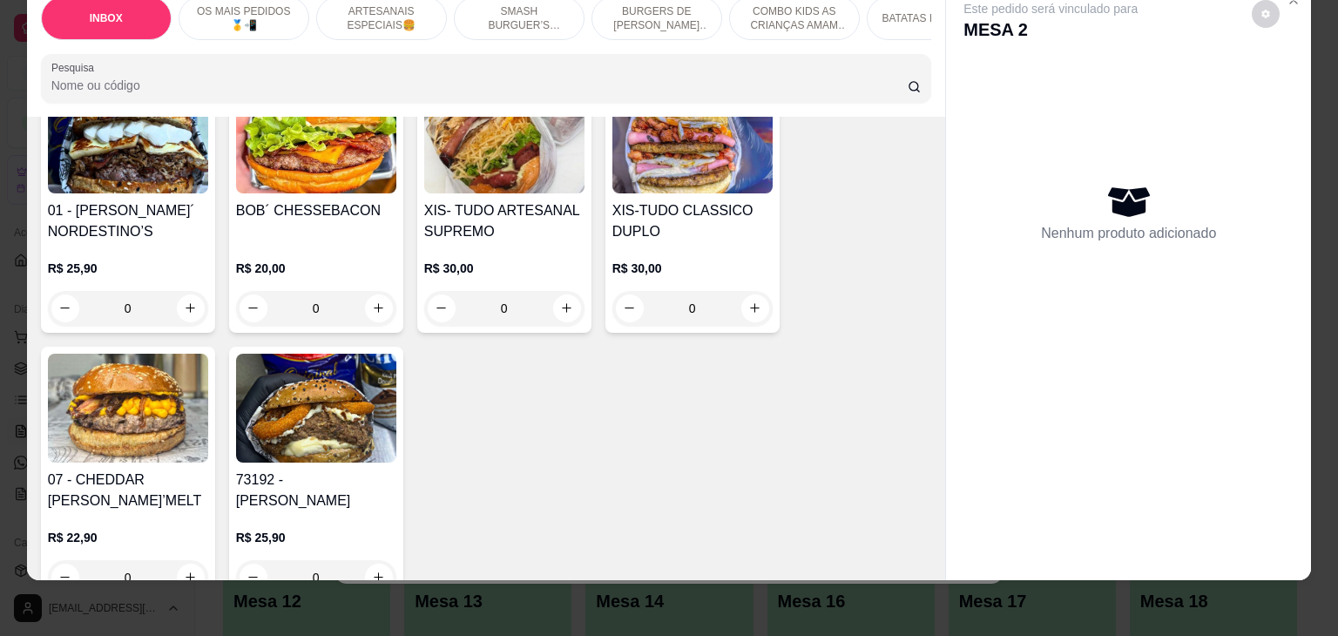
click at [124, 207] on h4 "01 - [PERSON_NAME]´ NORDESTINO’S" at bounding box center [128, 221] width 160 height 42
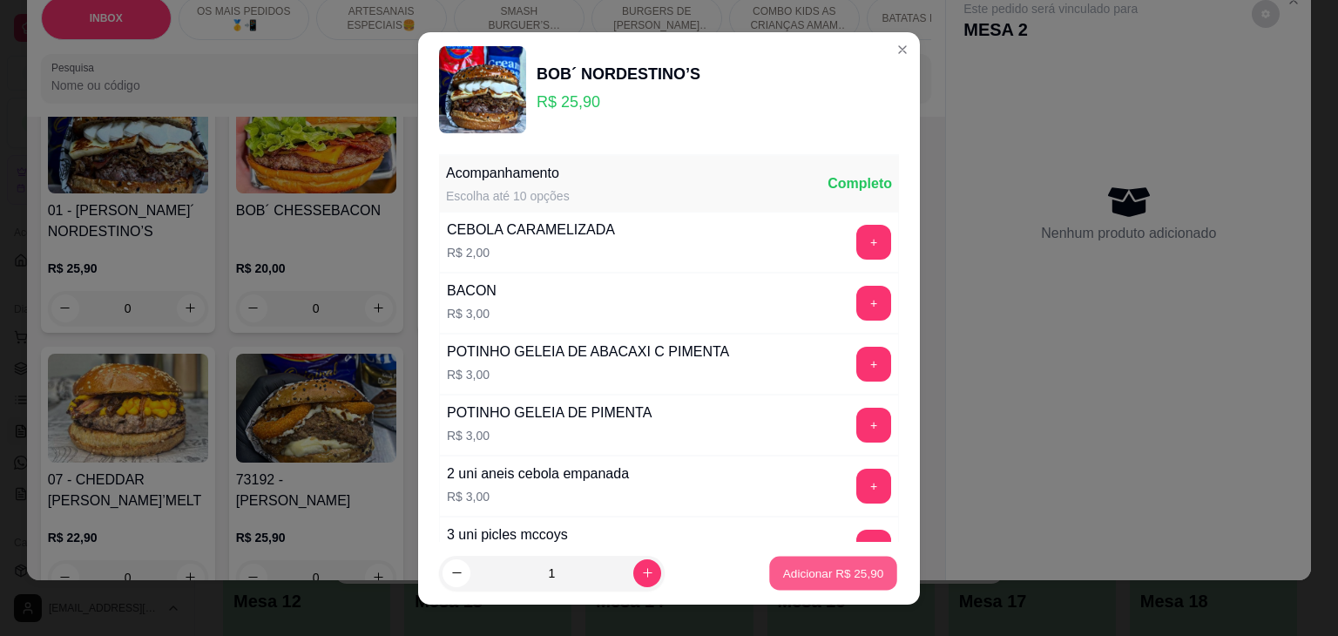
click at [801, 564] on p "Adicionar R$ 25,90" at bounding box center [833, 572] width 101 height 17
type input "1"
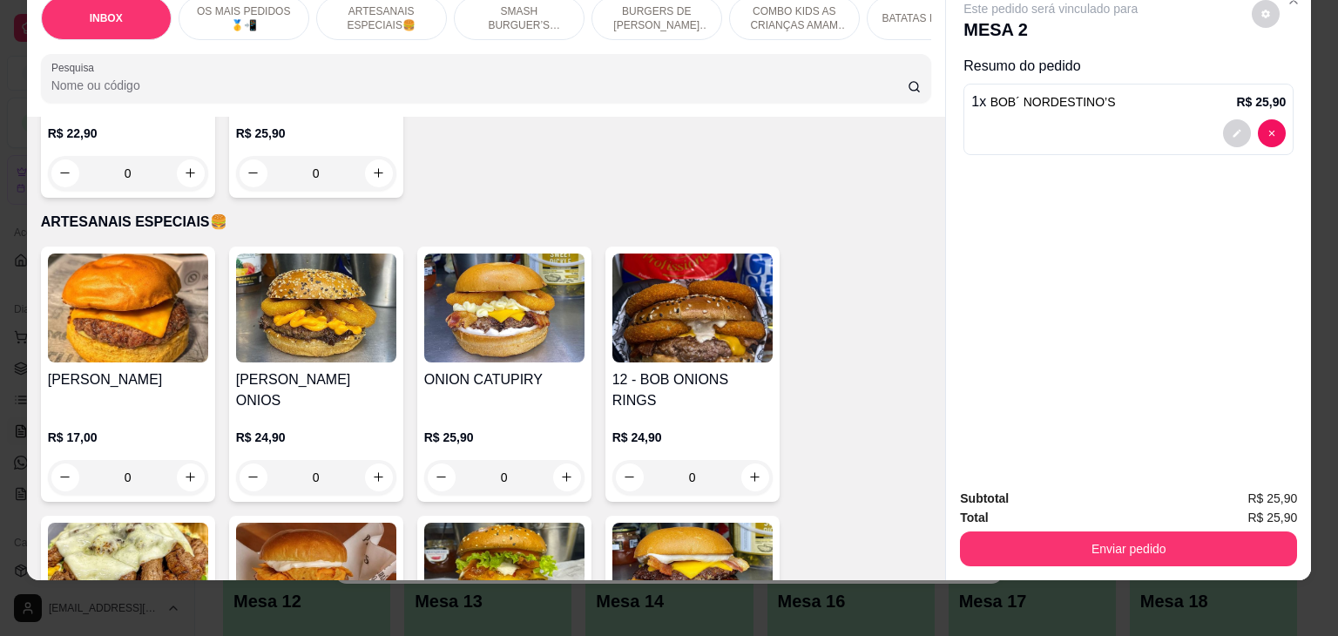
scroll to position [871, 0]
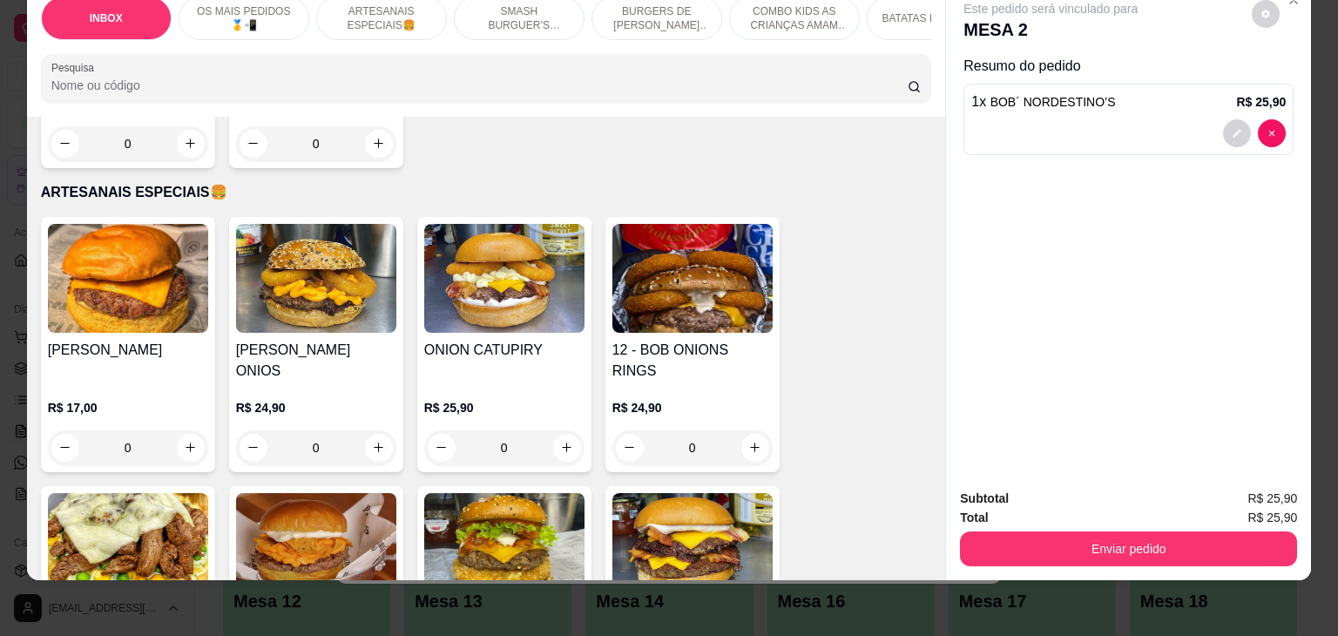
click at [682, 340] on h4 "12 - BOB ONIONS RINGS" at bounding box center [692, 361] width 160 height 42
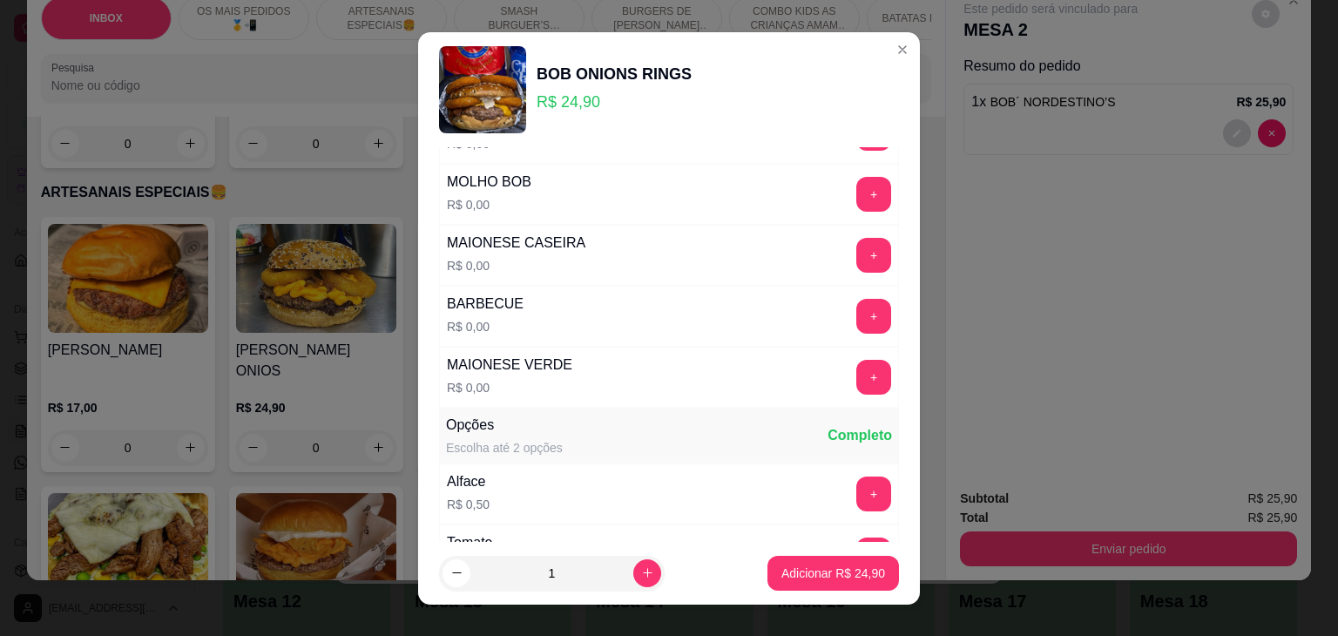
scroll to position [1361, 0]
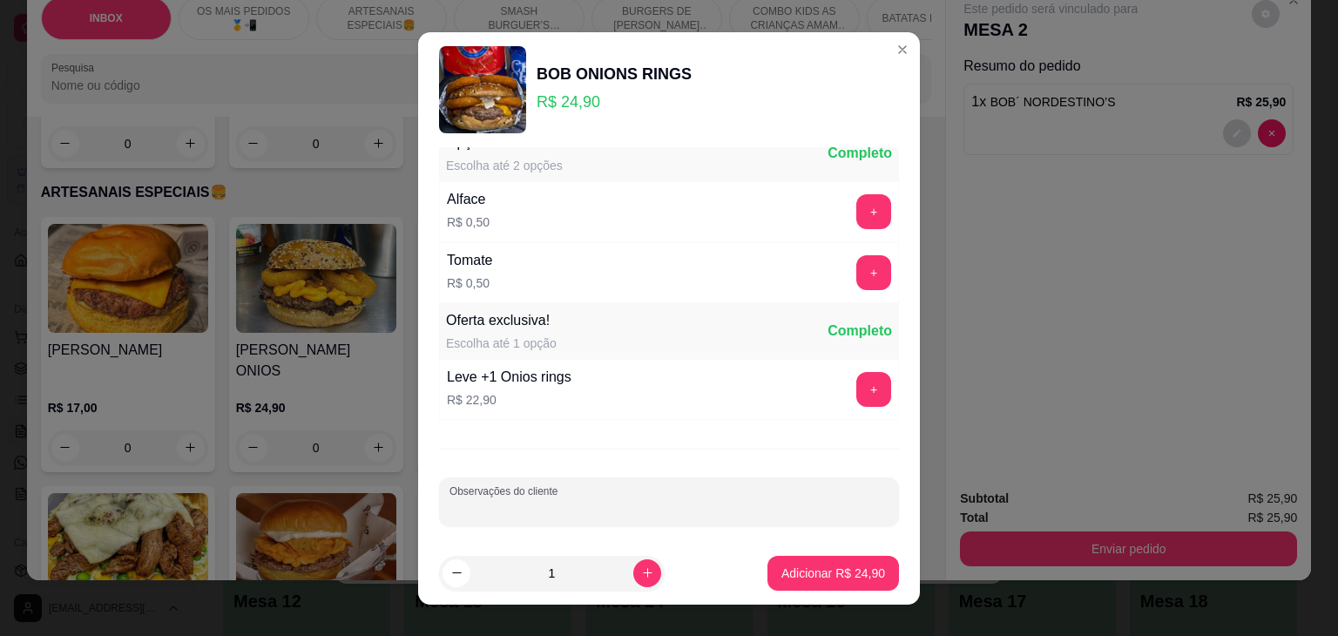
click at [561, 500] on input "Observações do cliente" at bounding box center [668, 508] width 439 height 17
type input "ADICIONAL DE QUEIJO COALHO"
click at [817, 573] on p "Adicionar R$ 24,90" at bounding box center [833, 572] width 101 height 17
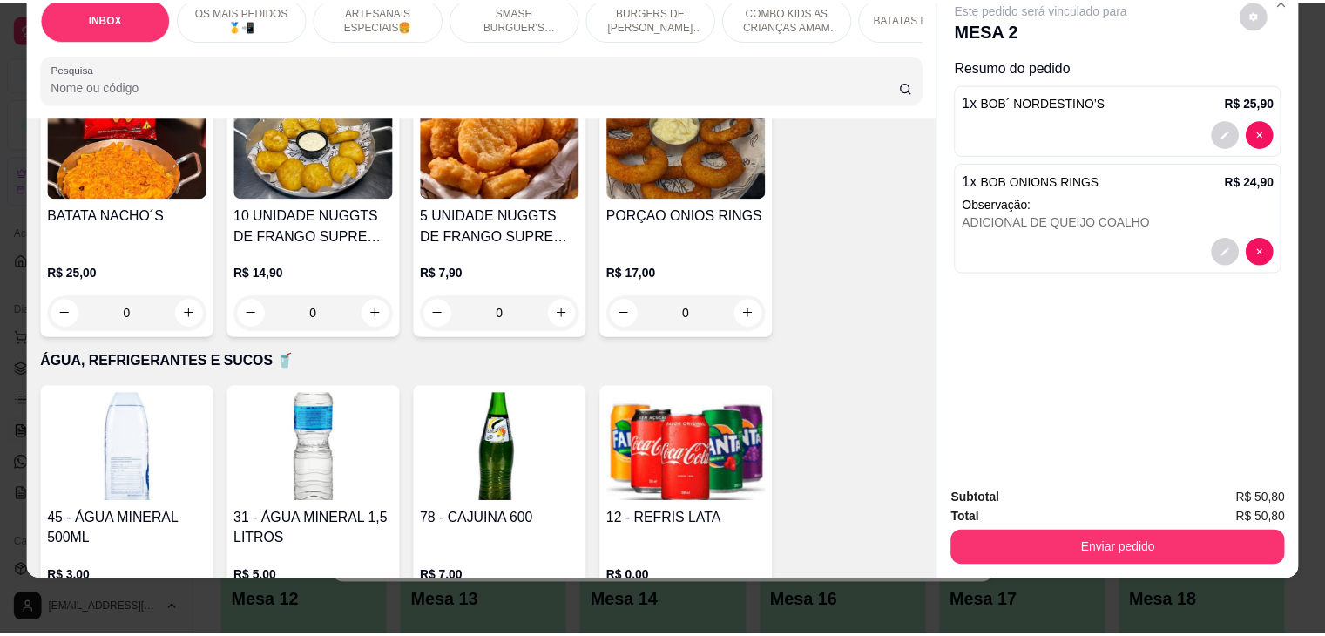
scroll to position [3484, 0]
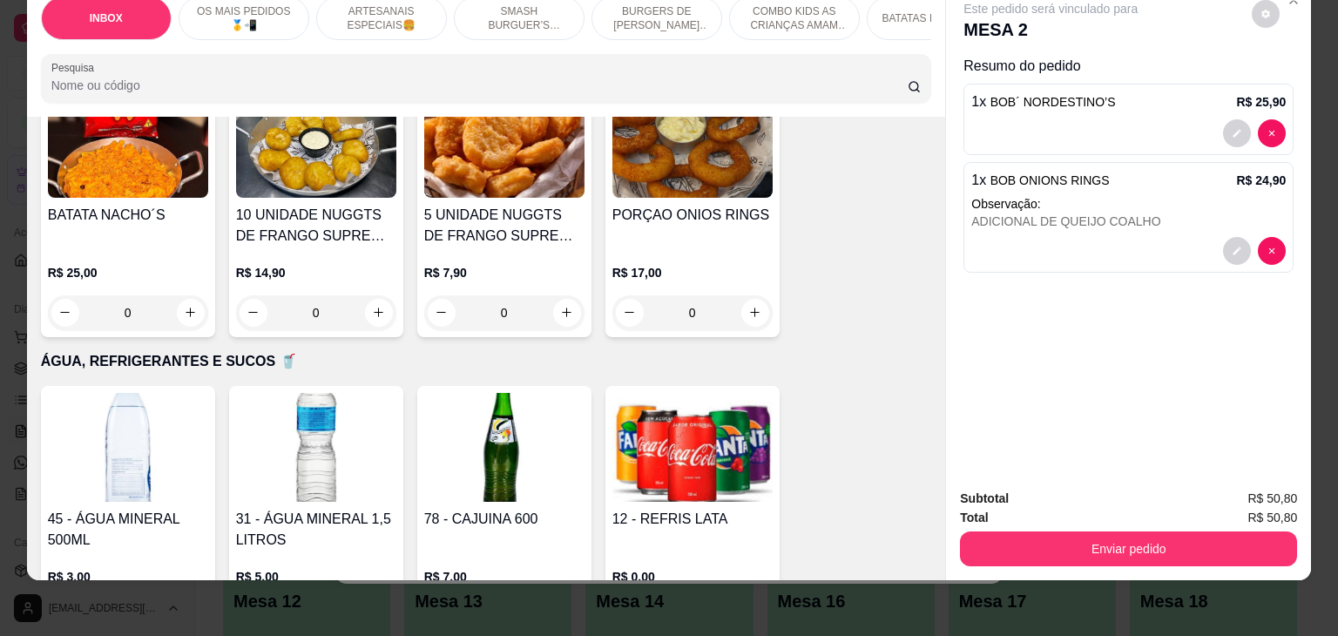
click at [676, 438] on div "12 - REFRIS LATA R$ 0,00 0" at bounding box center [692, 513] width 174 height 255
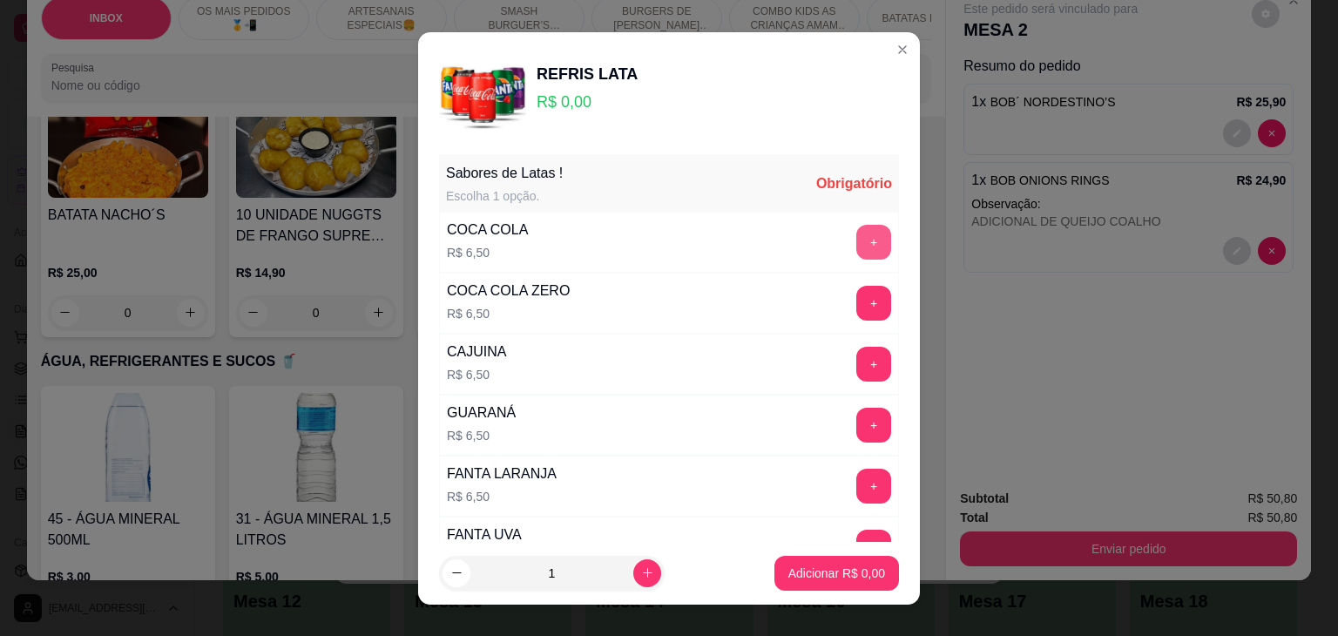
click at [856, 229] on button "+" at bounding box center [873, 242] width 35 height 35
click at [779, 232] on button "-" at bounding box center [796, 242] width 34 height 34
click at [856, 304] on button "+" at bounding box center [873, 303] width 35 height 35
click at [816, 579] on p "Adicionar R$ 6,50" at bounding box center [836, 572] width 97 height 17
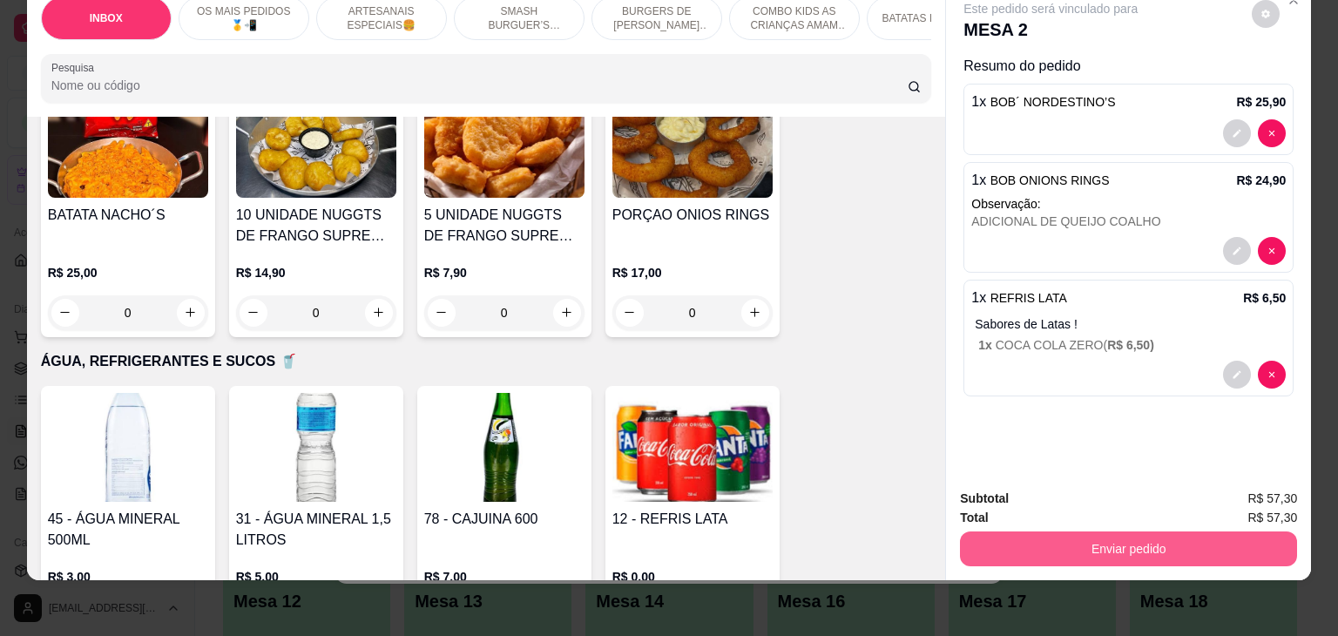
click at [1062, 551] on button "Enviar pedido" at bounding box center [1128, 548] width 337 height 35
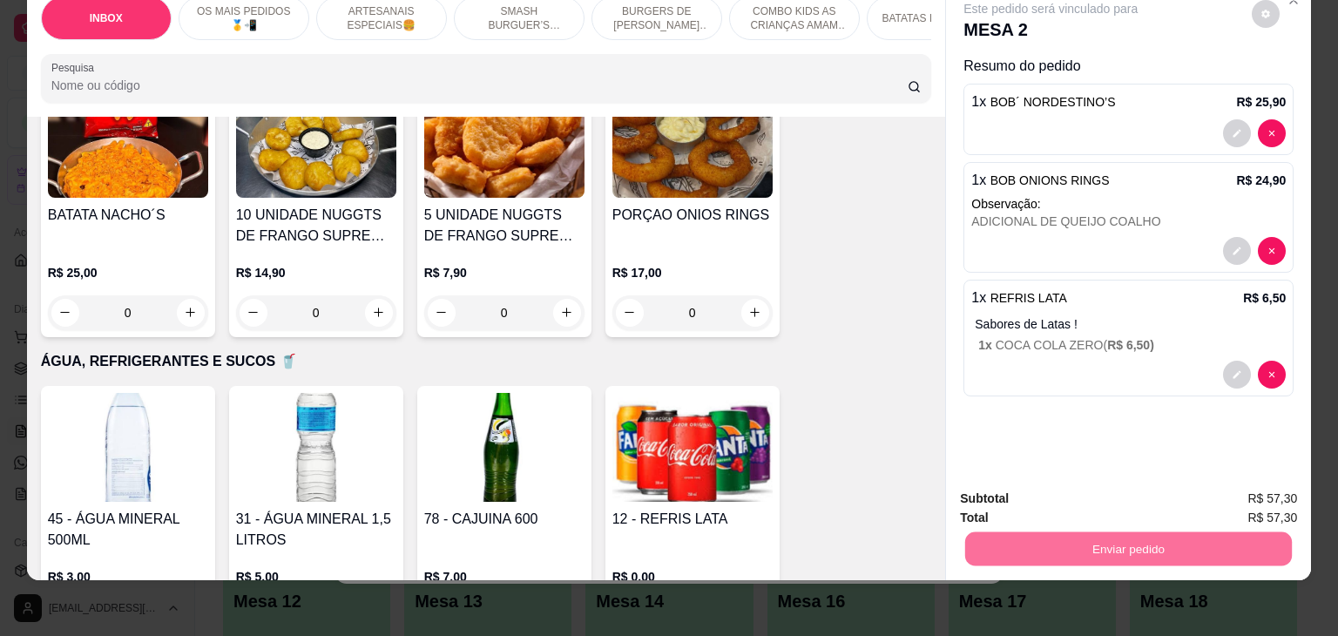
click at [1054, 489] on button "Não registrar e enviar pedido" at bounding box center [1070, 492] width 176 height 32
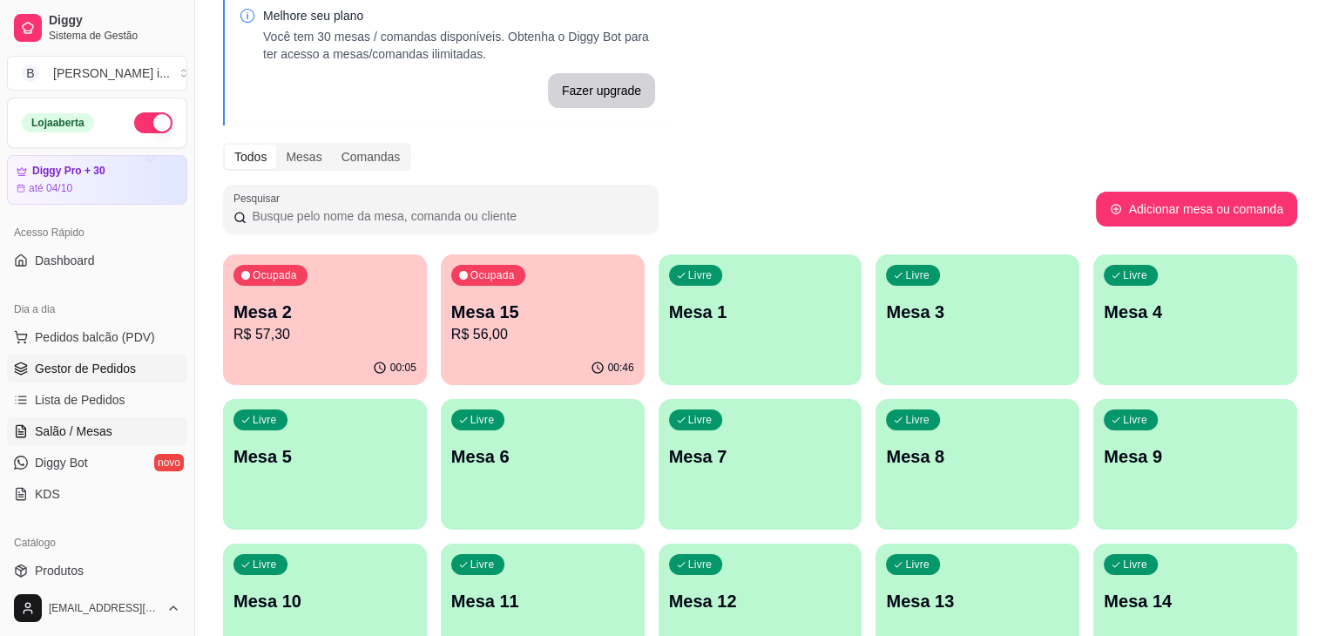
click at [137, 363] on link "Gestor de Pedidos" at bounding box center [97, 368] width 180 height 28
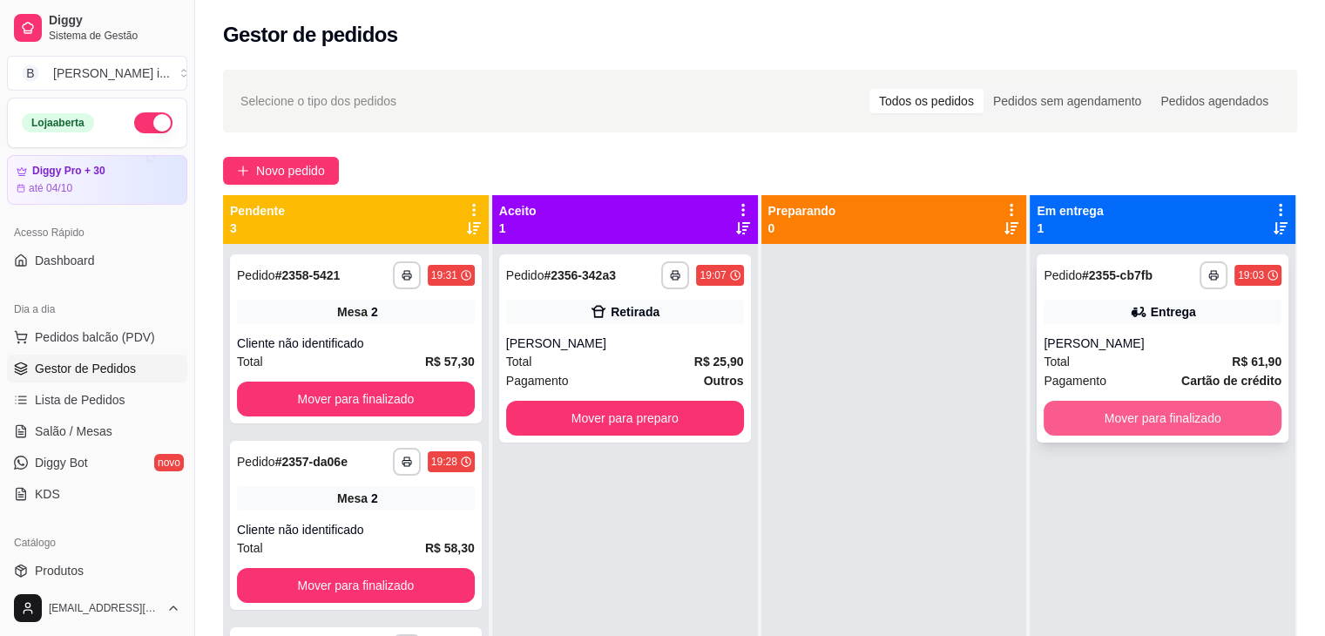
click at [1181, 421] on button "Mover para finalizado" at bounding box center [1162, 418] width 238 height 35
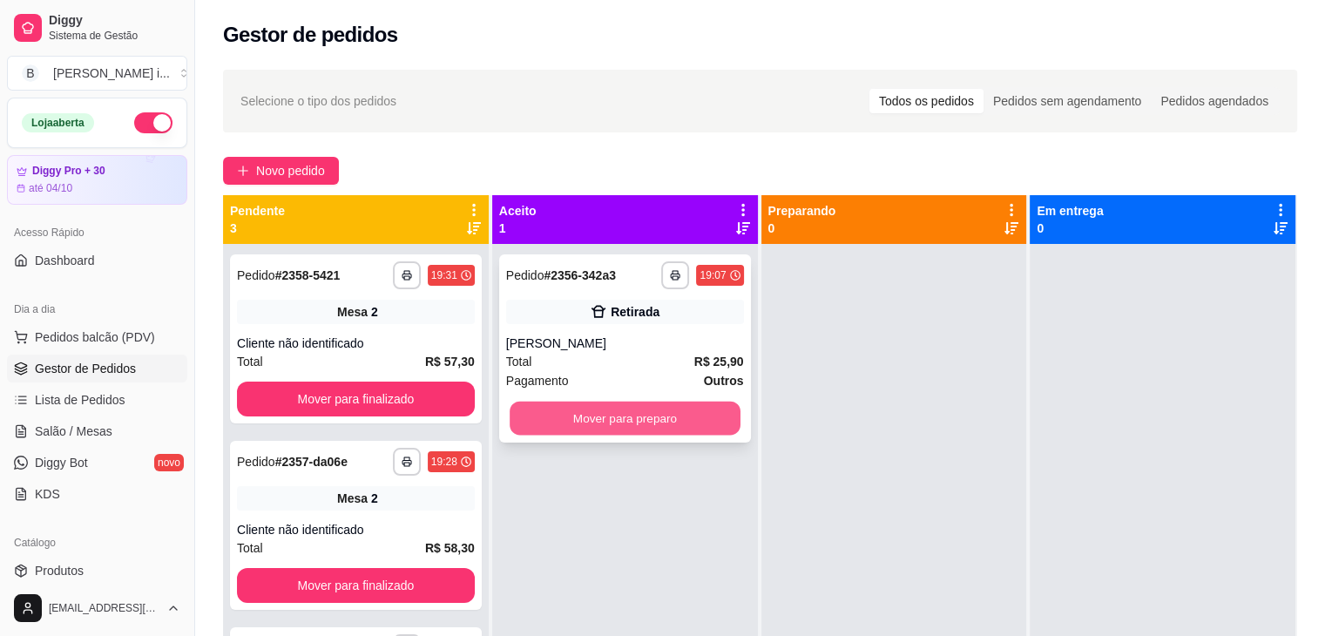
click at [670, 422] on button "Mover para preparo" at bounding box center [624, 418] width 231 height 34
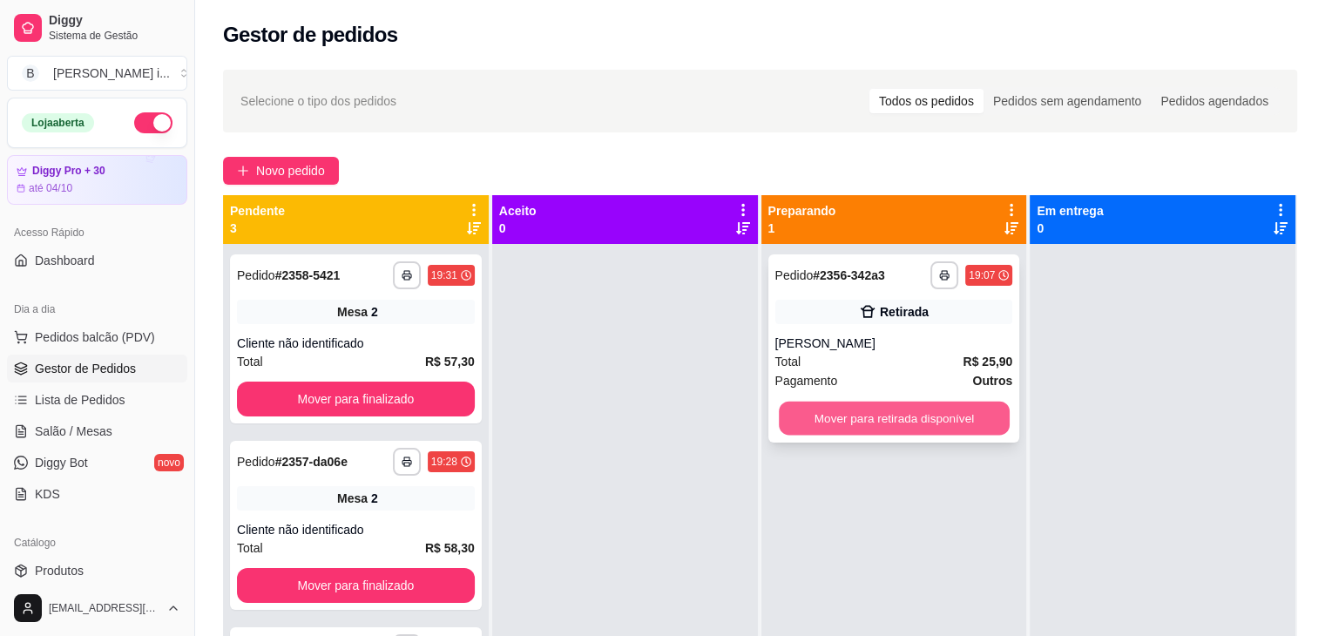
click at [963, 413] on button "Mover para retirada disponível" at bounding box center [894, 418] width 231 height 34
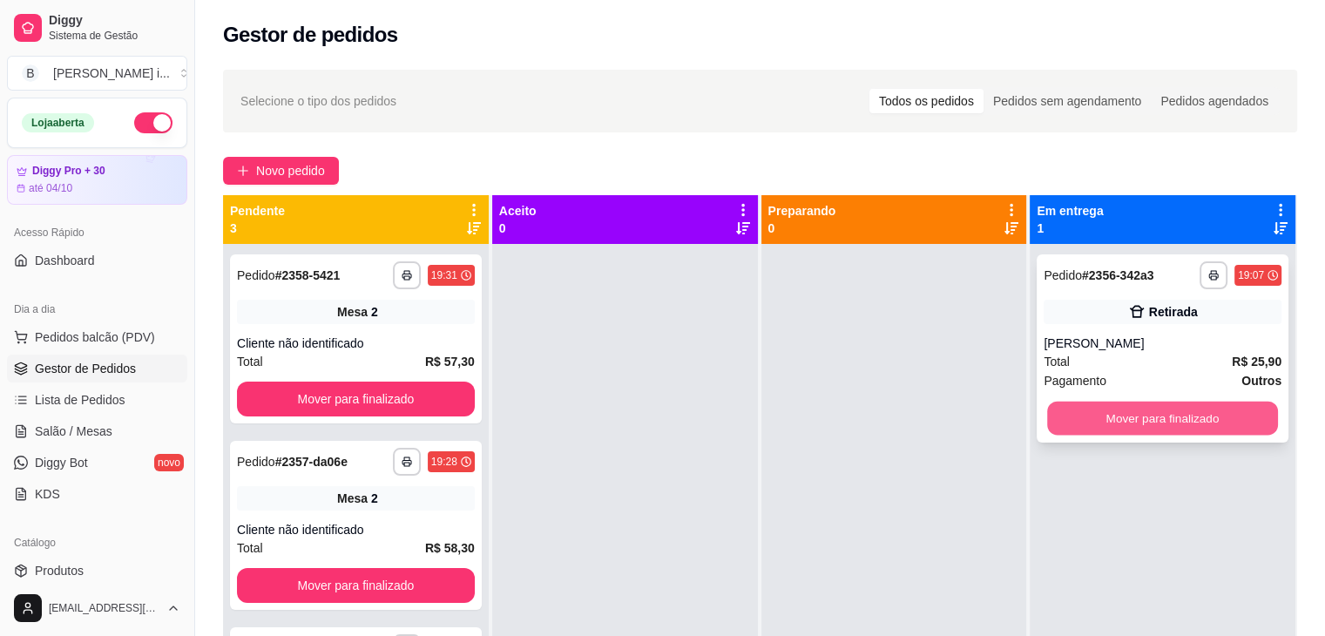
click at [1076, 411] on button "Mover para finalizado" at bounding box center [1162, 418] width 231 height 34
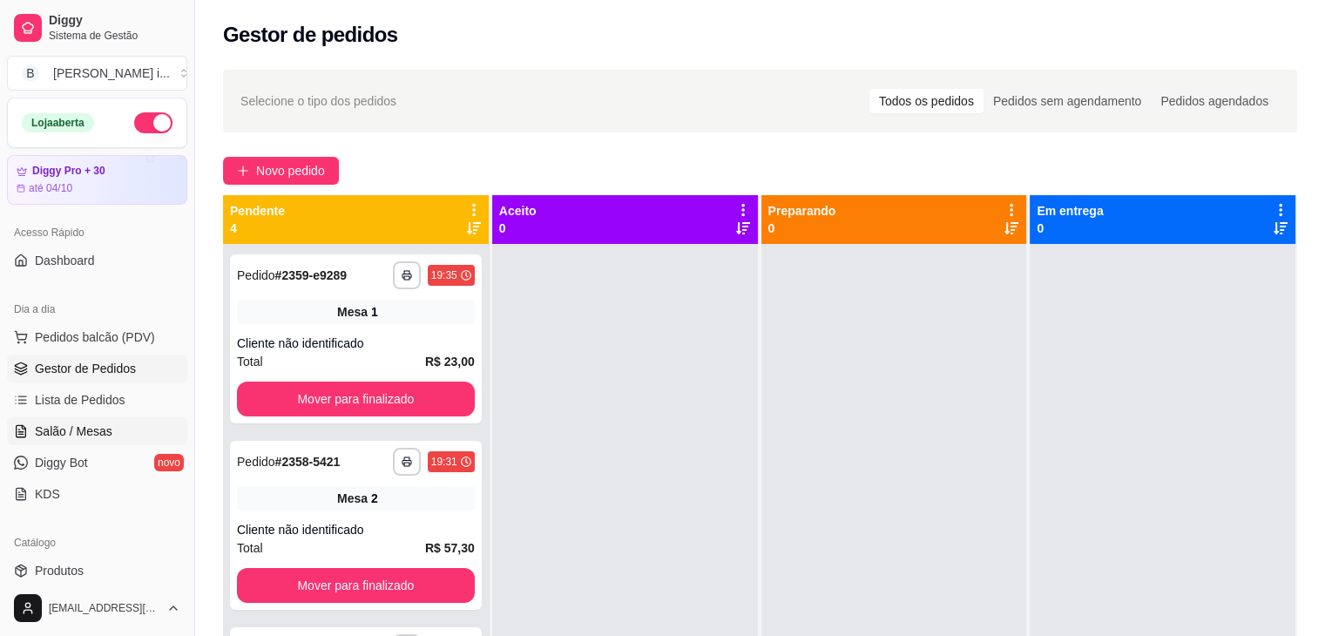
click at [130, 426] on link "Salão / Mesas" at bounding box center [97, 431] width 180 height 28
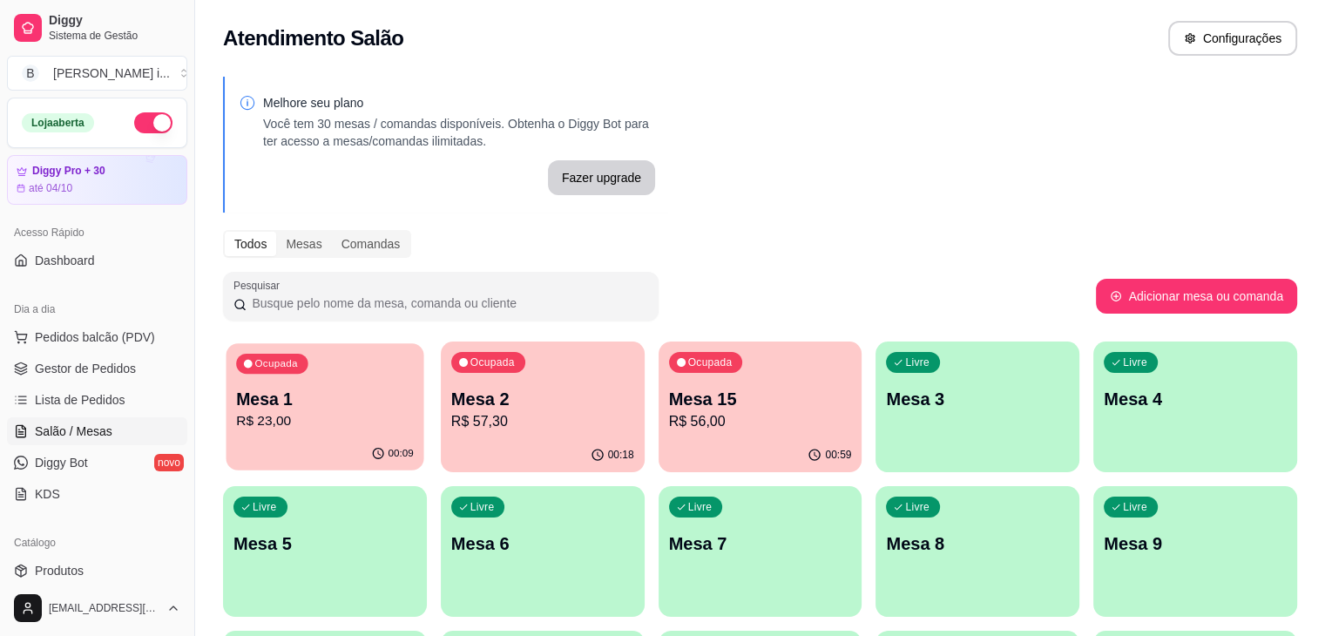
click at [313, 429] on p "R$ 23,00" at bounding box center [325, 421] width 178 height 20
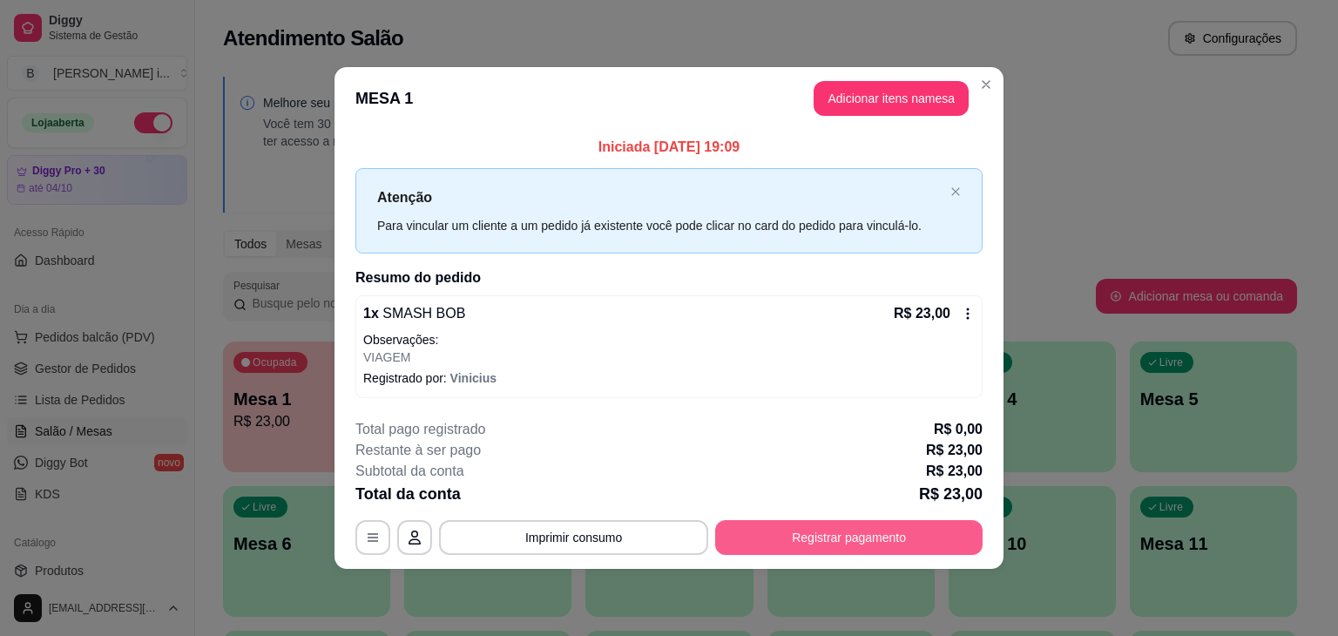
click at [801, 533] on button "Registrar pagamento" at bounding box center [848, 537] width 267 height 35
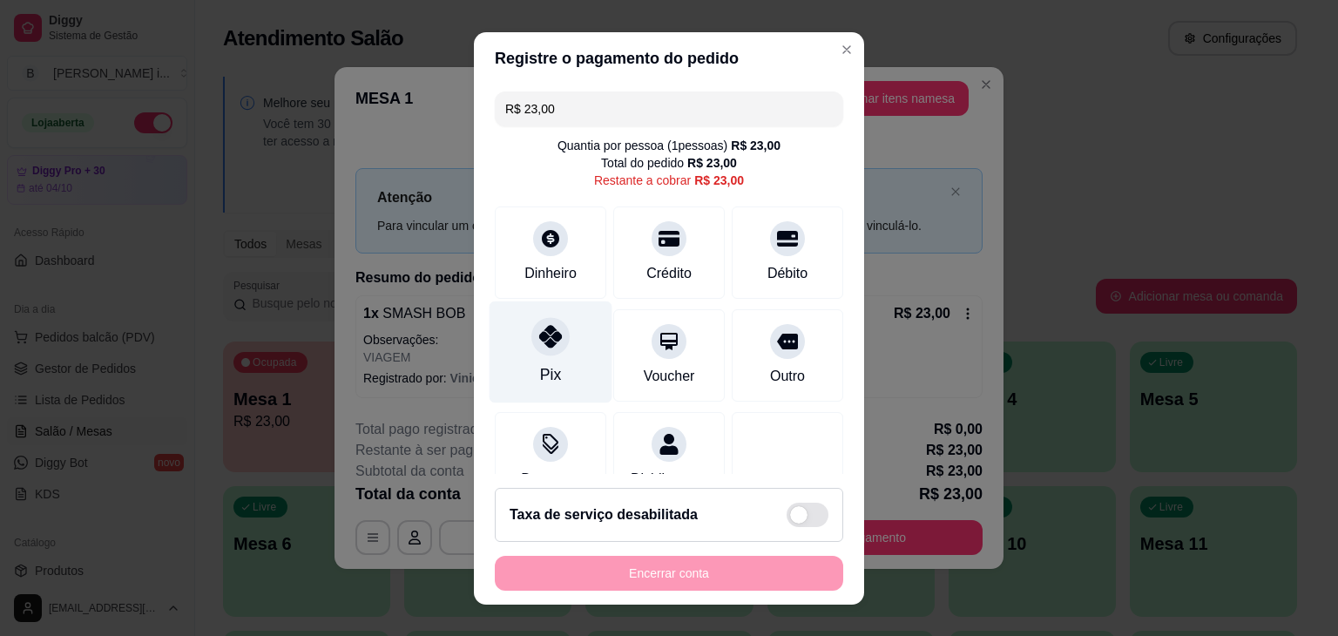
click at [524, 349] on div "Pix" at bounding box center [550, 351] width 123 height 102
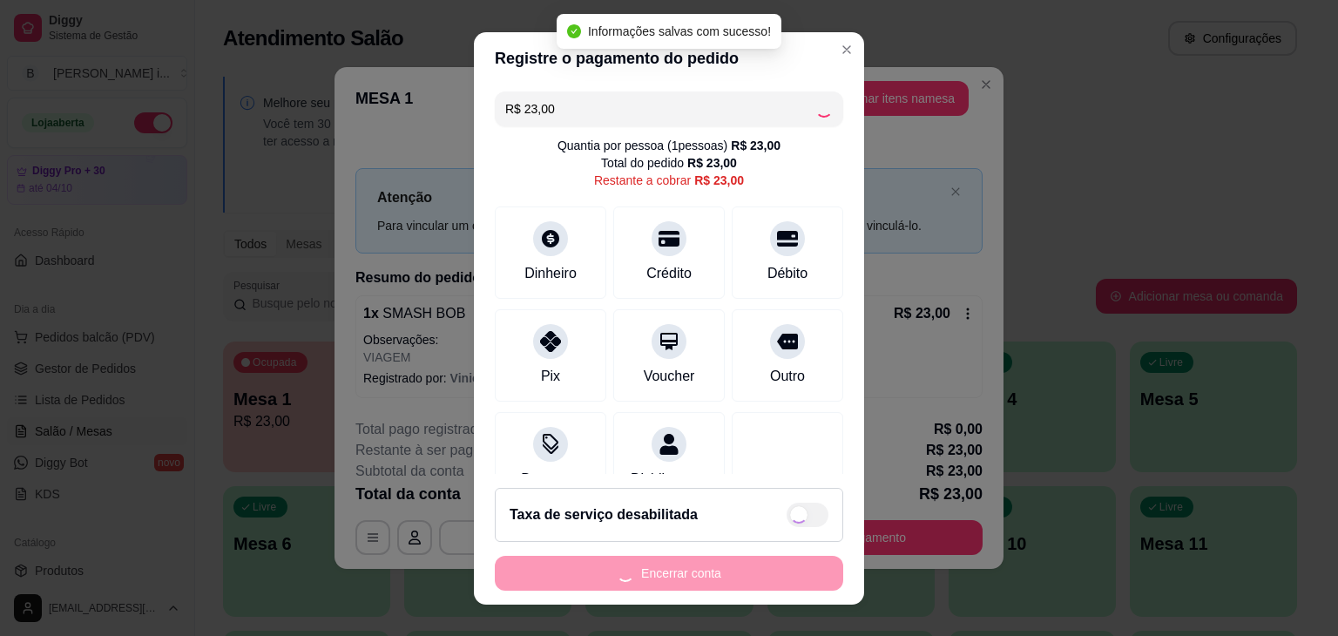
type input "R$ 0,00"
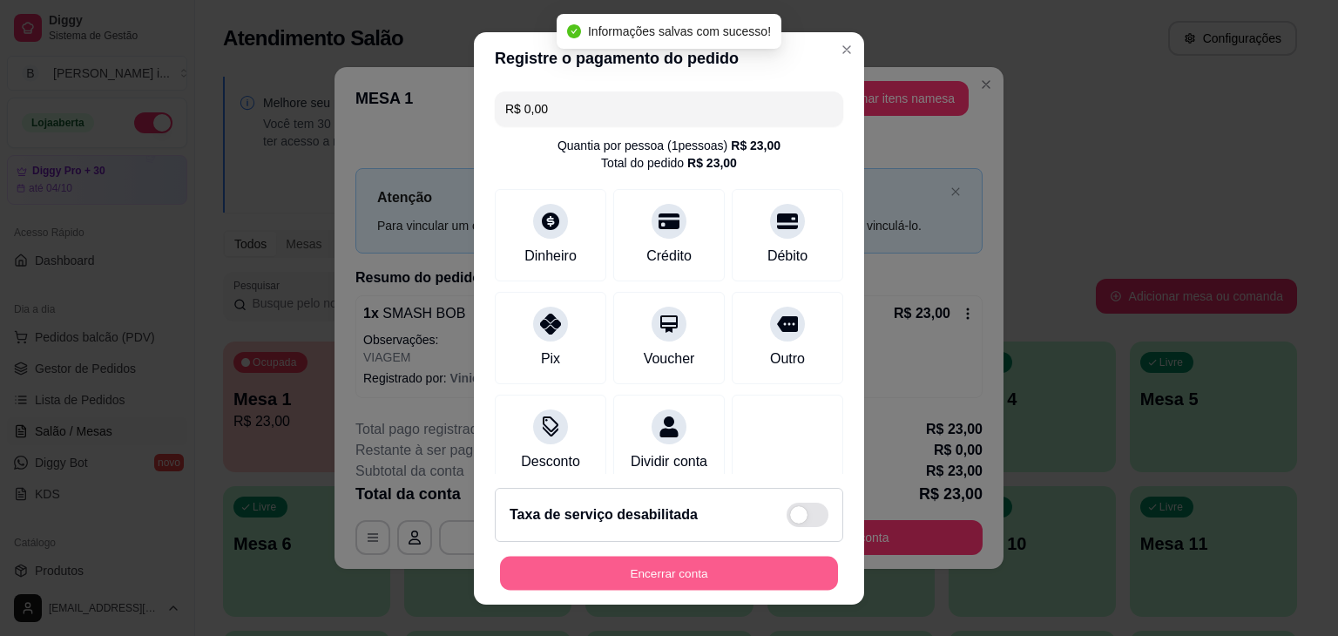
click at [633, 577] on button "Encerrar conta" at bounding box center [669, 573] width 338 height 34
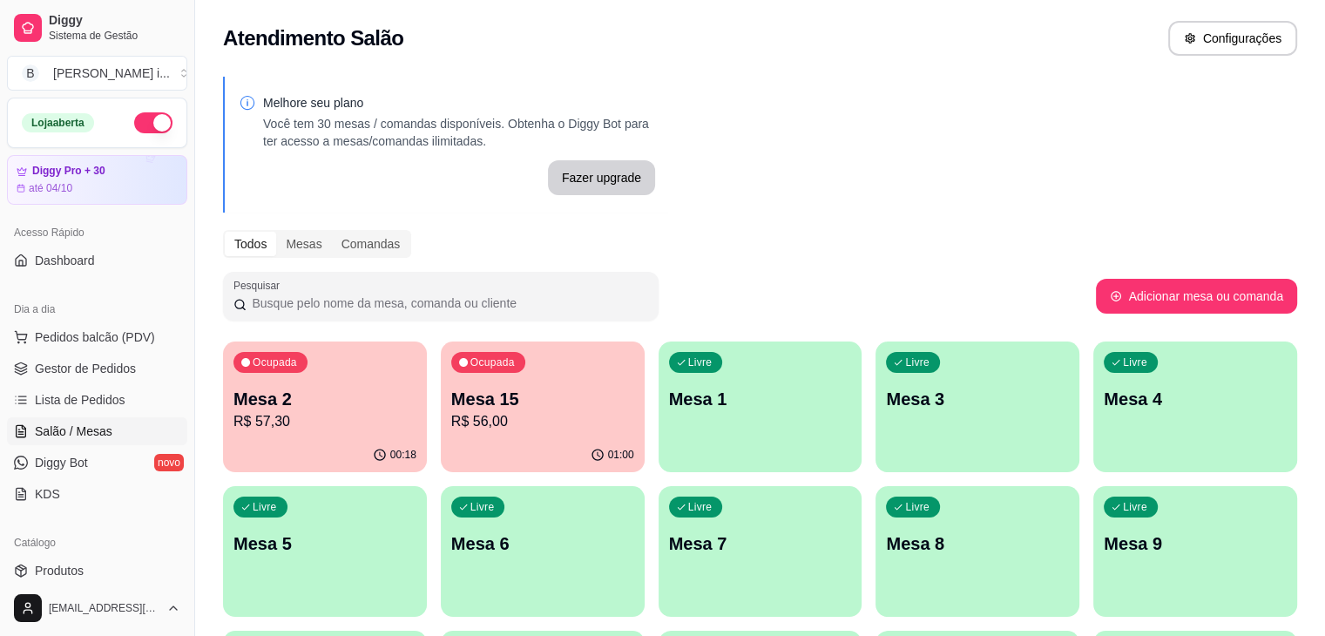
click at [491, 374] on div "Ocupada Mesa 15 R$ 56,00" at bounding box center [543, 389] width 204 height 97
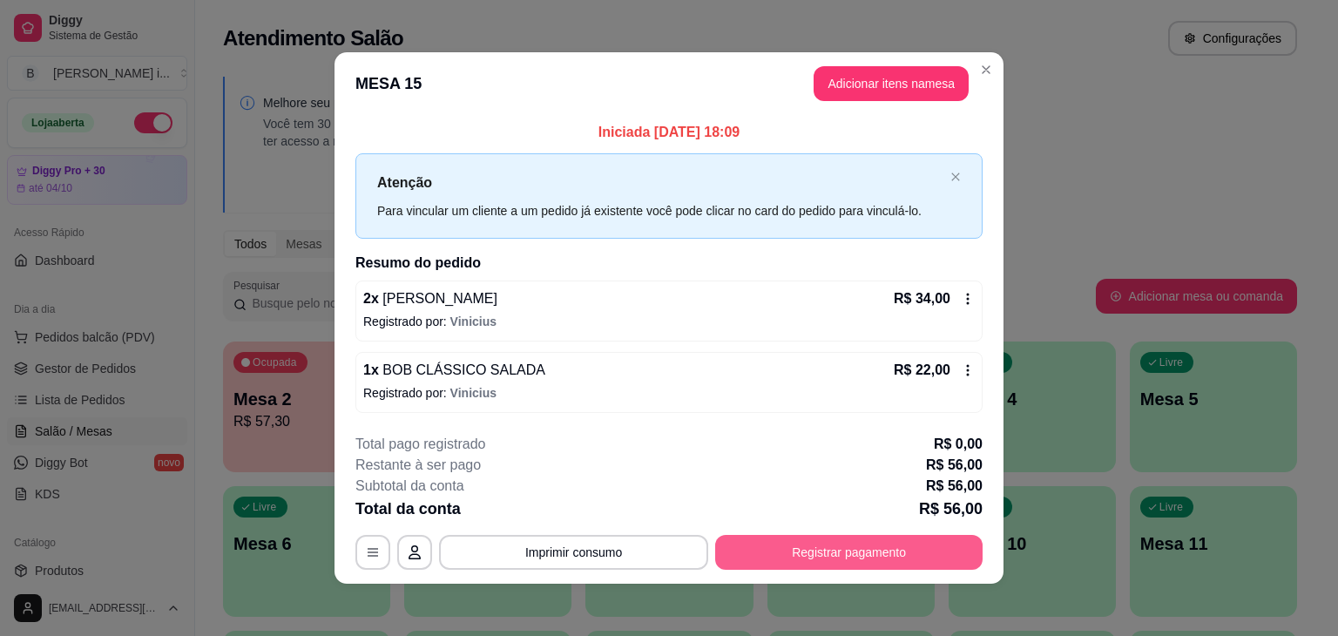
click at [766, 548] on button "Registrar pagamento" at bounding box center [848, 552] width 267 height 35
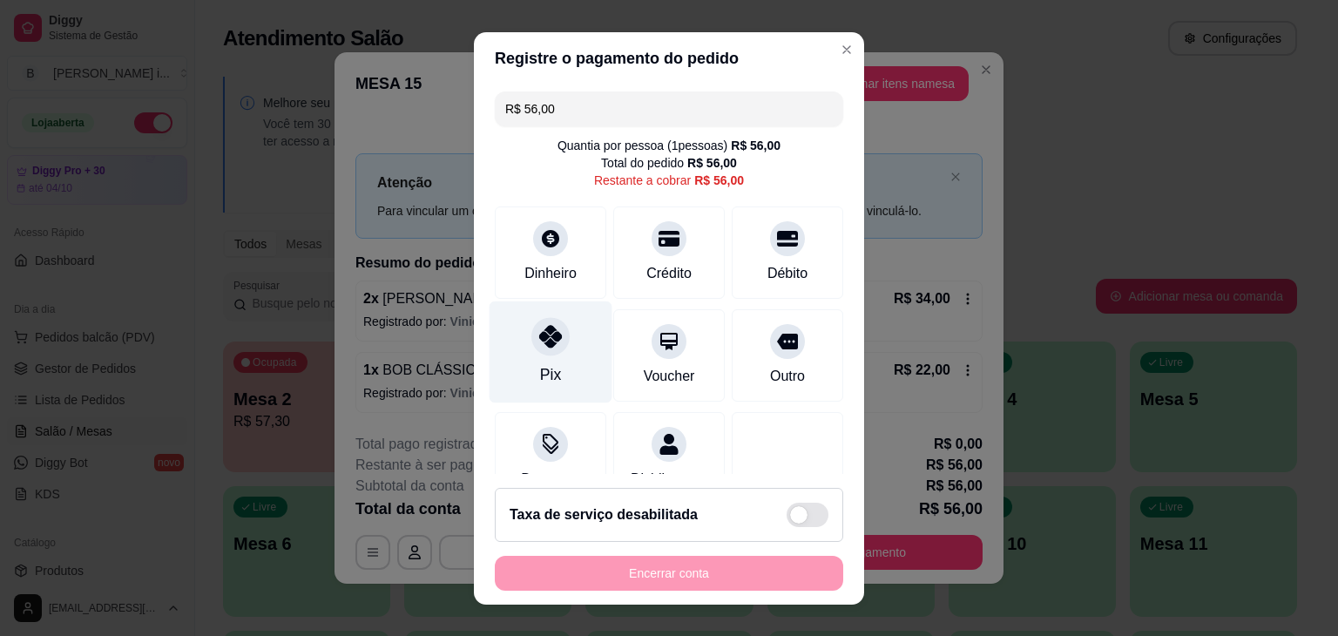
click at [544, 339] on icon at bounding box center [550, 336] width 23 height 23
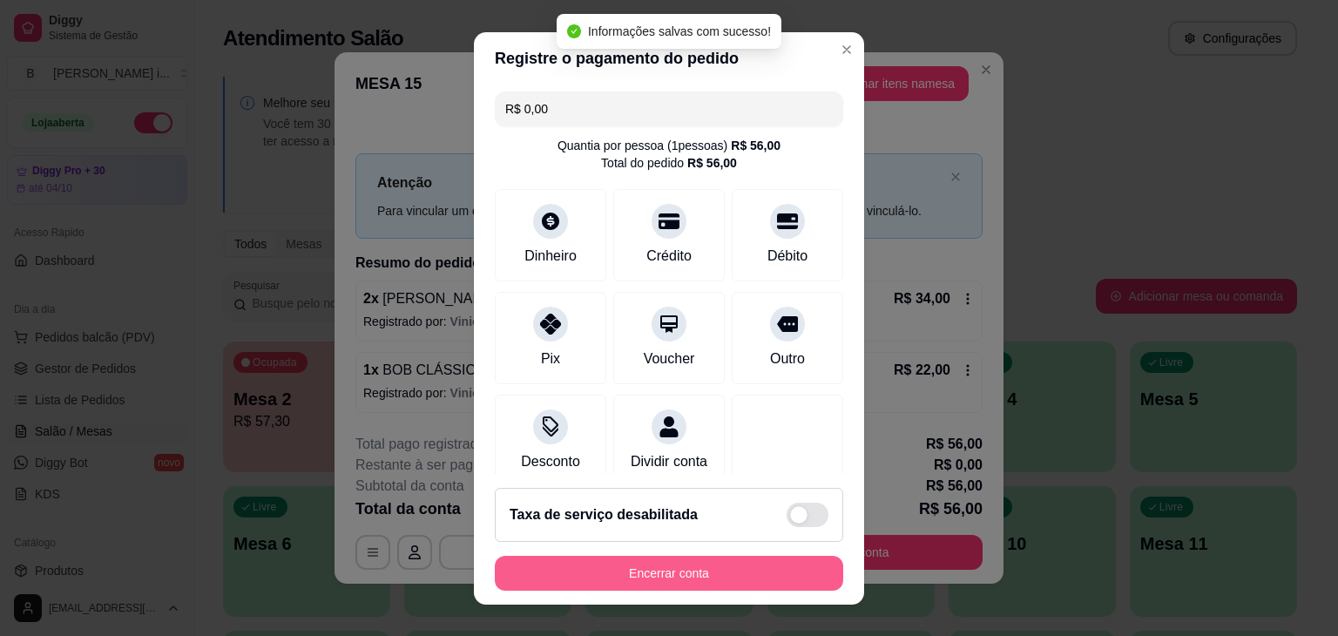
type input "R$ 0,00"
click at [592, 561] on button "Encerrar conta" at bounding box center [669, 573] width 348 height 35
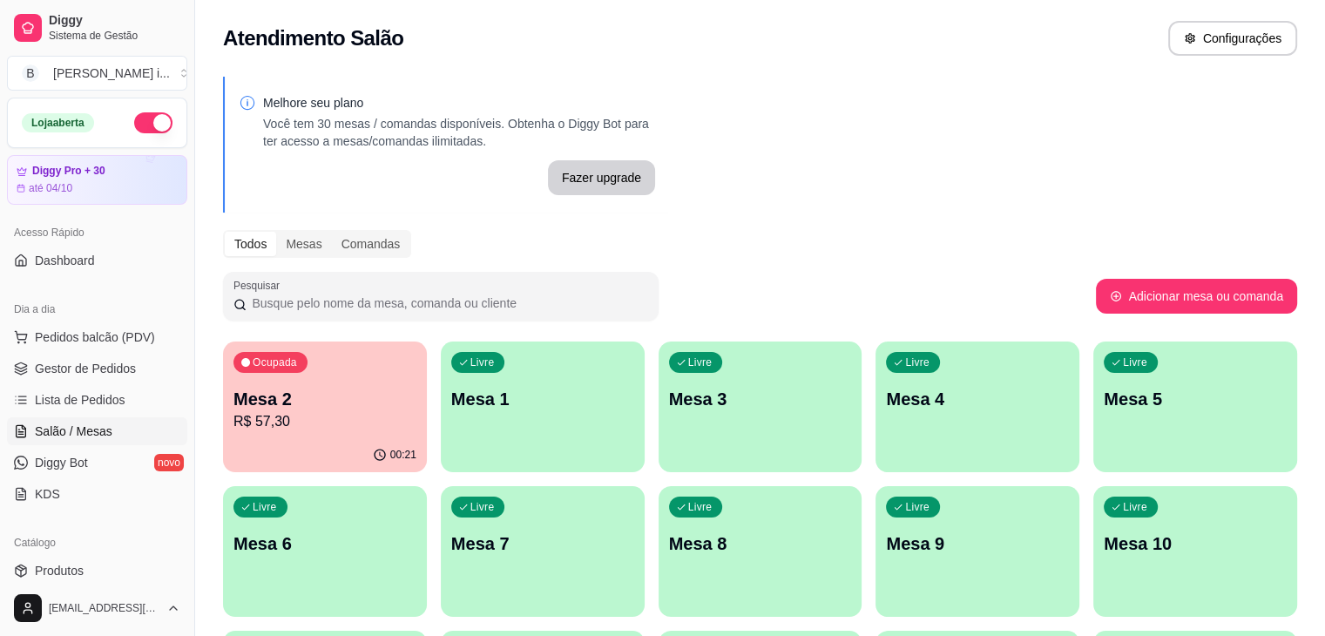
click at [300, 423] on p "R$ 57,30" at bounding box center [324, 421] width 183 height 21
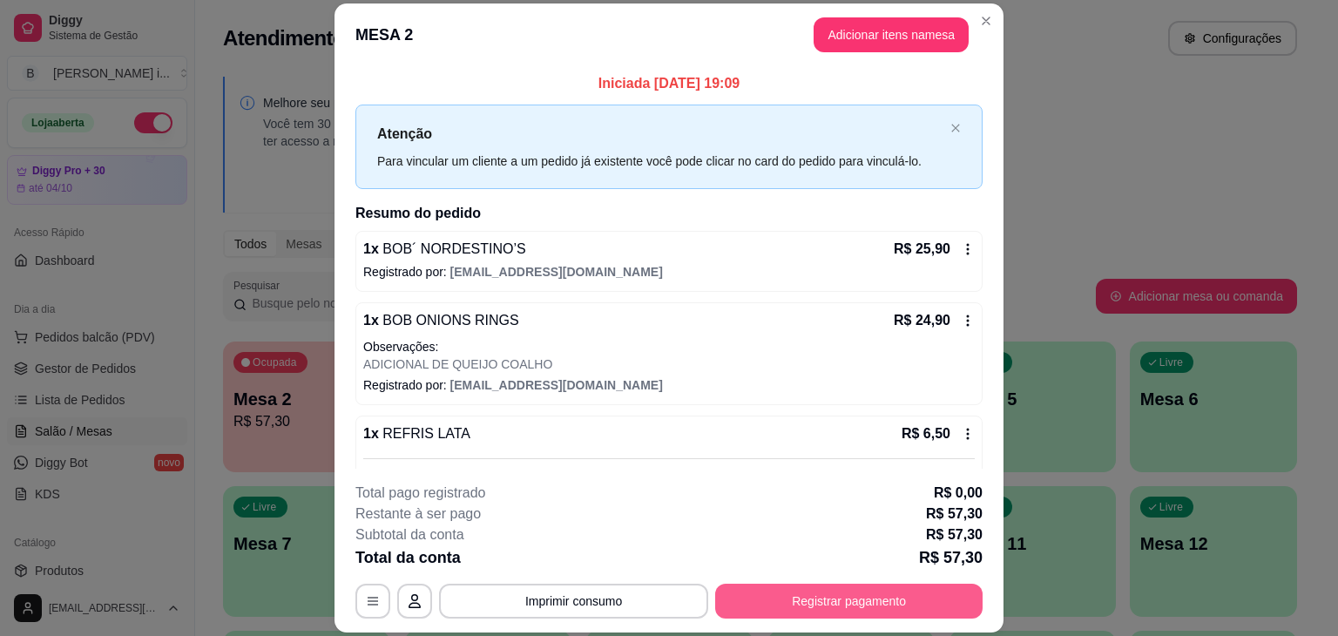
click at [802, 592] on button "Registrar pagamento" at bounding box center [848, 600] width 267 height 35
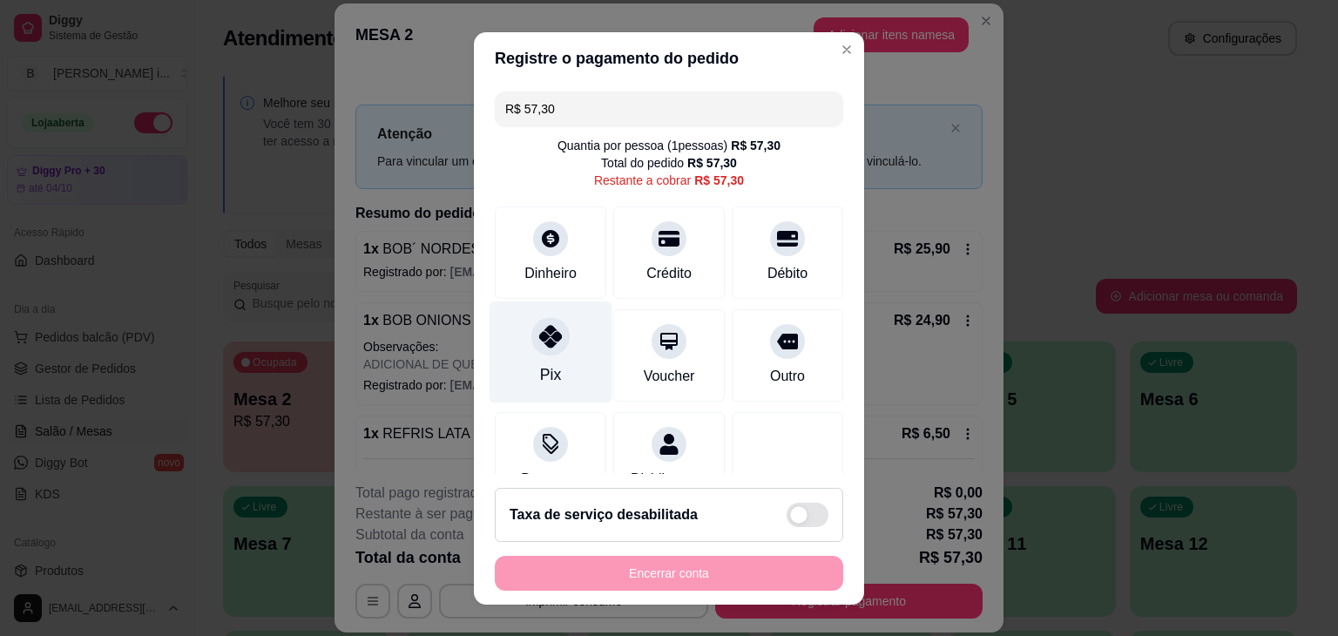
click at [550, 334] on icon at bounding box center [550, 336] width 23 height 23
type input "R$ 0,00"
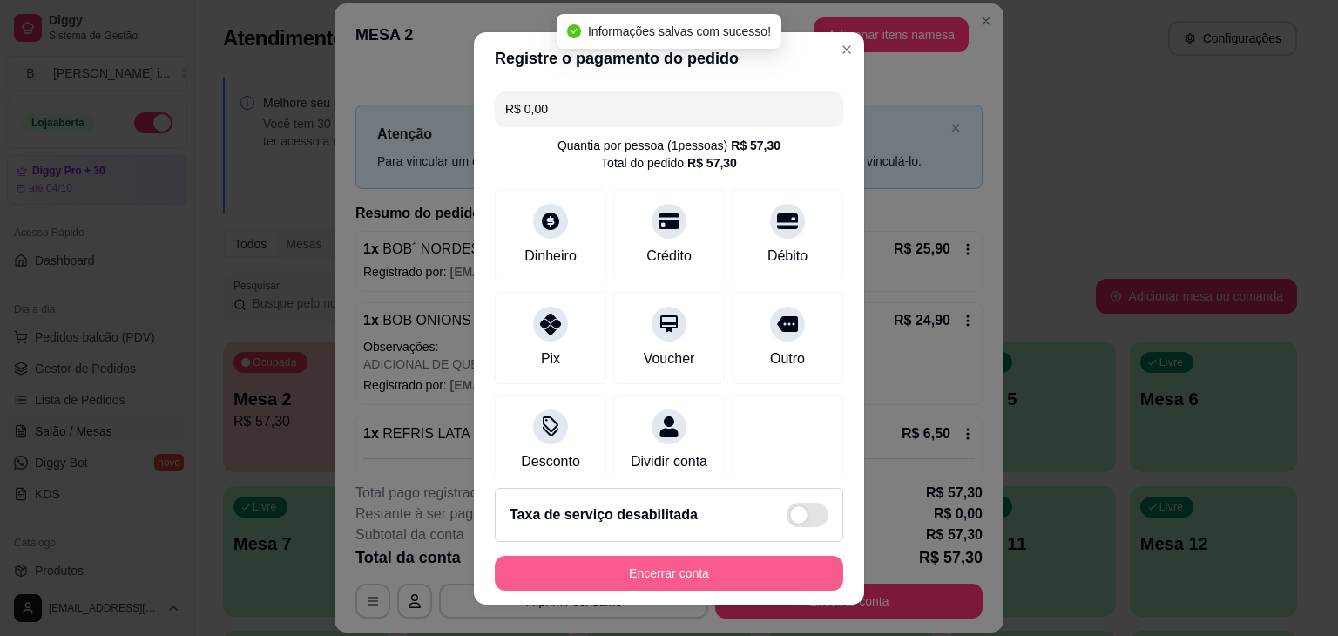
click at [608, 583] on button "Encerrar conta" at bounding box center [669, 573] width 348 height 35
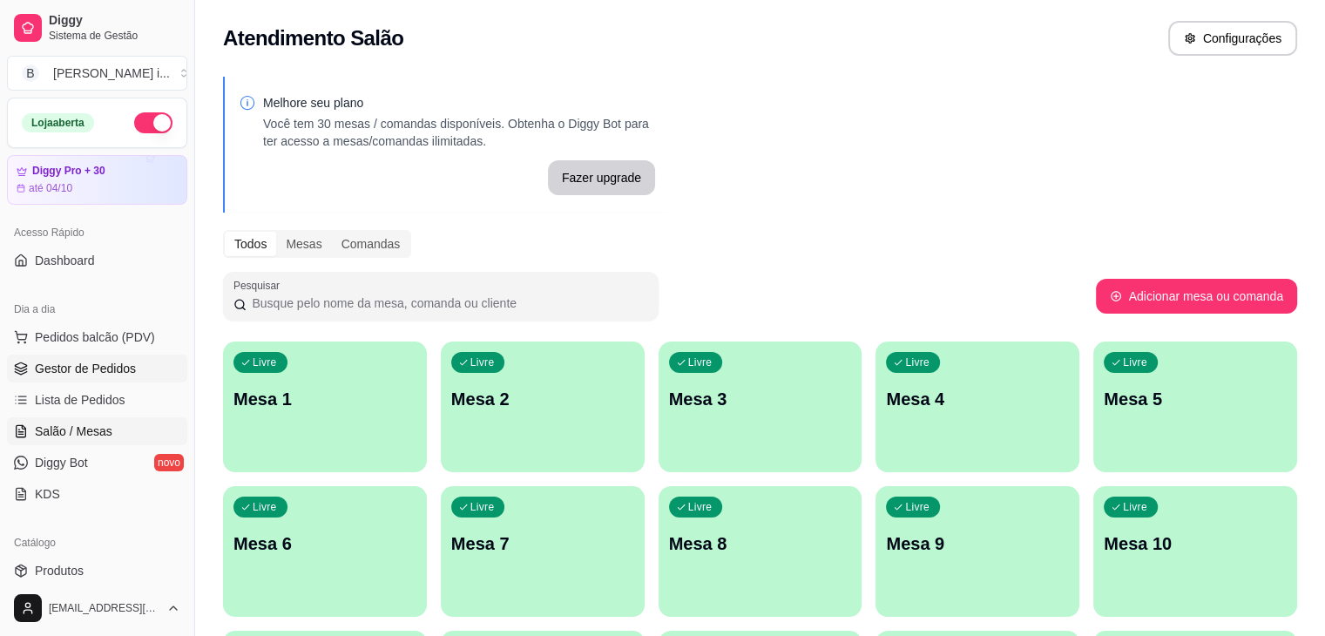
click at [78, 374] on span "Gestor de Pedidos" at bounding box center [85, 368] width 101 height 17
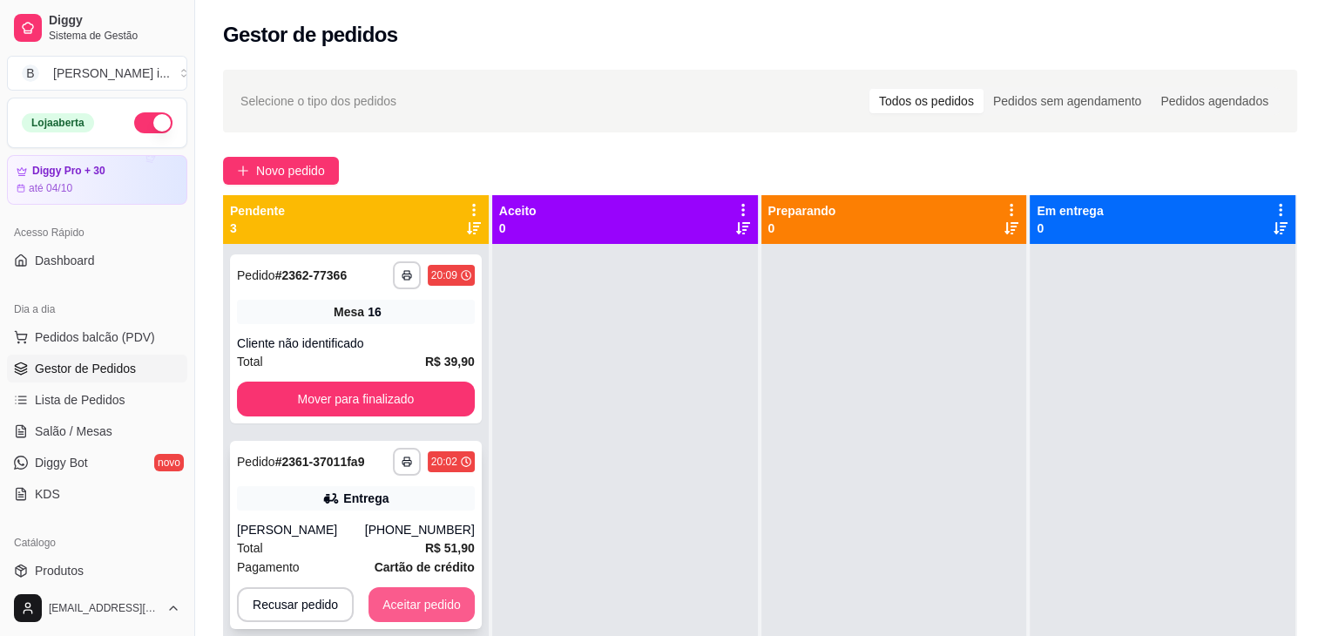
click at [412, 614] on button "Aceitar pedido" at bounding box center [421, 604] width 106 height 35
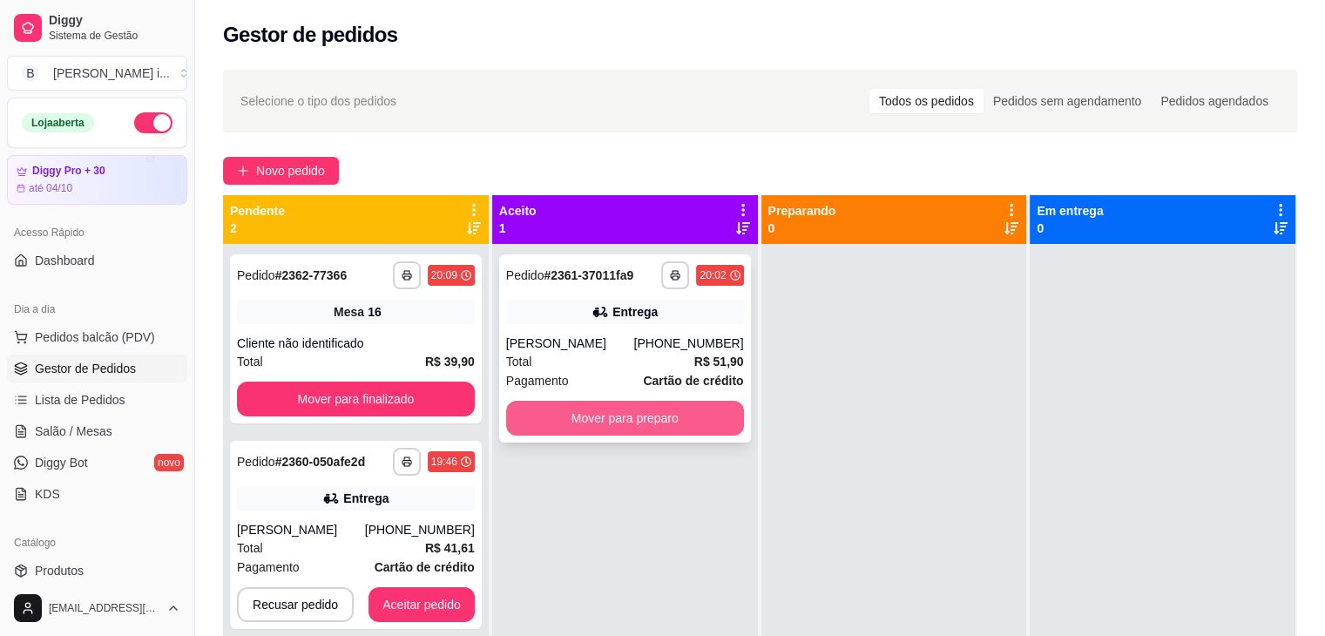
click at [599, 429] on button "Mover para preparo" at bounding box center [625, 418] width 238 height 35
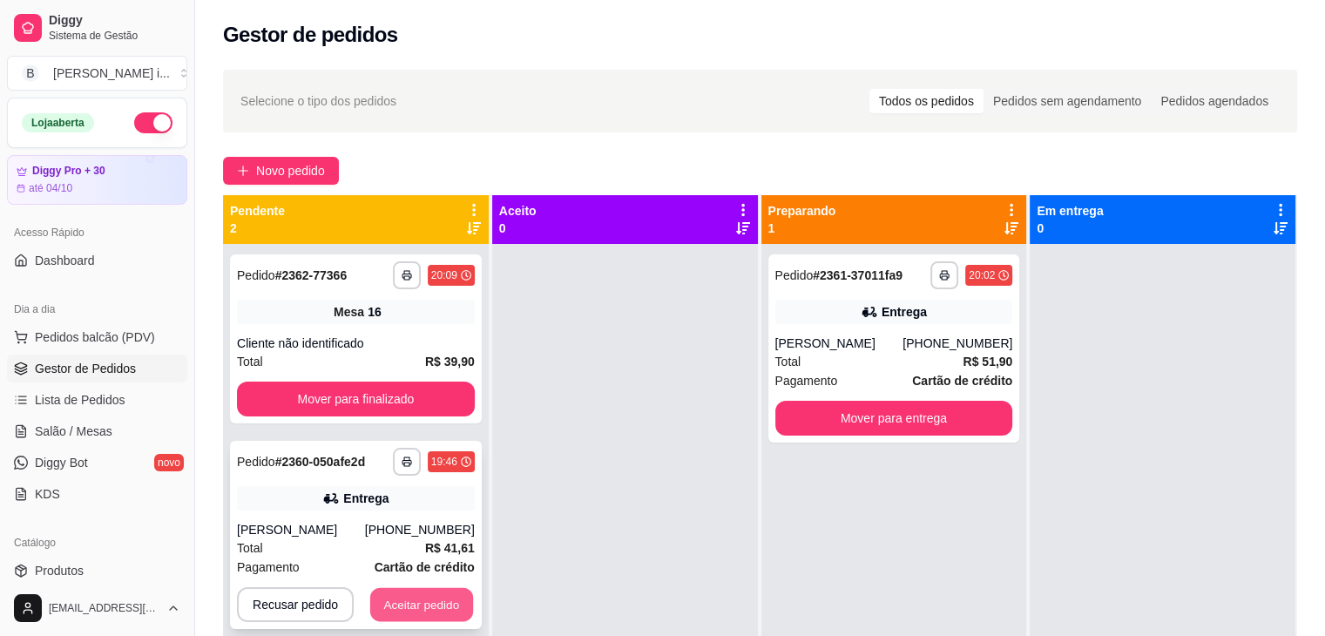
click at [449, 600] on button "Aceitar pedido" at bounding box center [421, 605] width 103 height 34
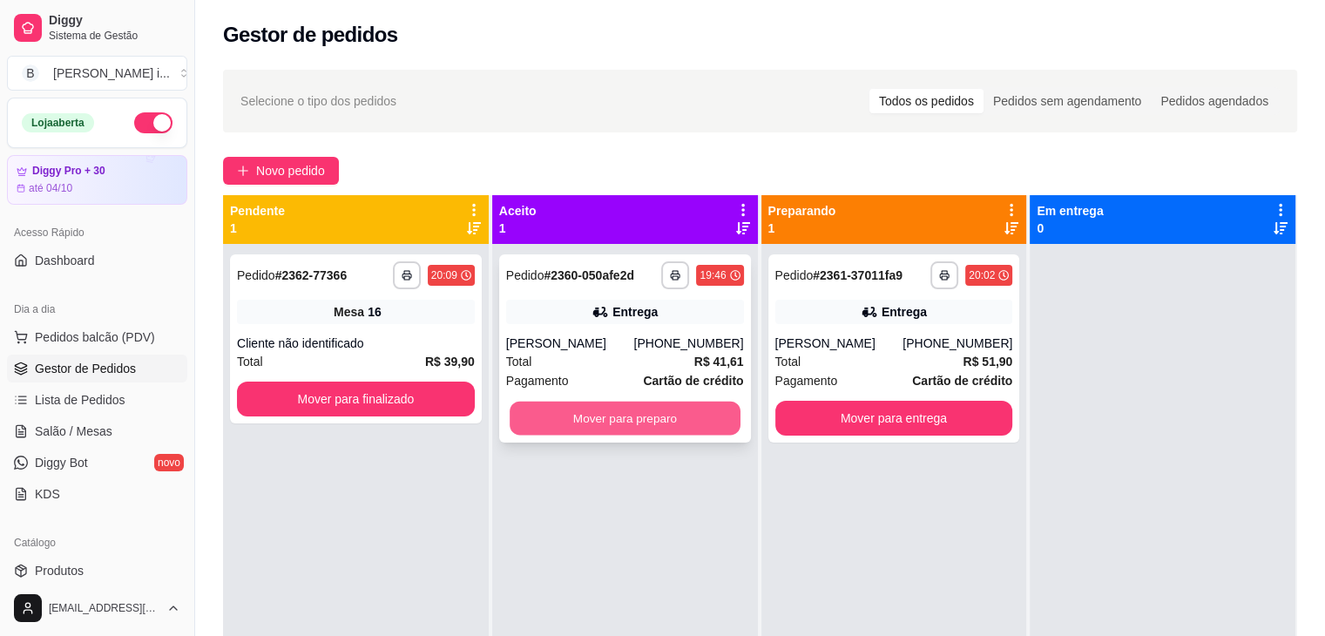
click at [628, 415] on button "Mover para preparo" at bounding box center [624, 418] width 231 height 34
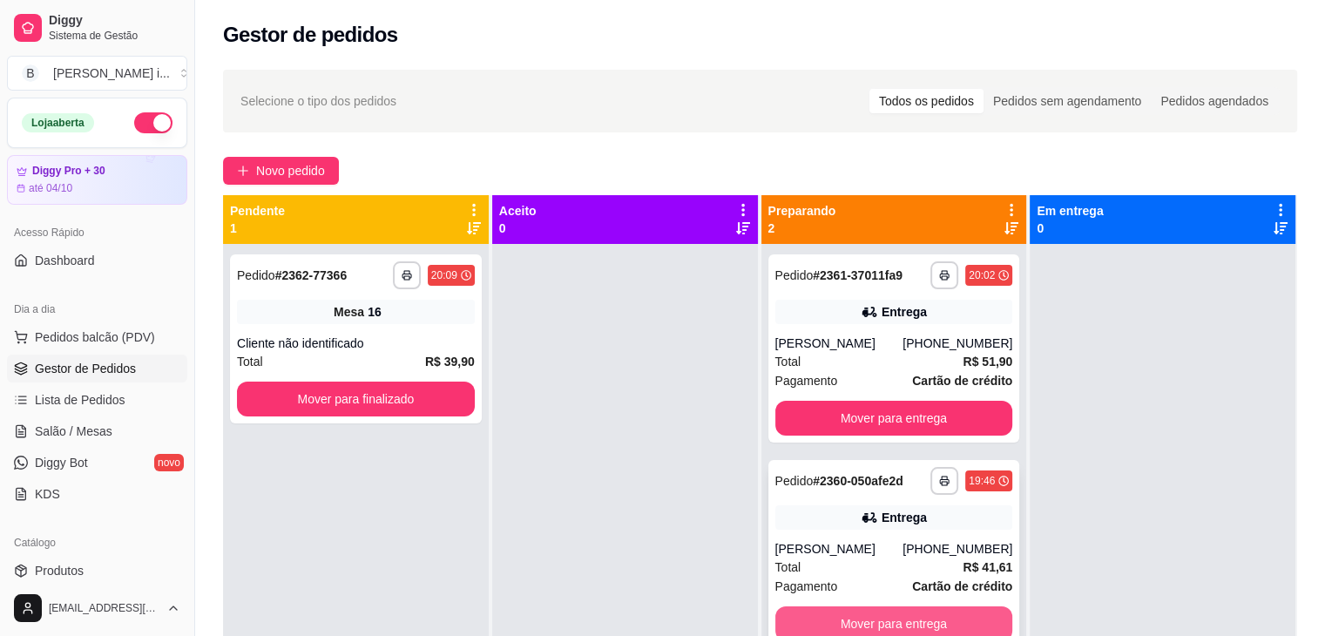
click at [887, 624] on button "Mover para entrega" at bounding box center [894, 623] width 238 height 35
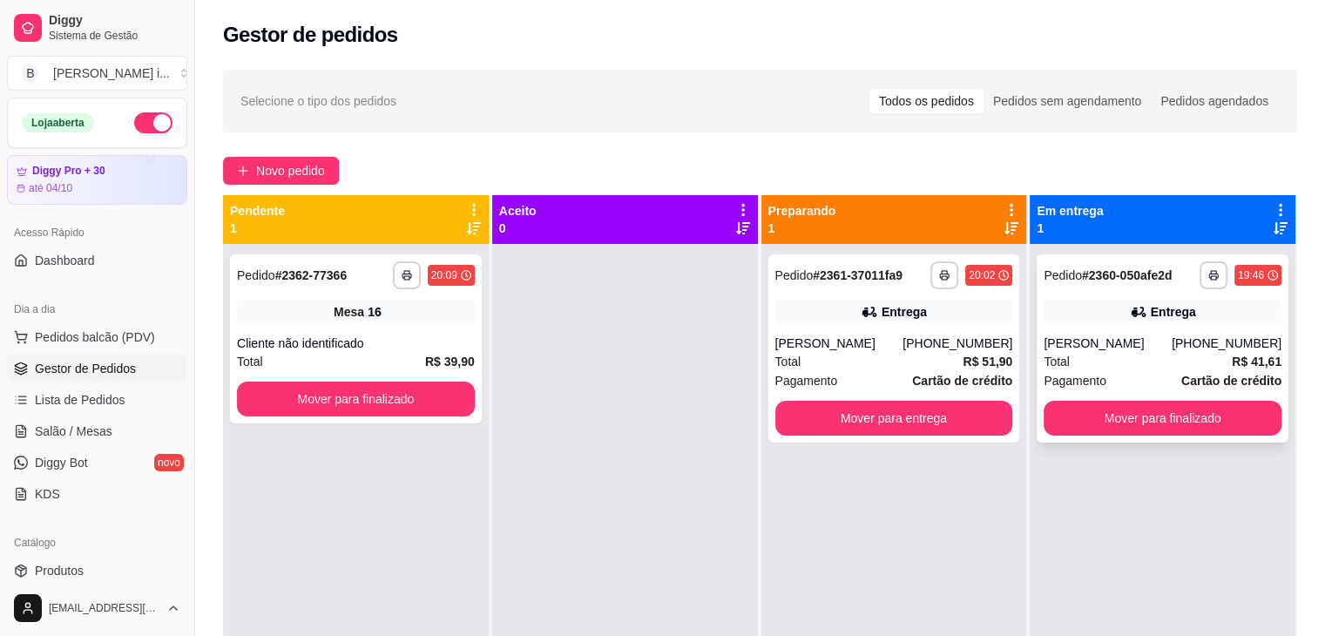
click at [1168, 436] on div "**********" at bounding box center [1162, 348] width 252 height 188
click at [1165, 431] on button "Mover para finalizado" at bounding box center [1162, 418] width 238 height 35
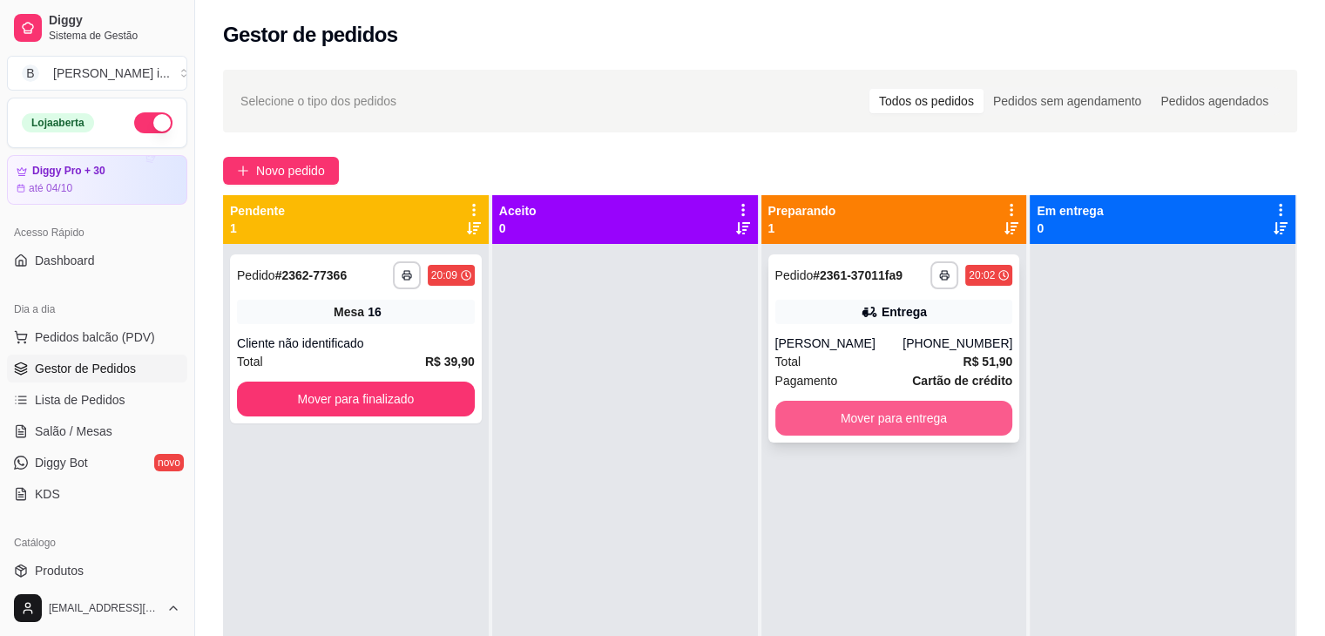
click at [932, 414] on button "Mover para entrega" at bounding box center [894, 418] width 238 height 35
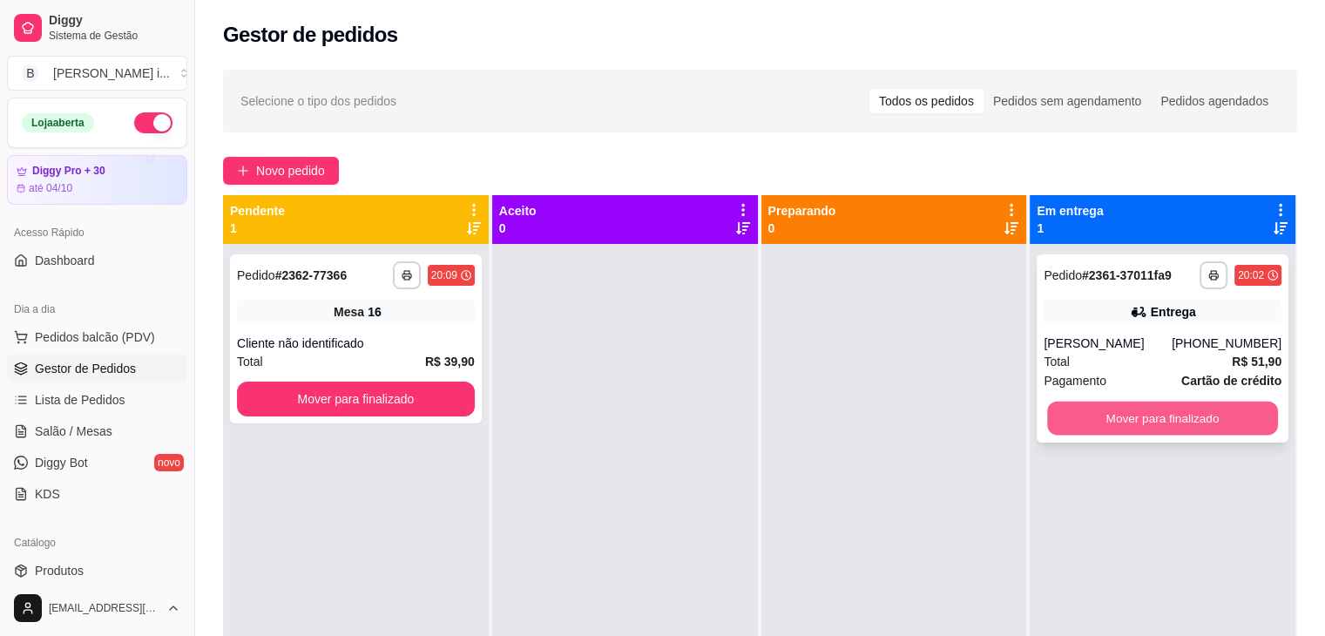
click at [1230, 402] on button "Mover para finalizado" at bounding box center [1162, 418] width 231 height 34
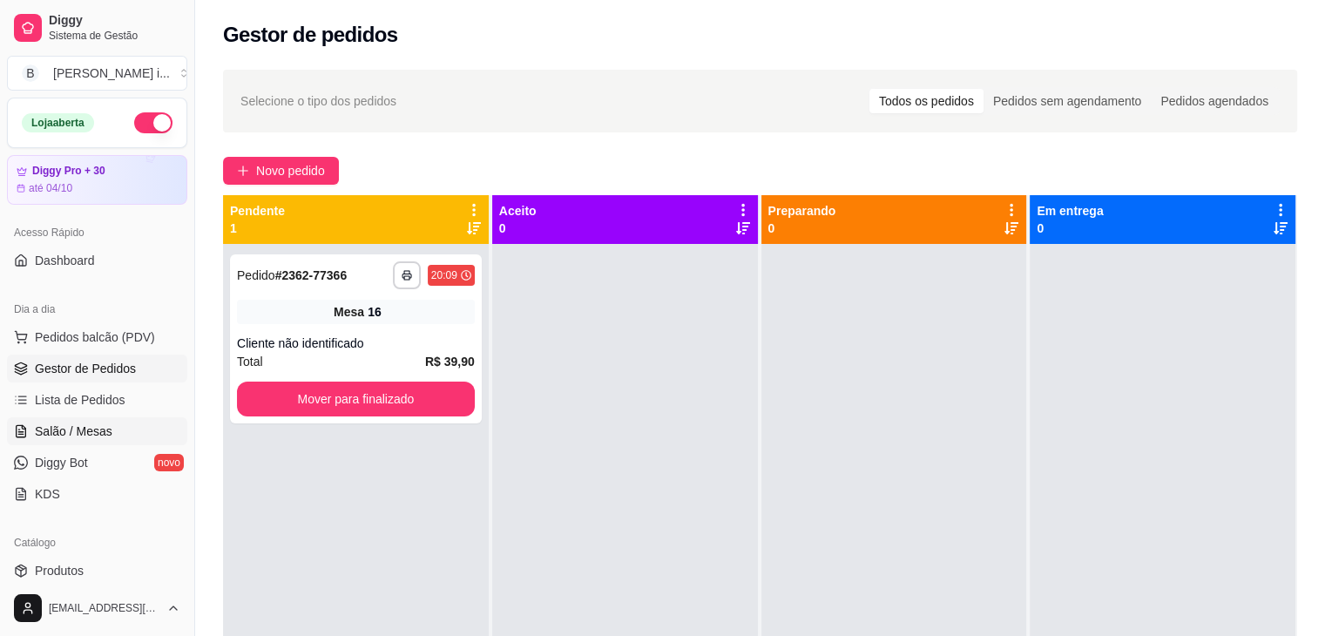
click at [91, 439] on link "Salão / Mesas" at bounding box center [97, 431] width 180 height 28
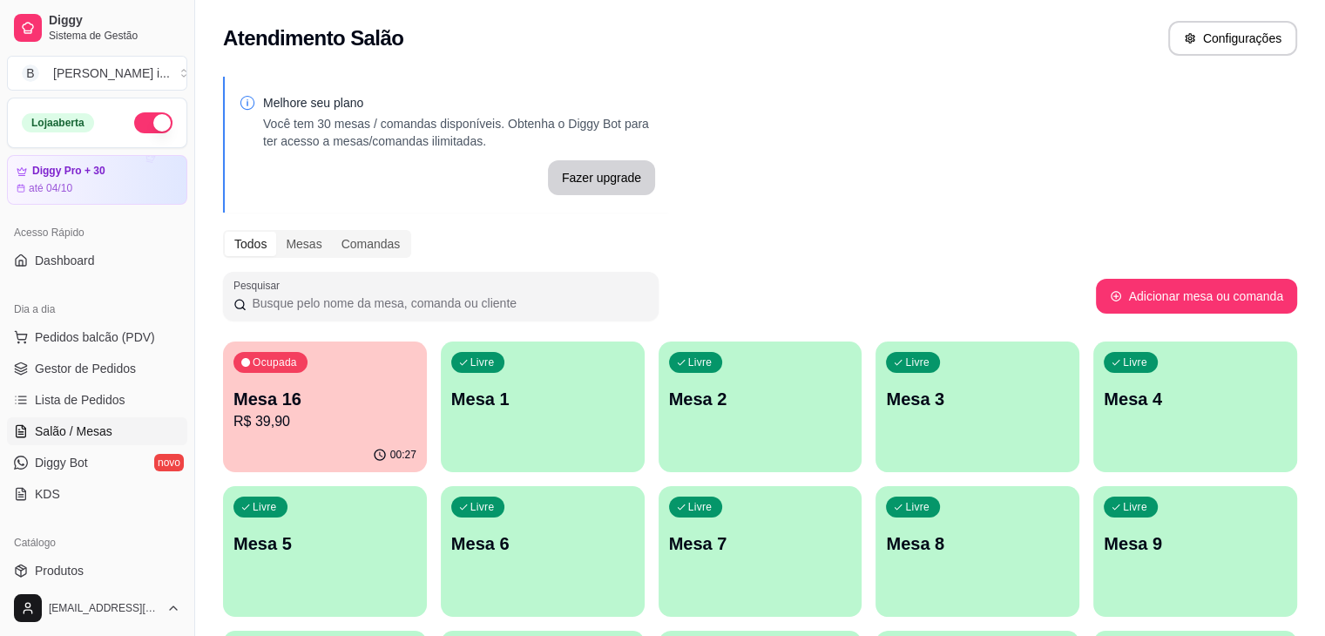
click at [324, 446] on div "00:27" at bounding box center [325, 455] width 204 height 34
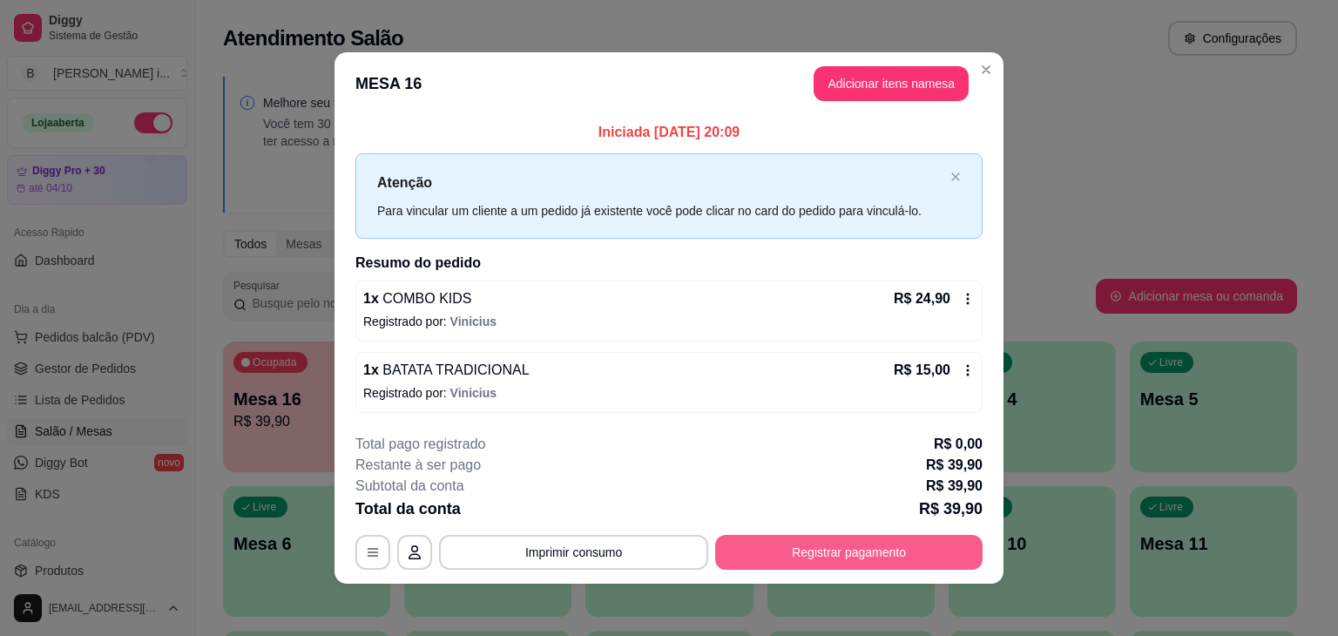
click at [856, 544] on button "Registrar pagamento" at bounding box center [848, 552] width 267 height 35
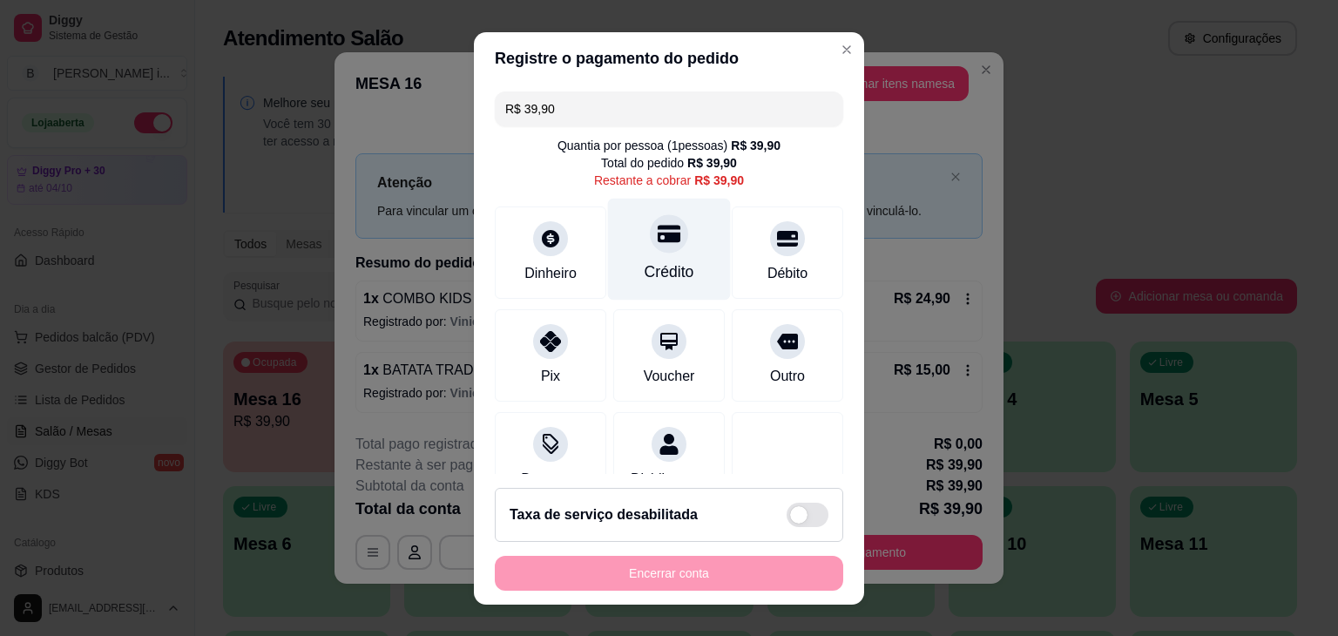
click at [645, 284] on div "Crédito" at bounding box center [669, 249] width 123 height 102
type input "R$ 0,00"
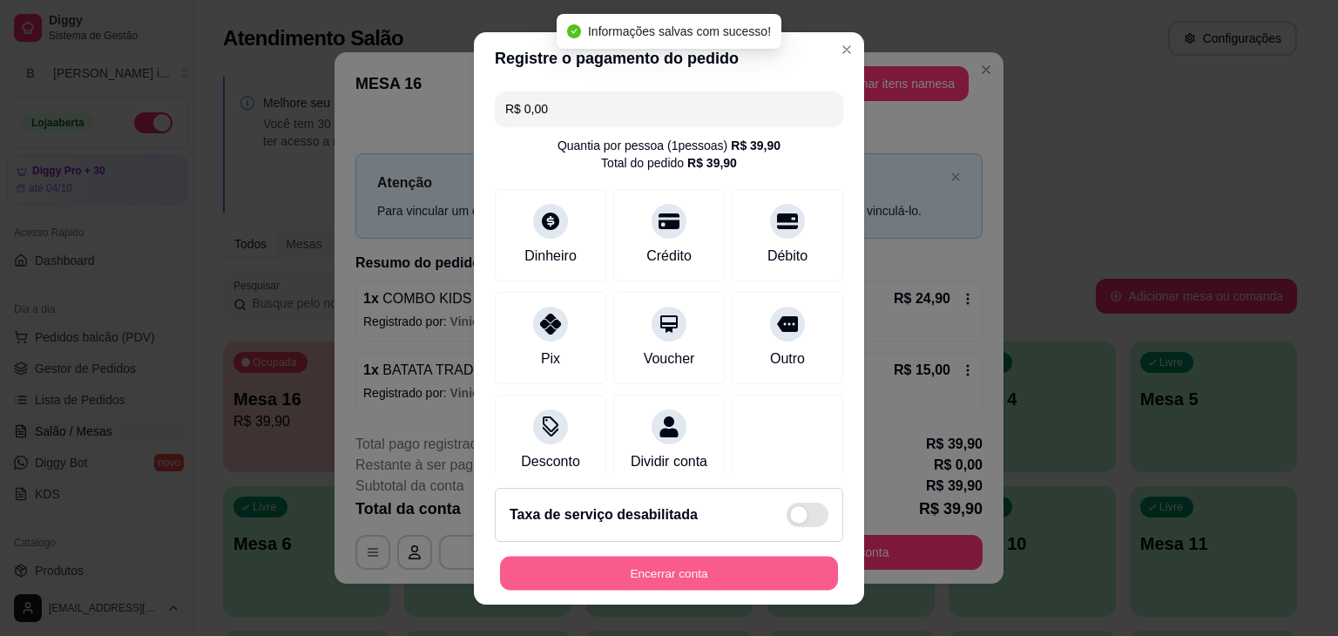
click at [690, 571] on button "Encerrar conta" at bounding box center [669, 573] width 338 height 34
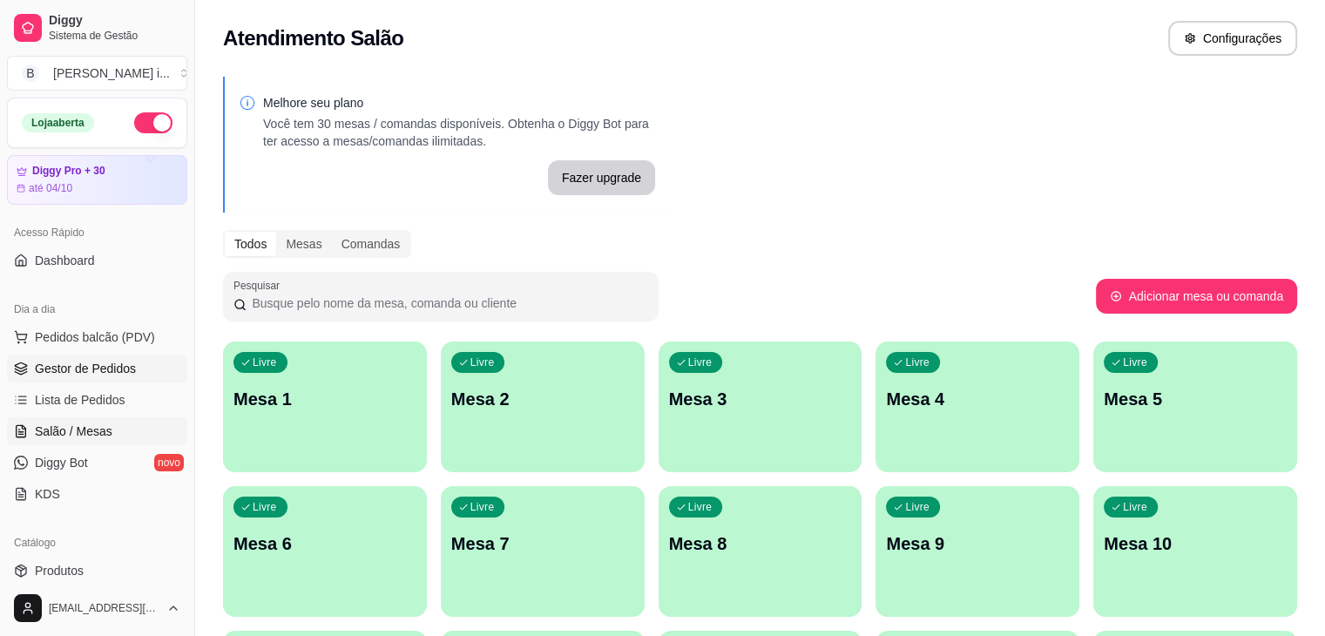
click at [62, 367] on span "Gestor de Pedidos" at bounding box center [85, 368] width 101 height 17
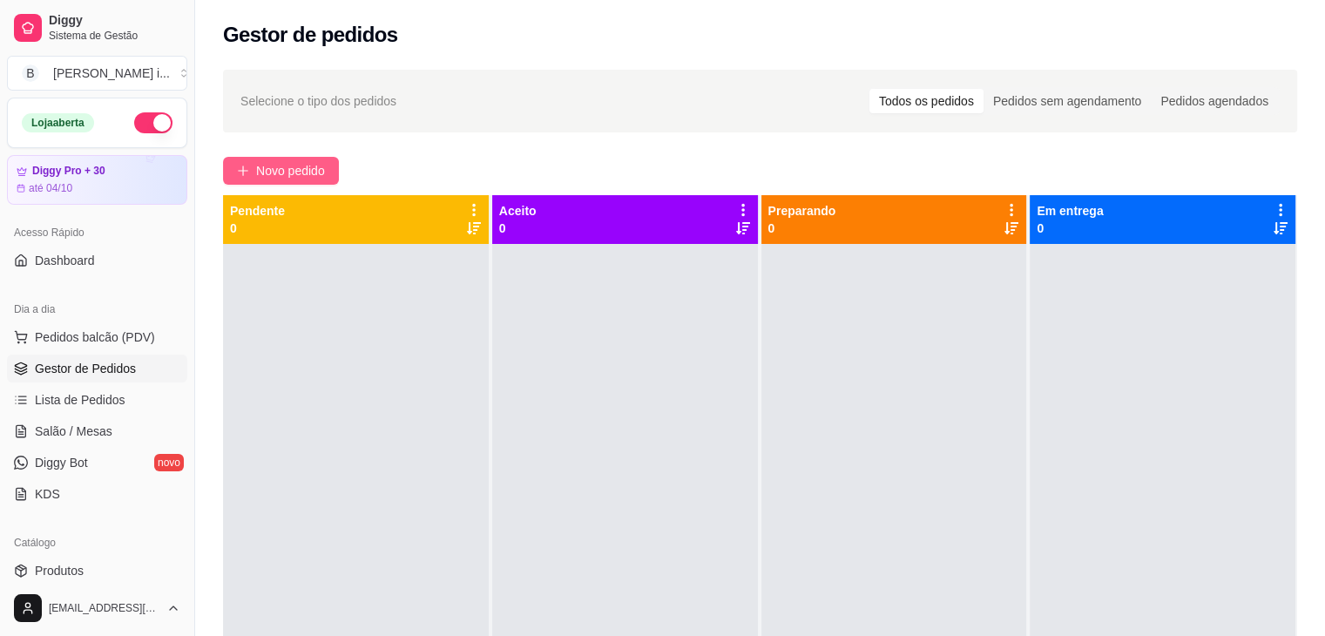
click at [300, 170] on span "Novo pedido" at bounding box center [290, 170] width 69 height 19
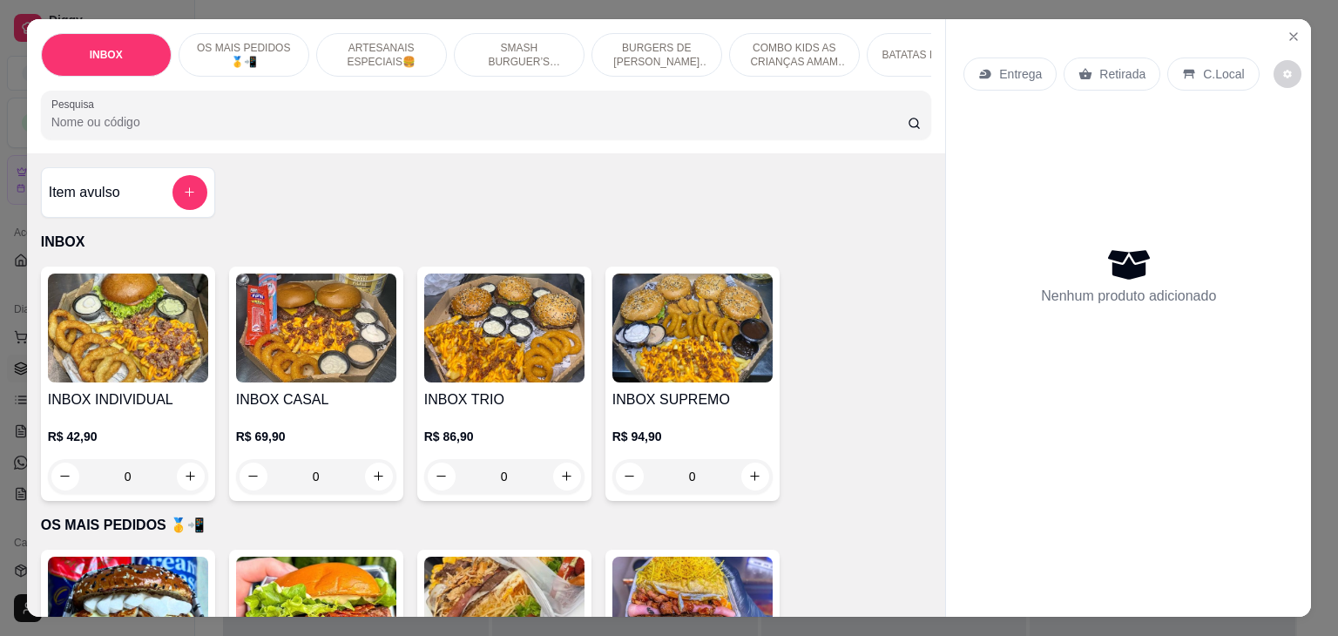
scroll to position [348, 0]
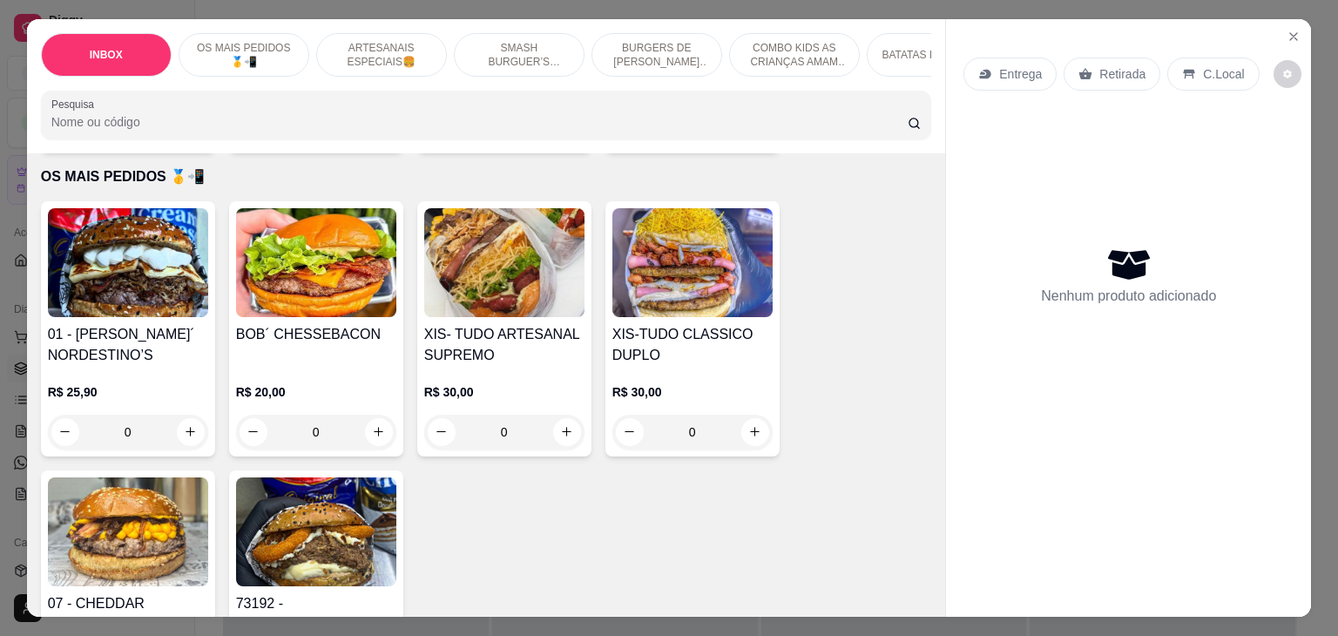
click at [91, 381] on div "R$ 25,90 0" at bounding box center [128, 408] width 160 height 84
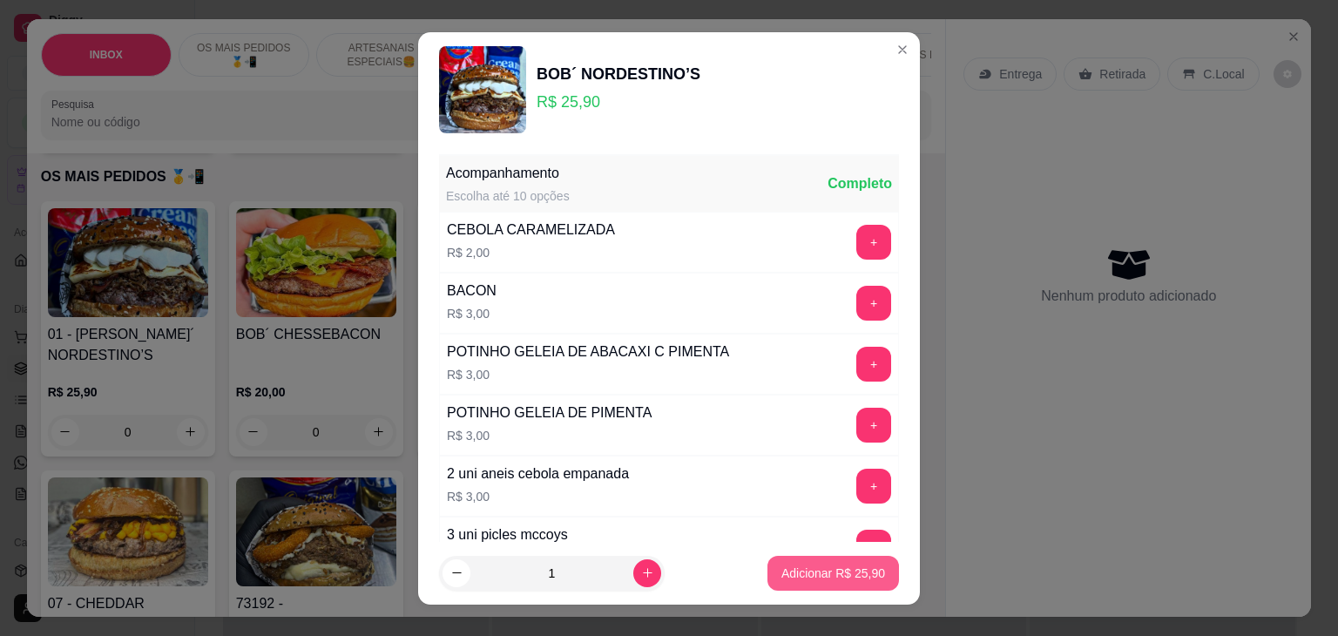
click at [850, 578] on p "Adicionar R$ 25,90" at bounding box center [833, 572] width 104 height 17
type input "1"
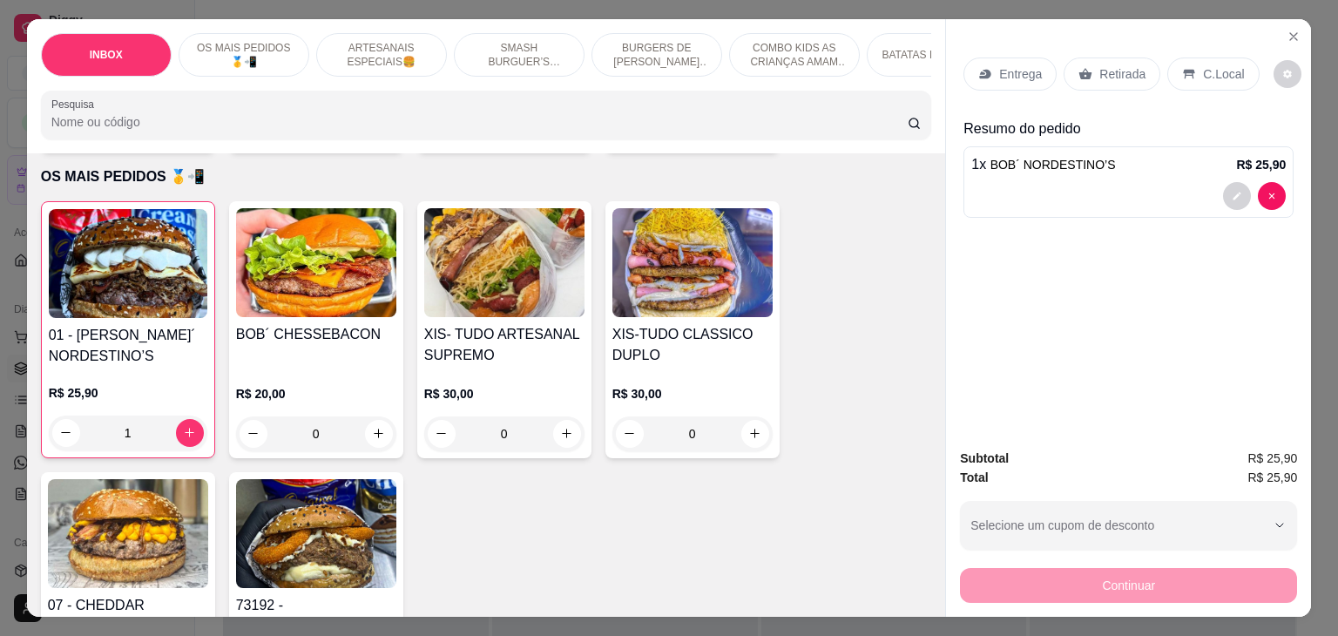
click at [1099, 65] on p "Retirada" at bounding box center [1122, 73] width 46 height 17
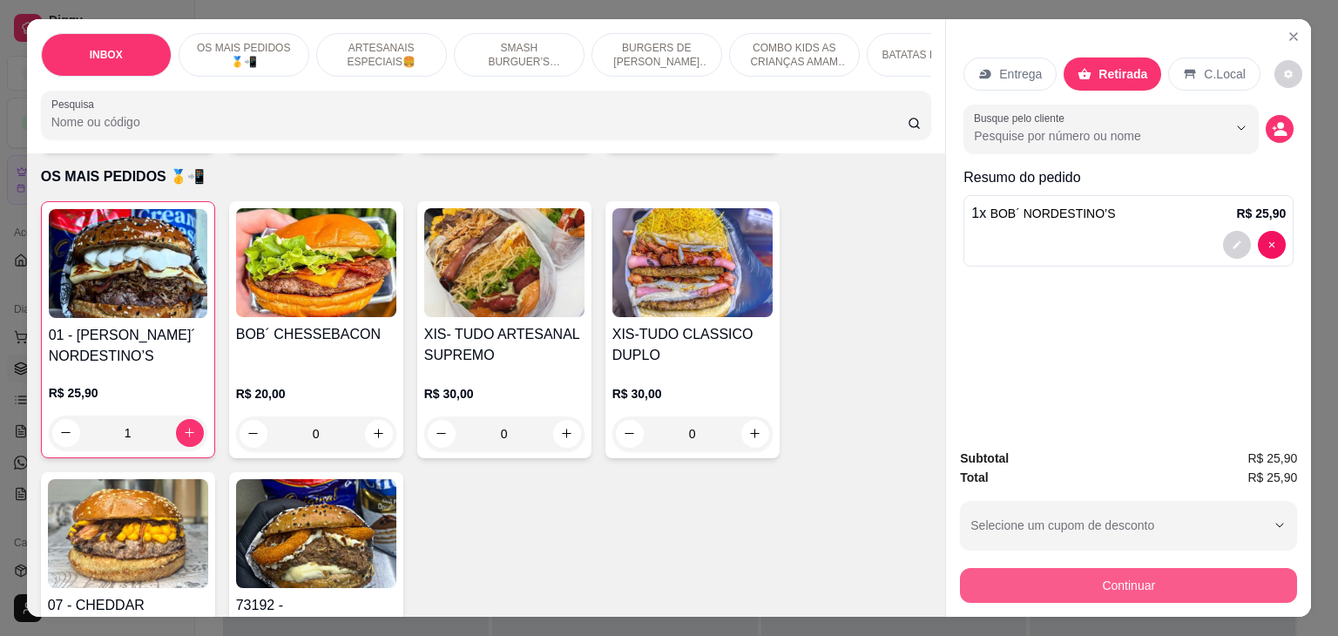
click at [1066, 579] on button "Continuar" at bounding box center [1128, 585] width 337 height 35
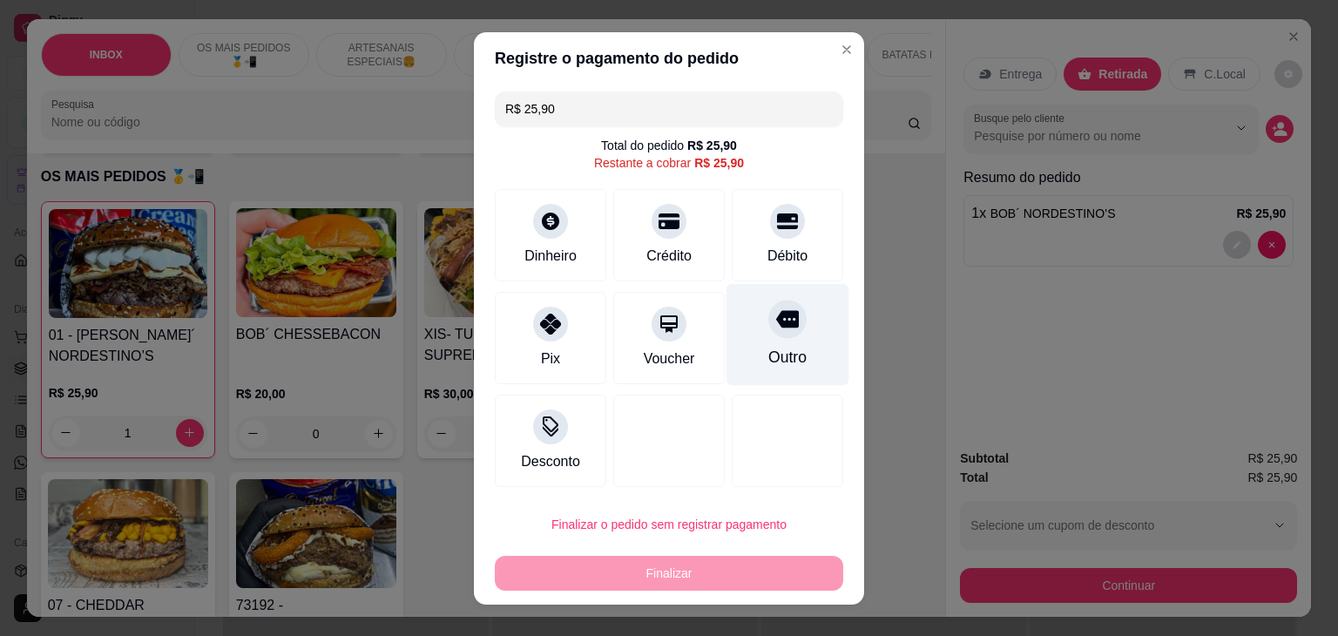
click at [791, 328] on div "Outro" at bounding box center [787, 334] width 123 height 102
type input "R$ 0,00"
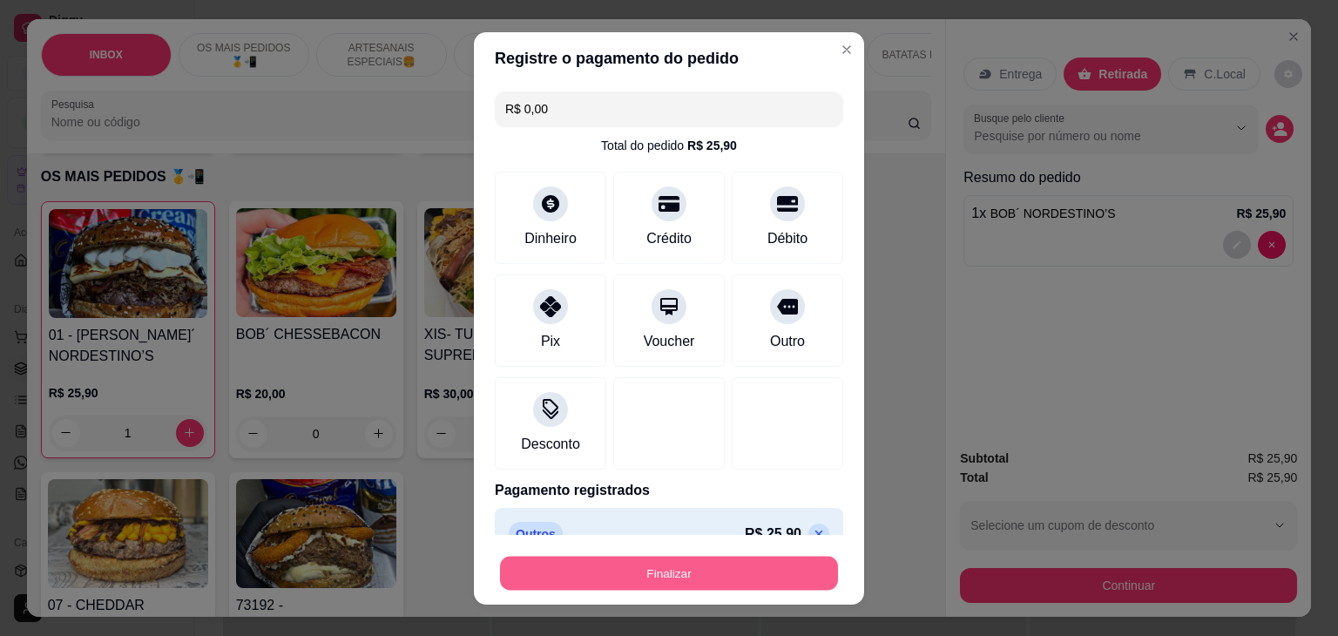
click at [622, 569] on button "Finalizar" at bounding box center [669, 573] width 338 height 34
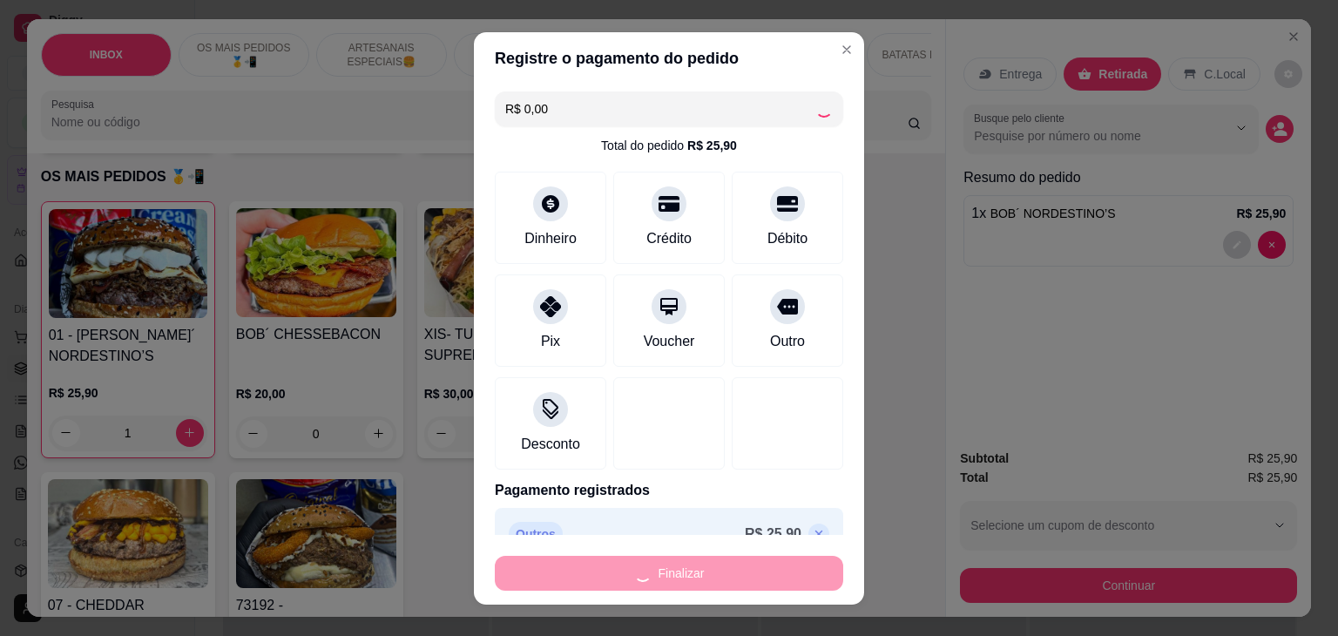
type input "0"
type input "-R$ 25,90"
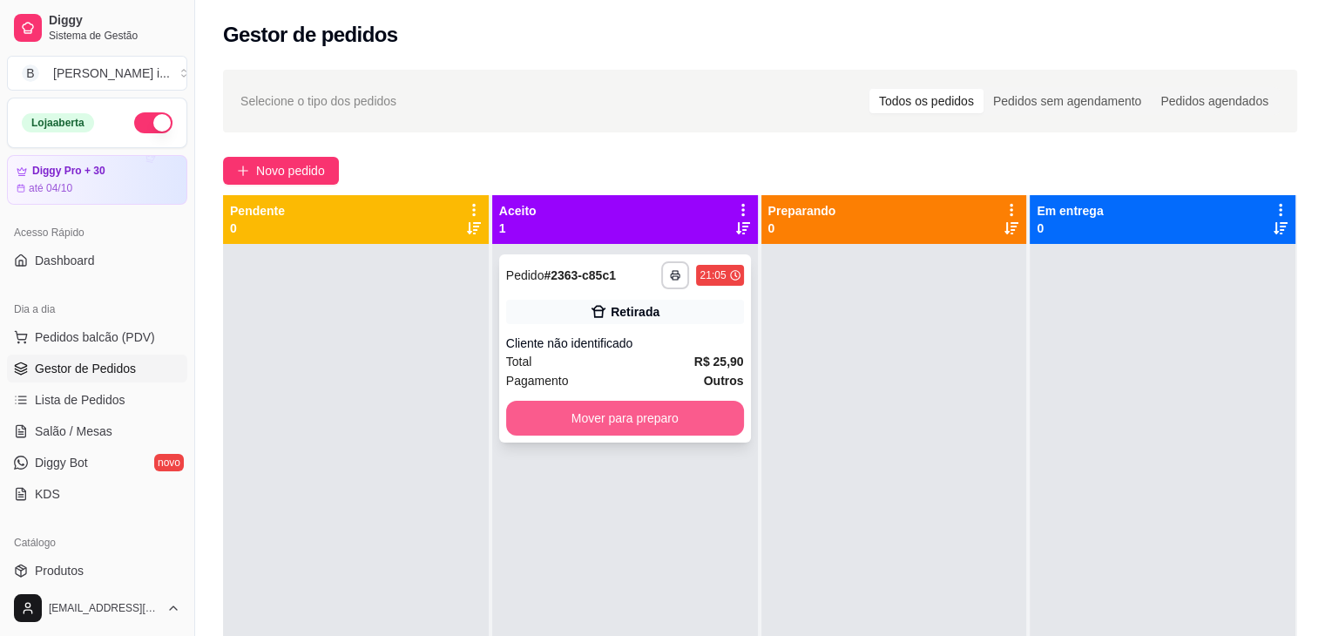
click at [644, 420] on button "Mover para preparo" at bounding box center [625, 418] width 238 height 35
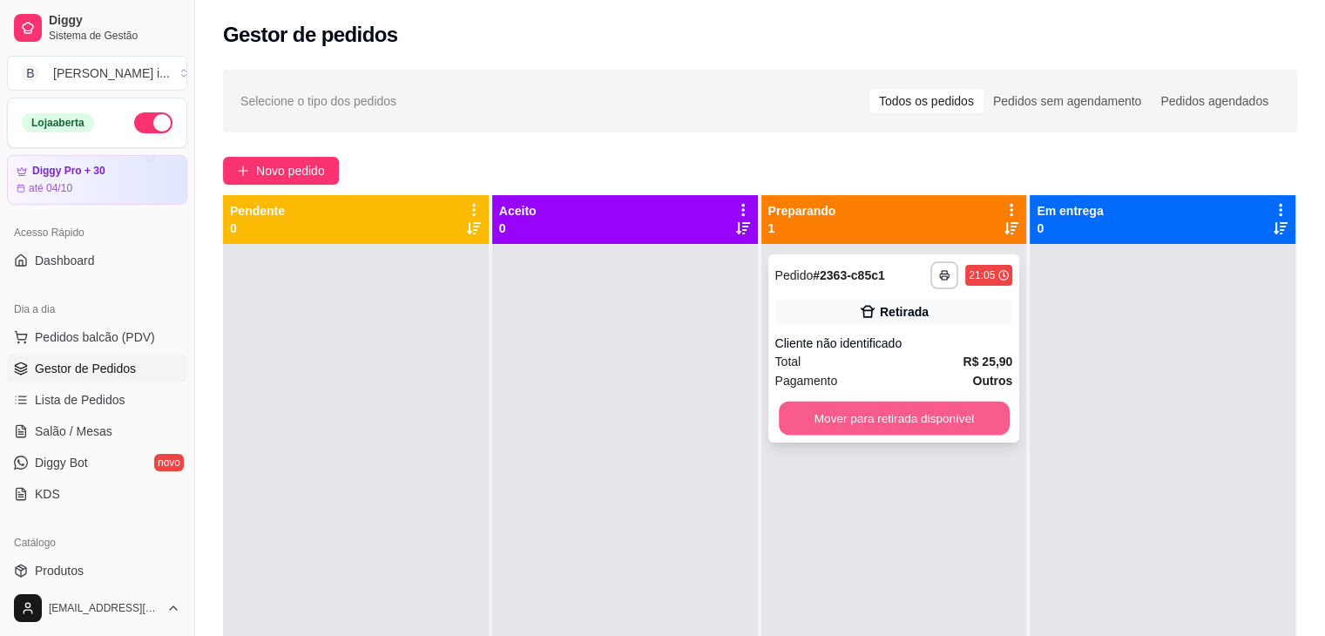
click at [891, 425] on button "Mover para retirada disponível" at bounding box center [894, 418] width 231 height 34
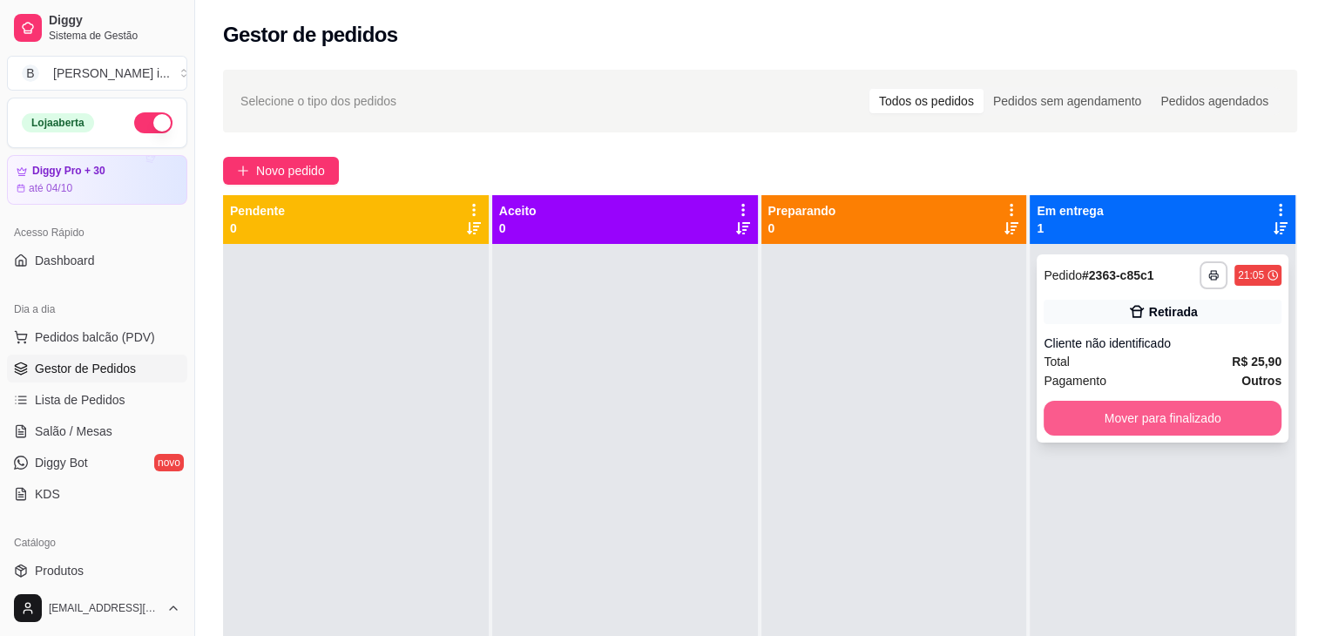
click at [1066, 420] on button "Mover para finalizado" at bounding box center [1162, 418] width 238 height 35
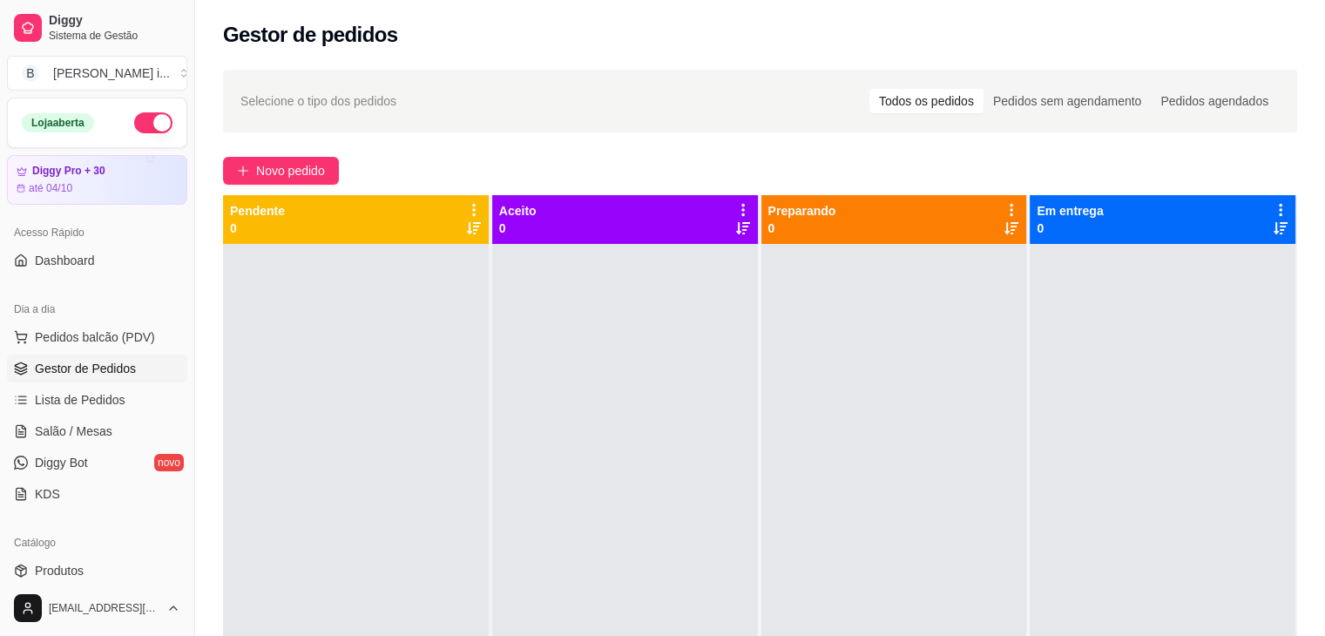
click at [293, 368] on div at bounding box center [356, 562] width 266 height 636
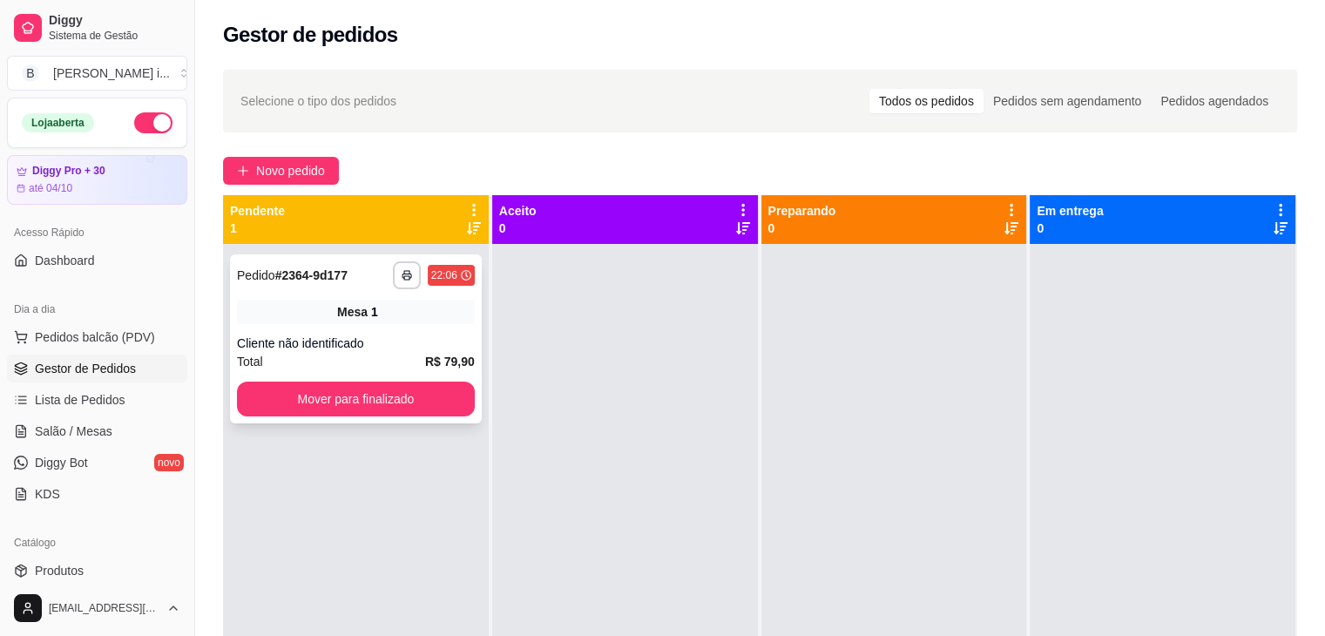
click at [347, 316] on span "Mesa" at bounding box center [352, 311] width 30 height 17
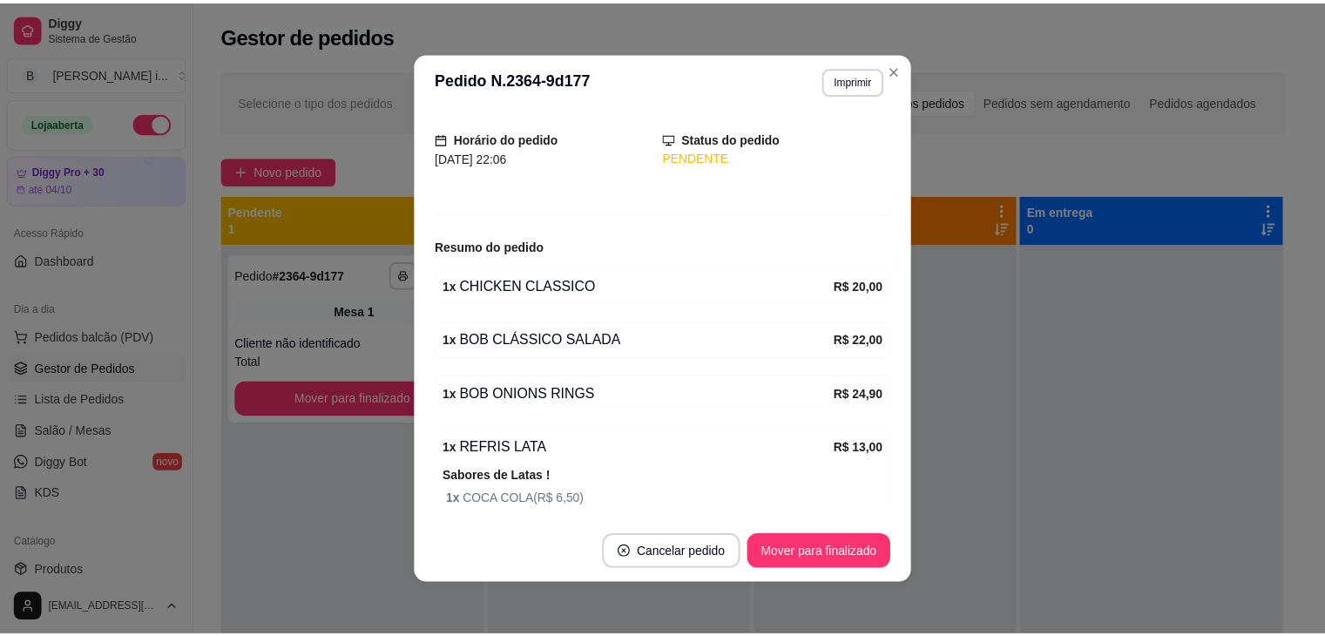
scroll to position [190, 0]
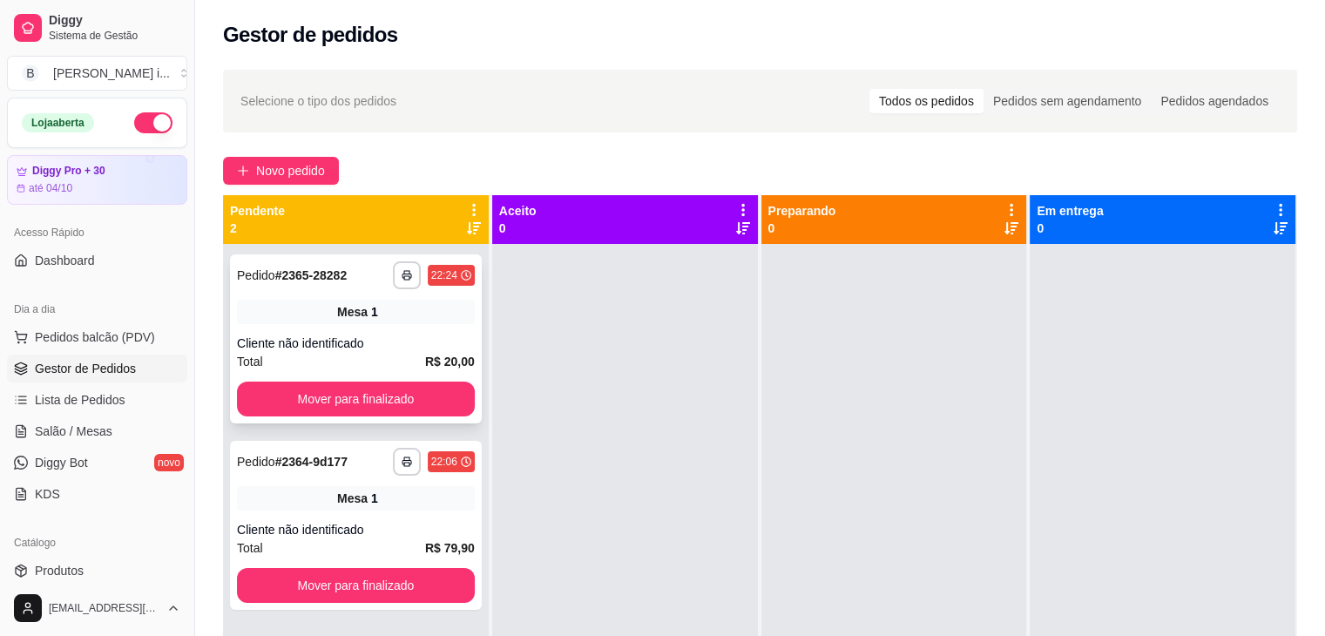
click at [380, 337] on div "Cliente não identificado" at bounding box center [356, 342] width 238 height 17
click at [134, 119] on button "button" at bounding box center [153, 122] width 38 height 21
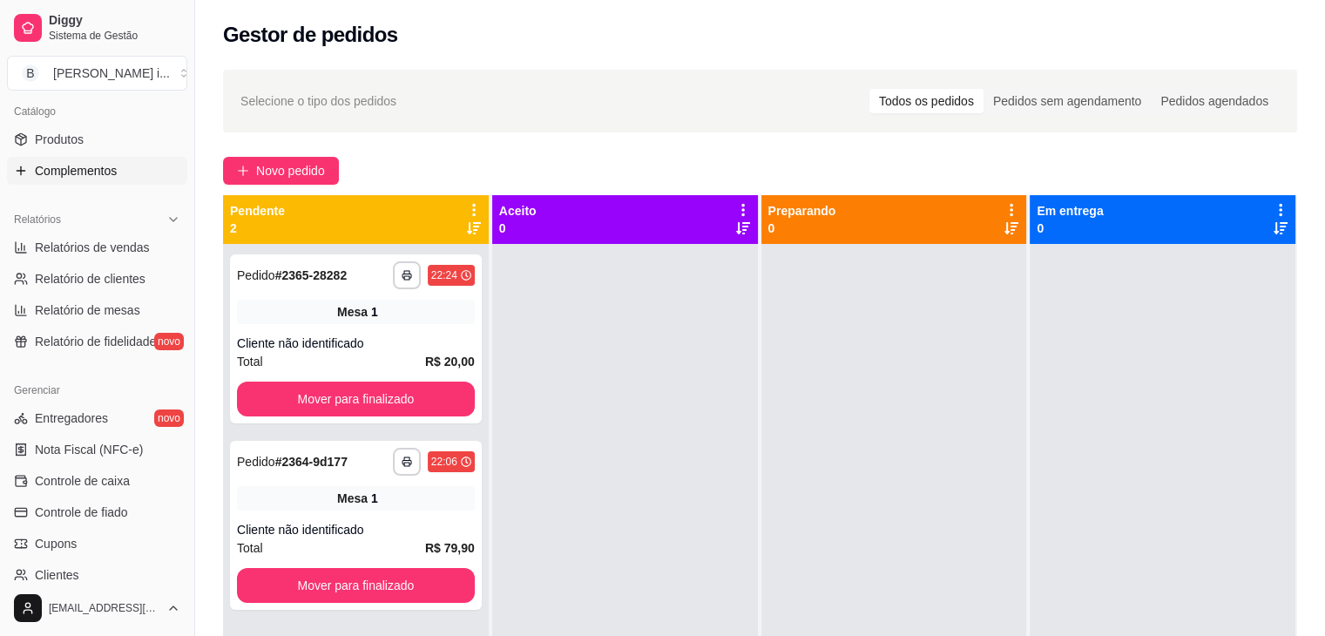
scroll to position [435, 0]
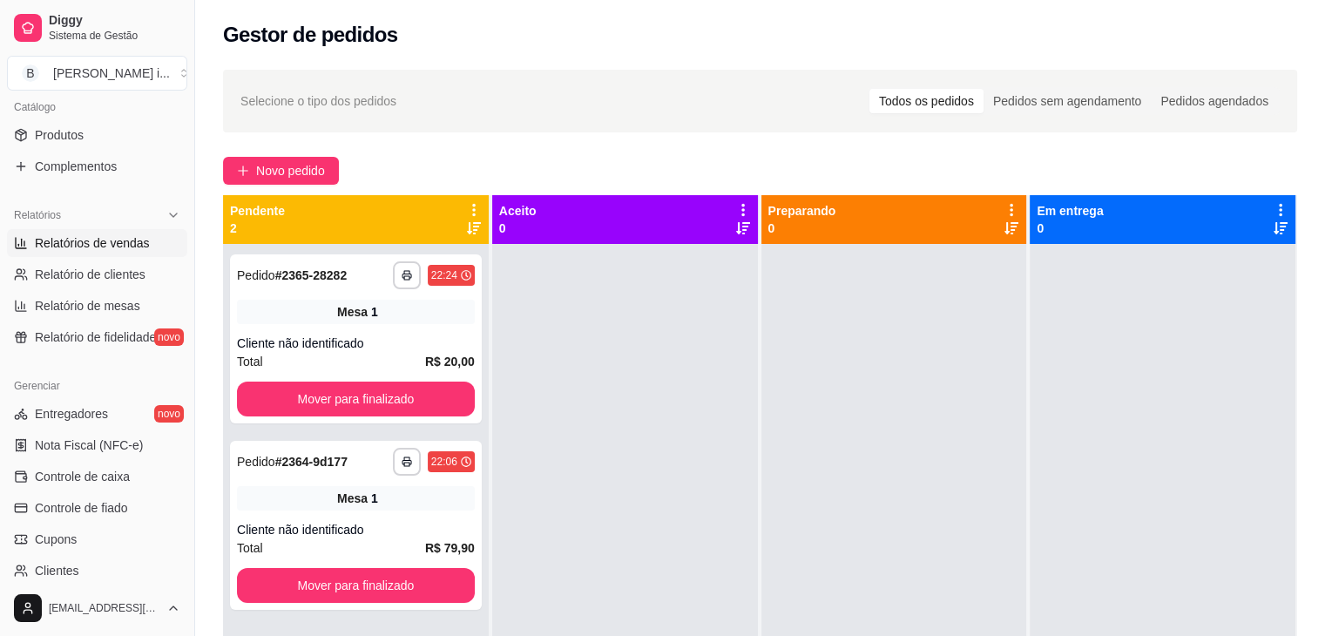
click at [116, 255] on link "Relatórios de vendas" at bounding box center [97, 243] width 180 height 28
select select "ALL"
select select "0"
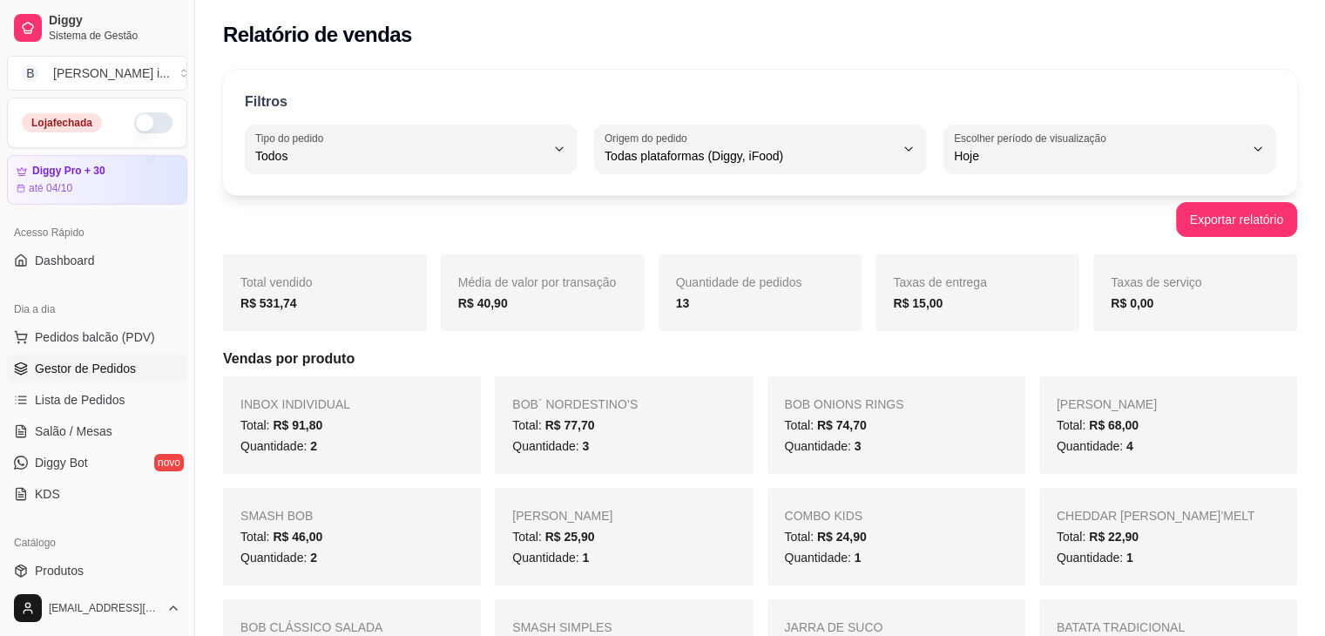
click at [38, 374] on span "Gestor de Pedidos" at bounding box center [85, 368] width 101 height 17
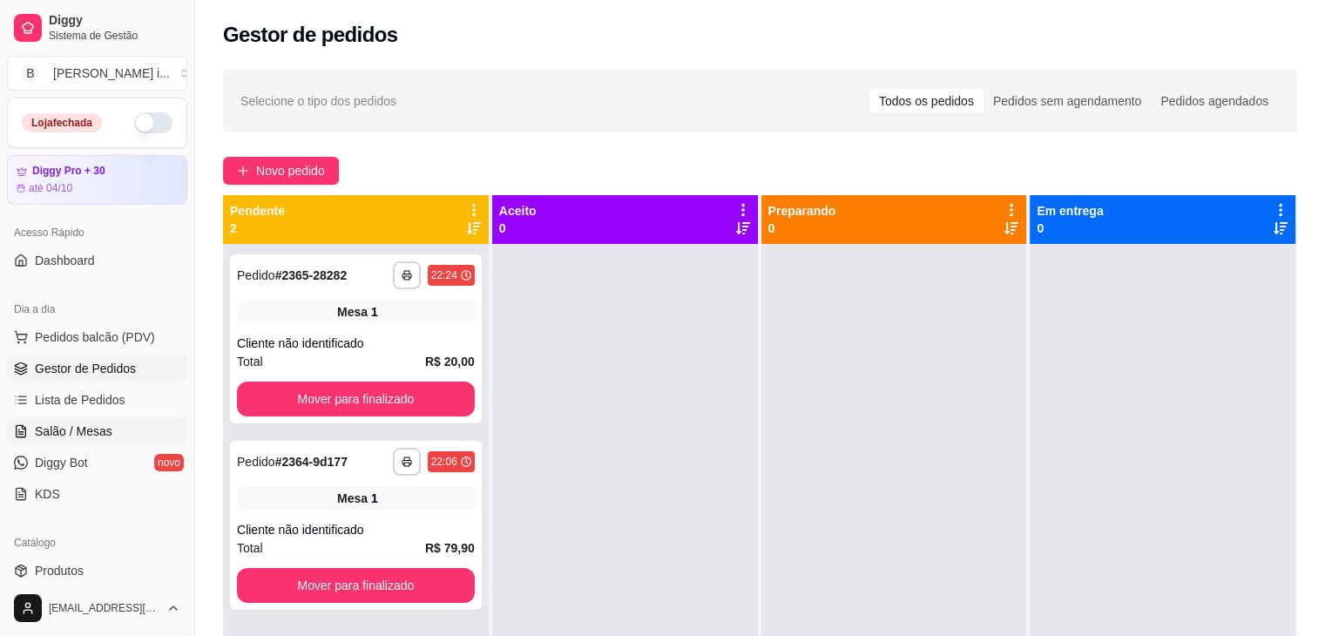
click at [54, 428] on span "Salão / Mesas" at bounding box center [74, 430] width 78 height 17
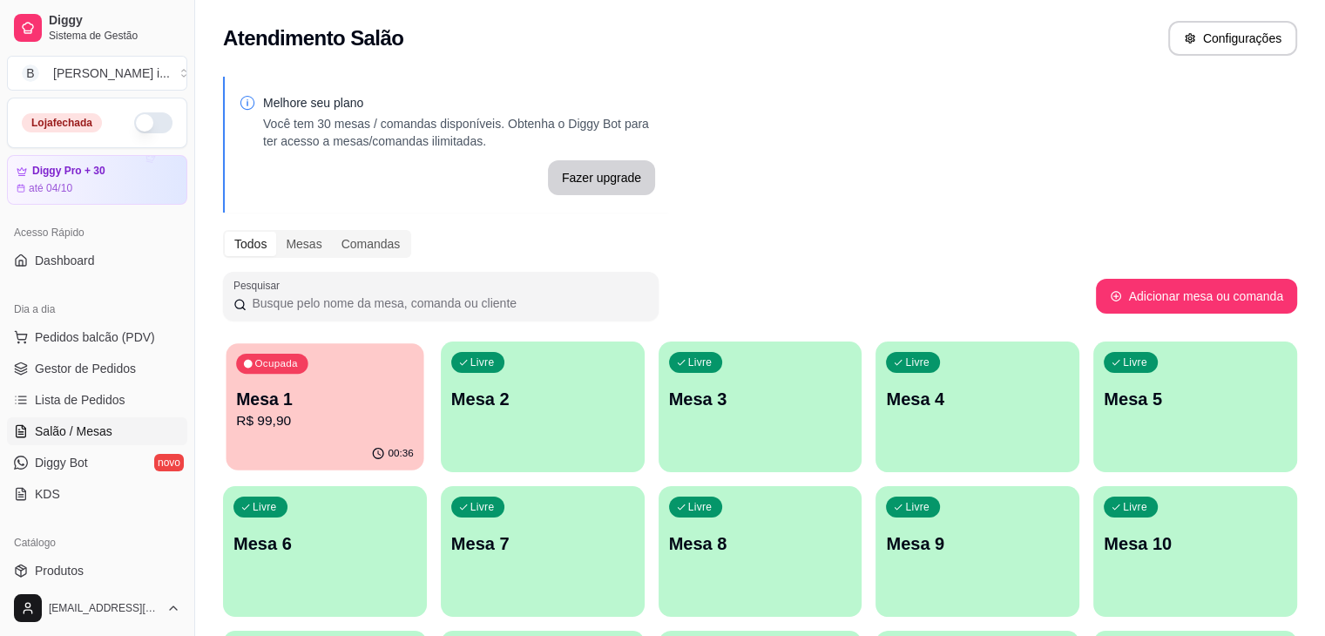
click at [293, 380] on div "Ocupada Mesa 1 R$ 99,90" at bounding box center [325, 390] width 198 height 94
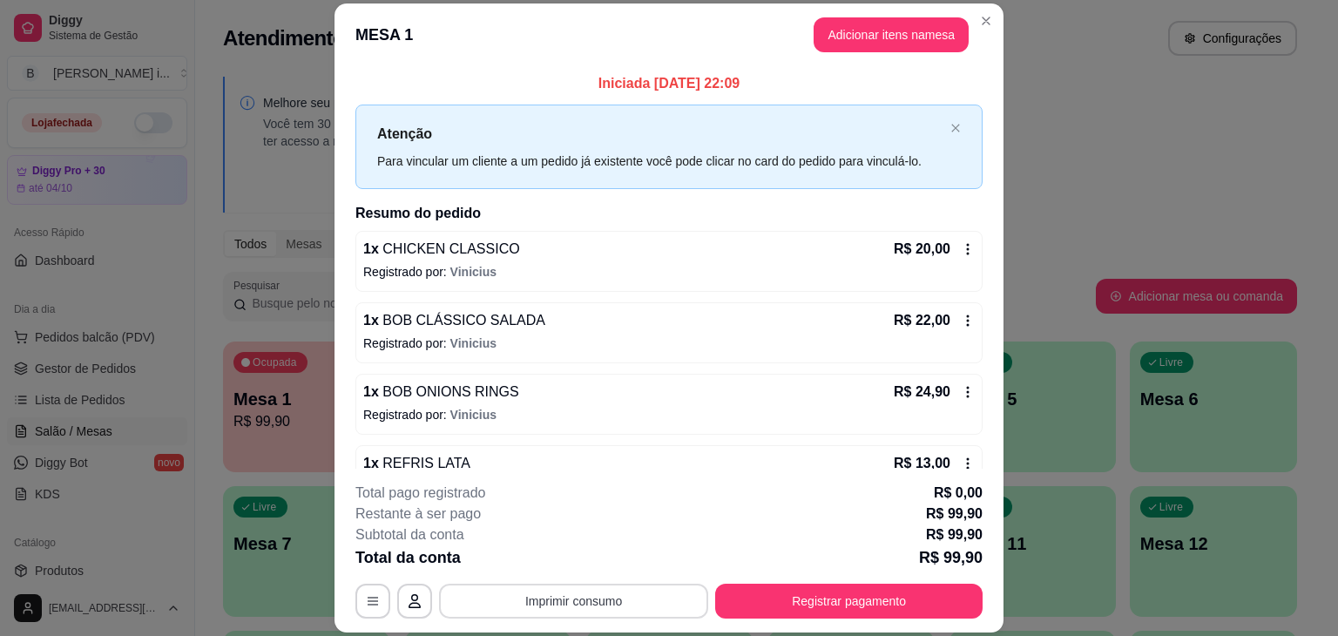
click at [614, 587] on button "Imprimir consumo" at bounding box center [573, 600] width 269 height 35
click at [794, 271] on p "Registrado por: [PERSON_NAME]" at bounding box center [668, 271] width 611 height 17
click at [968, 15] on section "**********" at bounding box center [668, 318] width 669 height 630
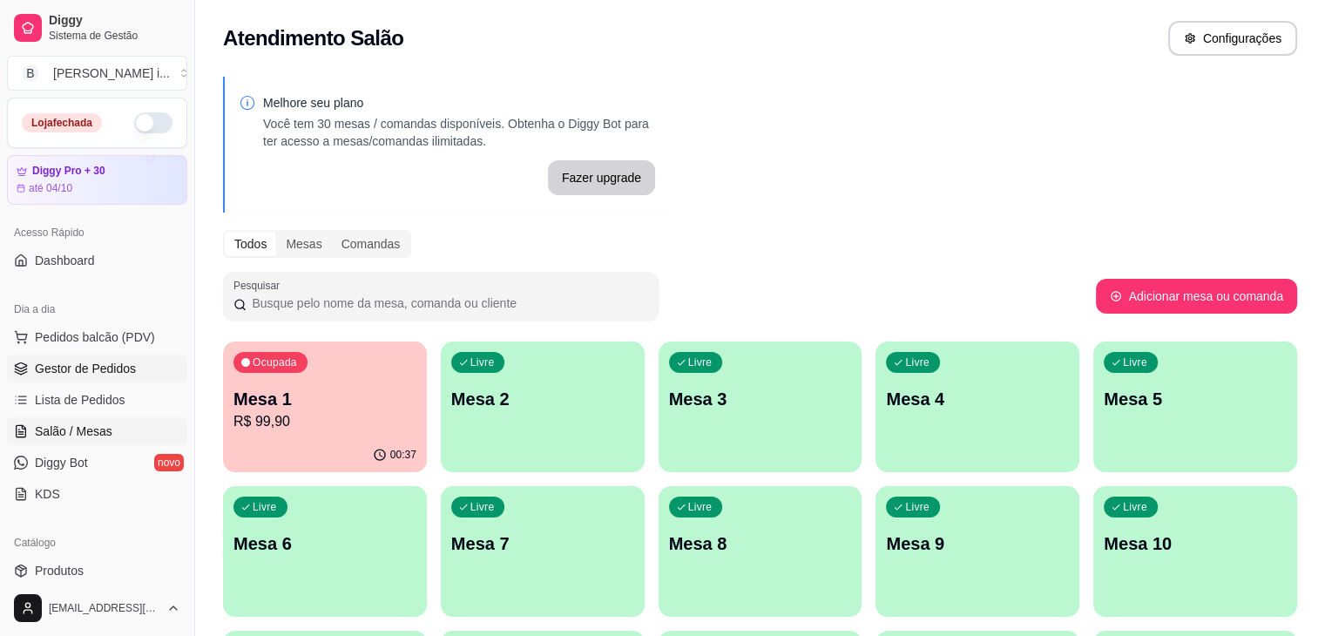
click at [77, 367] on span "Gestor de Pedidos" at bounding box center [85, 368] width 101 height 17
